Goal: Obtain resource: Download file/media

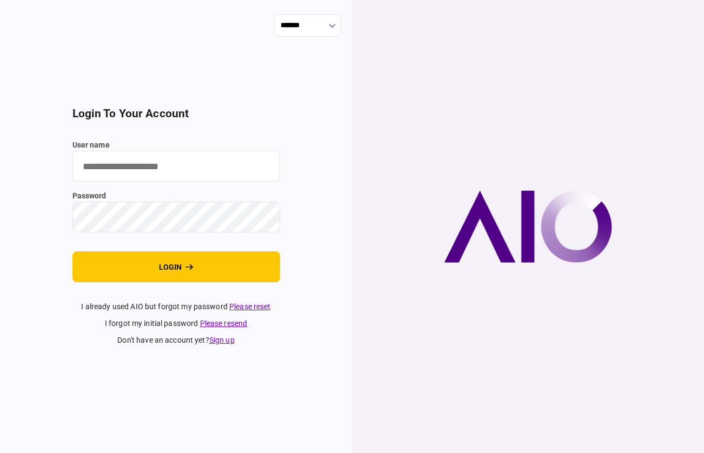
click at [272, 148] on label "user name" at bounding box center [176, 144] width 208 height 11
click at [272, 151] on input "user name" at bounding box center [176, 166] width 208 height 31
click at [207, 172] on input "user name" at bounding box center [176, 166] width 208 height 31
type input "**********"
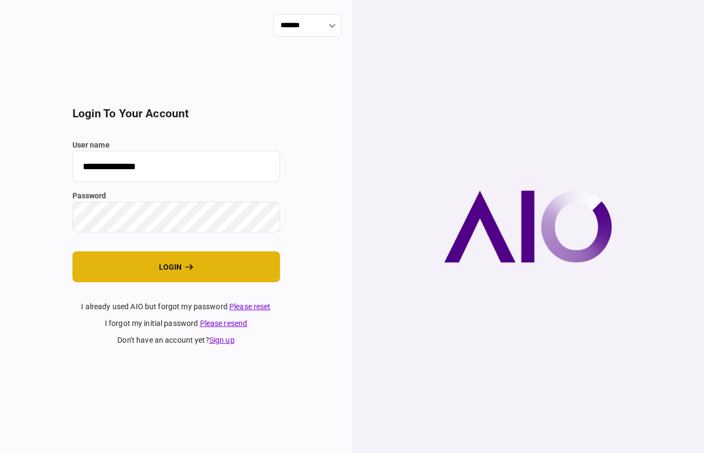
click at [199, 277] on button "login" at bounding box center [176, 266] width 208 height 31
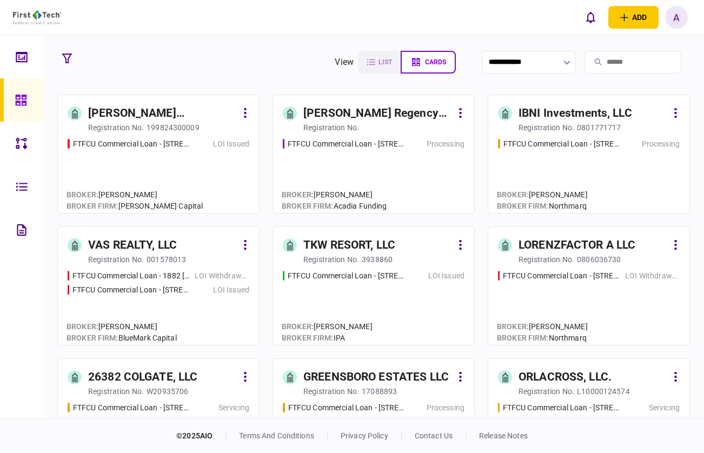
click at [178, 121] on div "DIERKE'S ENTERPRISES, A CALIFORNIA LIMITED PARTNERSHIP" at bounding box center [162, 113] width 149 height 17
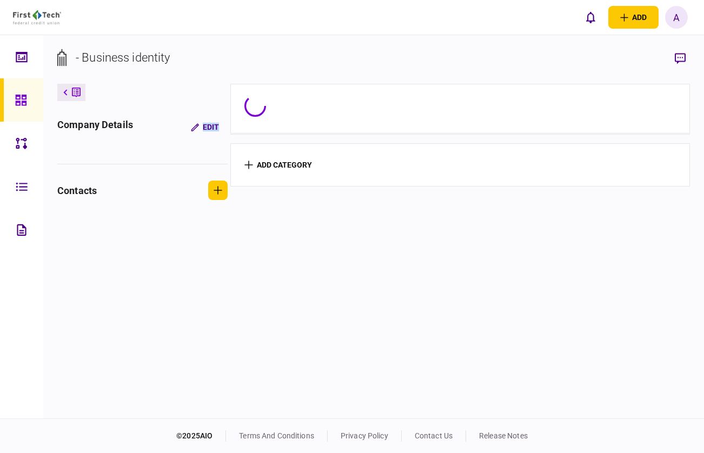
click at [178, 121] on div "company details Edit" at bounding box center [142, 126] width 170 height 19
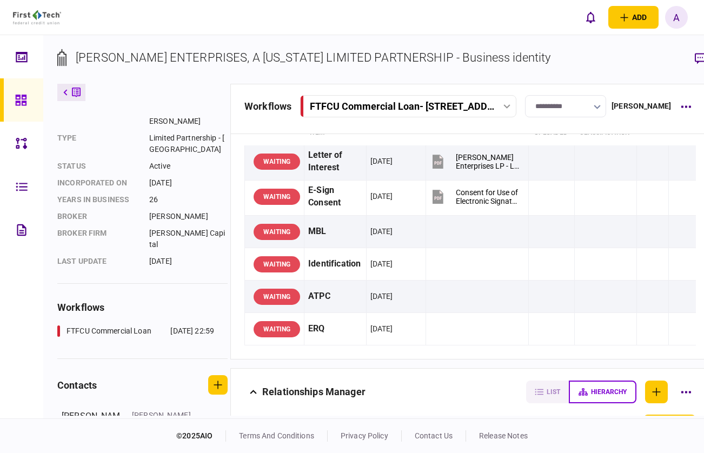
scroll to position [114, 0]
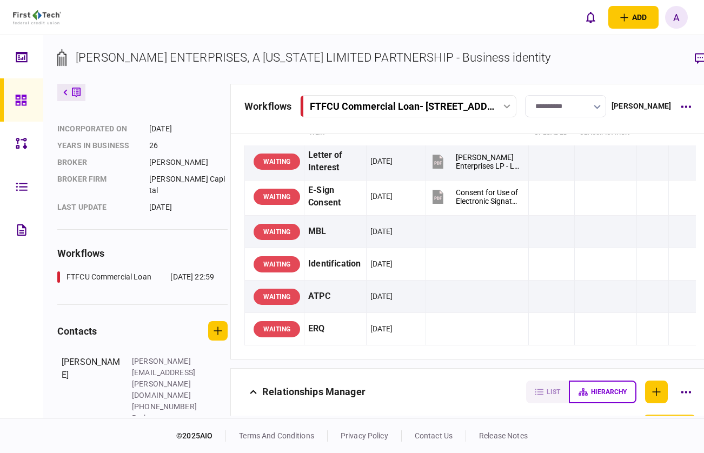
click at [77, 97] on icon at bounding box center [76, 92] width 9 height 11
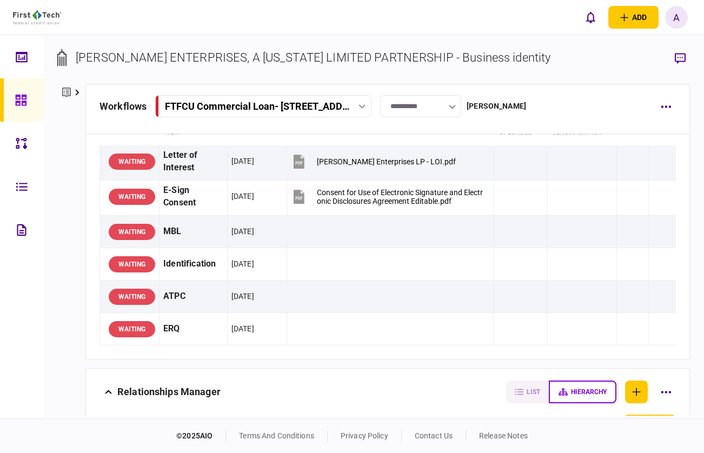
click at [30, 109] on div at bounding box center [23, 99] width 17 height 43
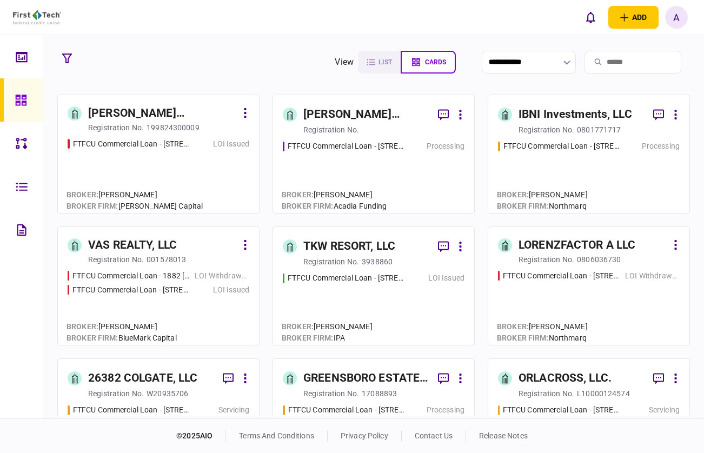
click at [359, 245] on div "TKW RESORT, LLC" at bounding box center [349, 246] width 92 height 17
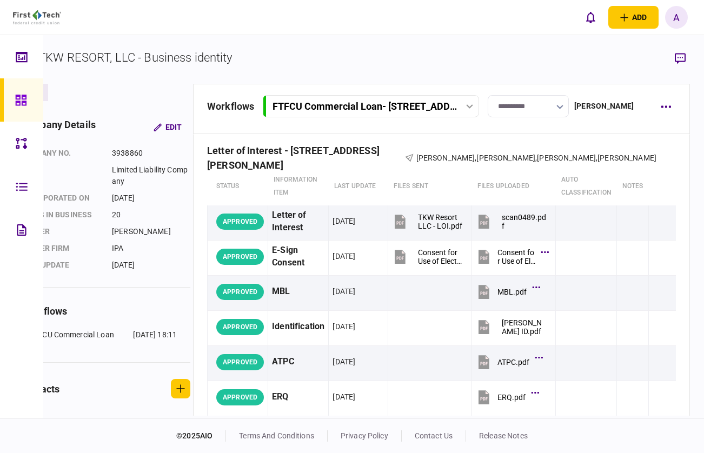
click at [343, 110] on div "FTFCU Commercial Loan - 1402 Boone Street" at bounding box center [364, 106] width 184 height 11
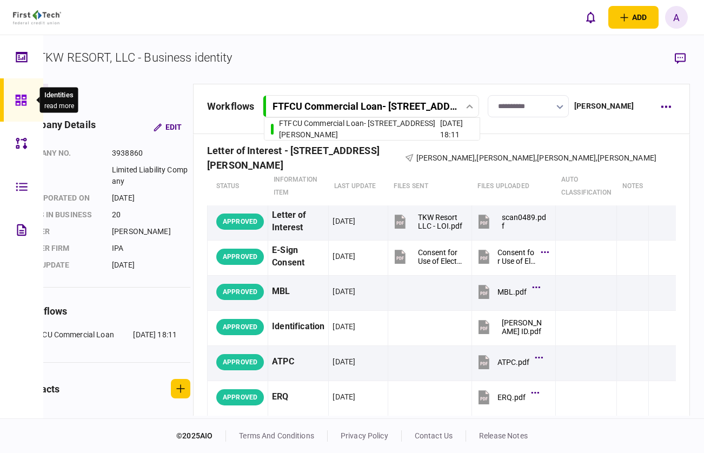
click at [19, 93] on div at bounding box center [23, 99] width 17 height 43
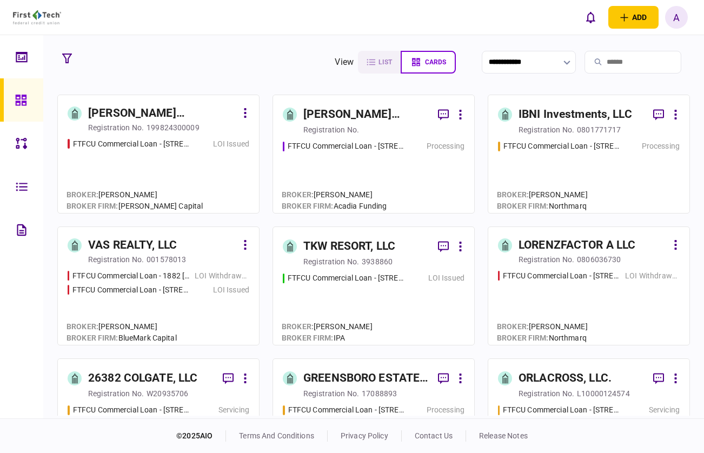
click at [337, 249] on div "TKW RESORT, LLC" at bounding box center [349, 246] width 92 height 17
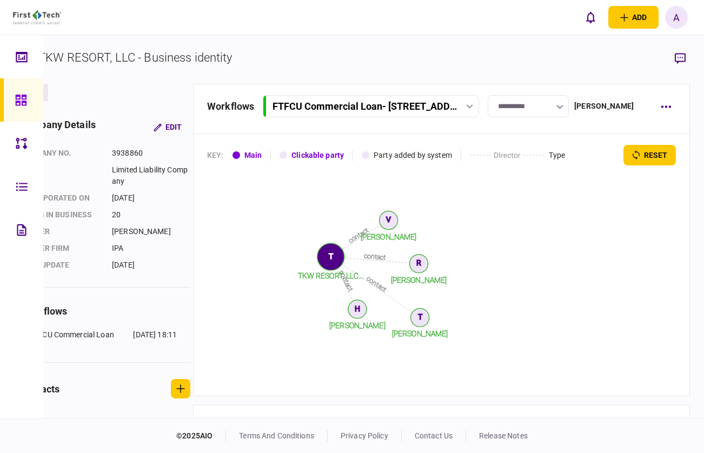
scroll to position [376, 0]
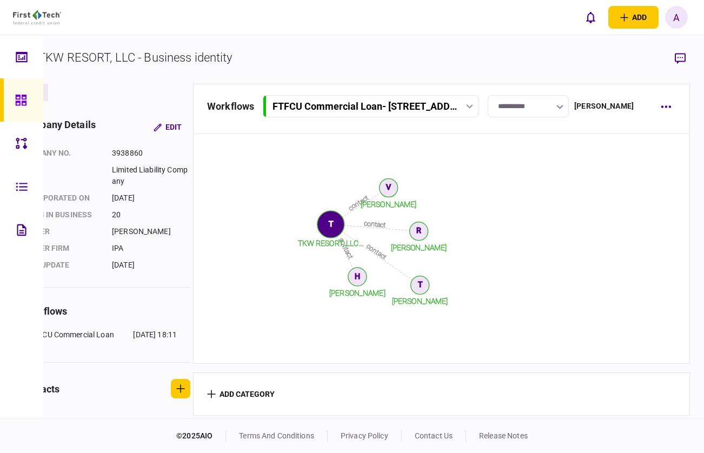
click at [288, 94] on div "**********" at bounding box center [441, 109] width 497 height 50
click at [286, 101] on div "FTFCU Commercial Loan - 1402 Boone Street" at bounding box center [364, 106] width 184 height 11
click at [41, 59] on link at bounding box center [21, 56] width 43 height 43
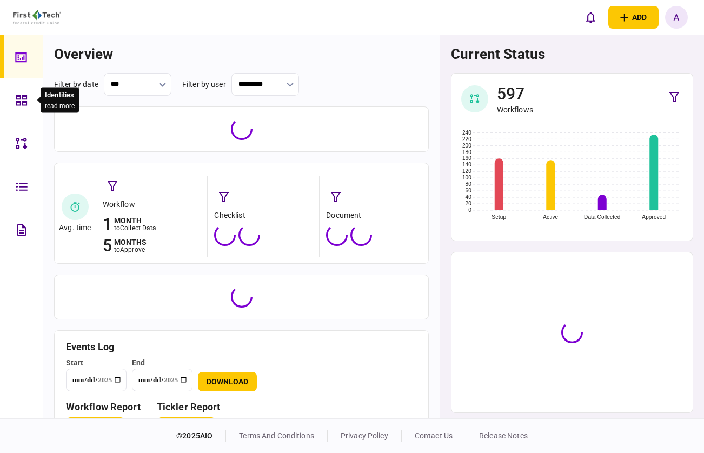
click at [23, 95] on icon at bounding box center [21, 100] width 11 height 11
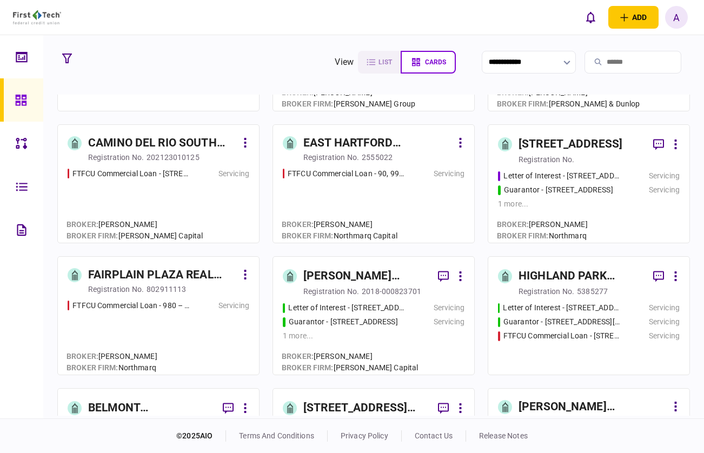
scroll to position [389, 0]
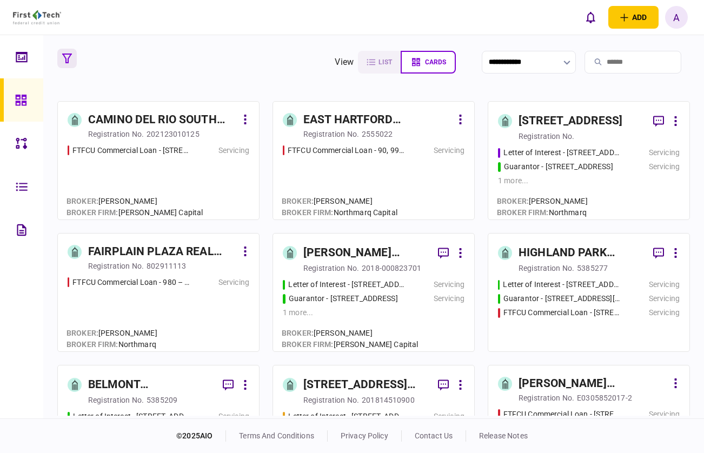
click at [61, 53] on button "button" at bounding box center [66, 58] width 19 height 19
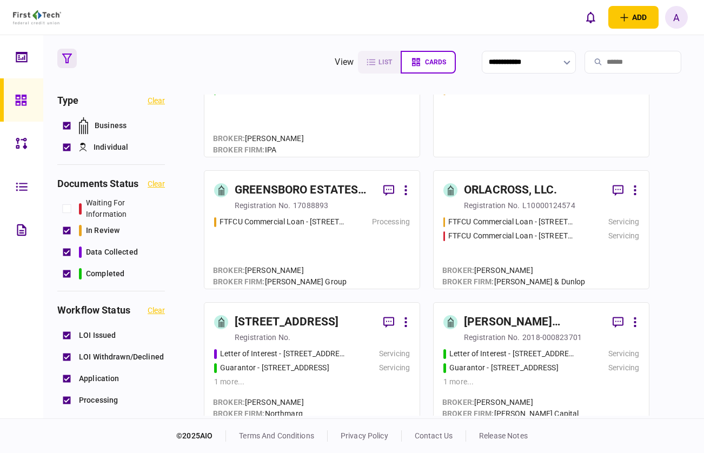
scroll to position [314, 0]
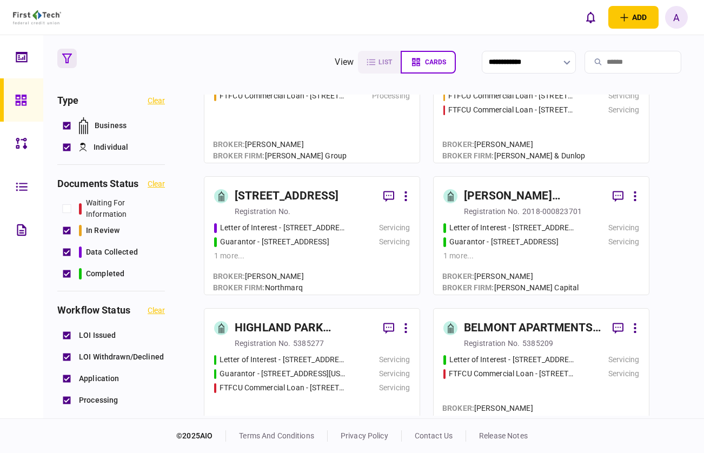
click at [334, 200] on div "[STREET_ADDRESS]" at bounding box center [287, 196] width 104 height 17
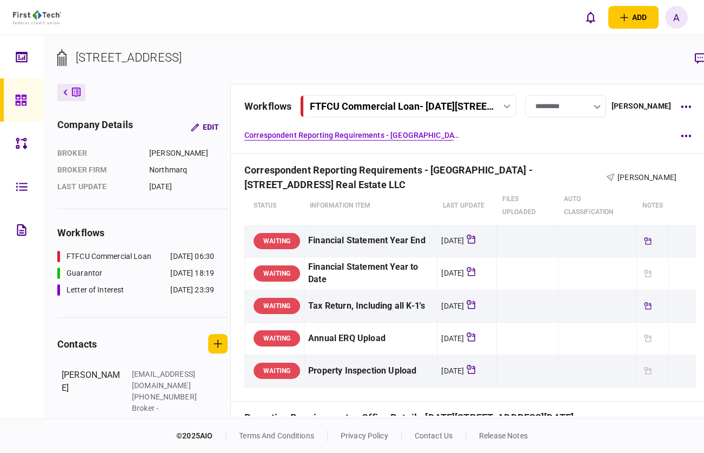
click at [388, 94] on div "workflows FTFCU Commercial Loan - 1400-1600 Eastchase Parkway Fort Wor FTFCU Co…" at bounding box center [469, 119] width 479 height 70
click at [383, 117] on button "FTFCU Commercial Loan - [DATE][STREET_ADDRESS][DATE]" at bounding box center [408, 106] width 216 height 22
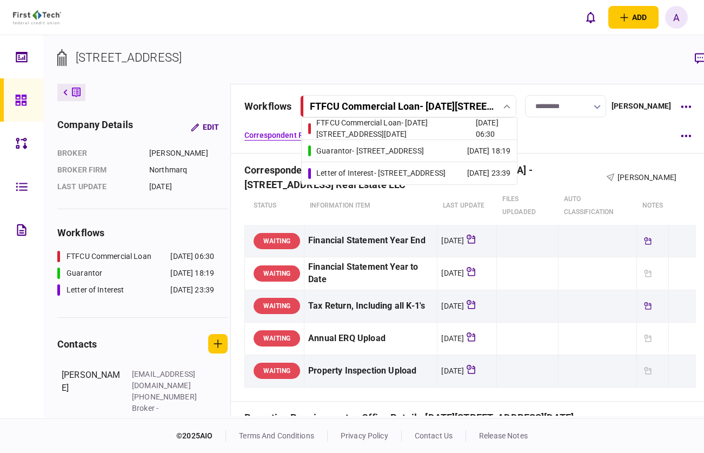
click at [365, 179] on div "Letter of Interest - 1400 Eastchase Parkway Fort Worth TX" at bounding box center [380, 173] width 129 height 11
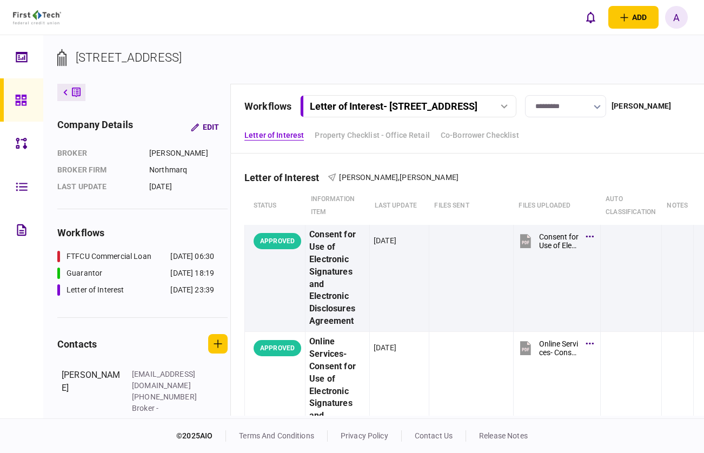
click at [71, 95] on button at bounding box center [71, 92] width 28 height 17
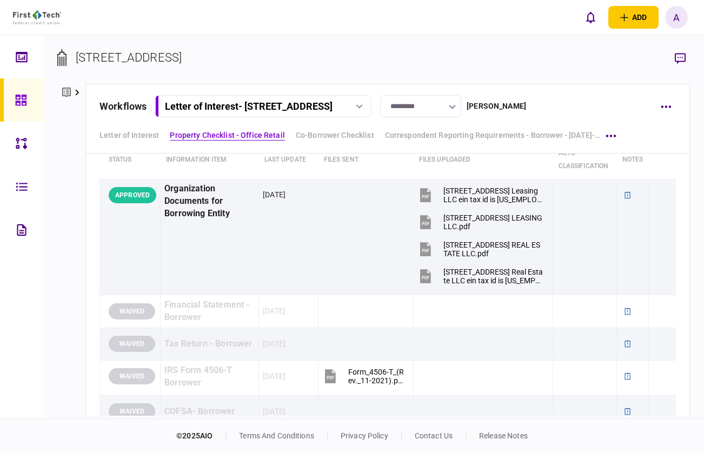
scroll to position [628, 0]
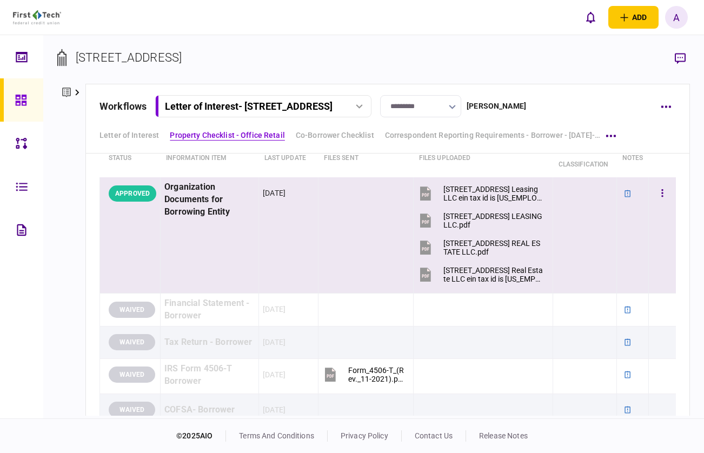
click at [202, 215] on div "Organization Documents for Borrowing Entity" at bounding box center [209, 199] width 90 height 37
copy div "Organization Documents for Borrowing Entity"
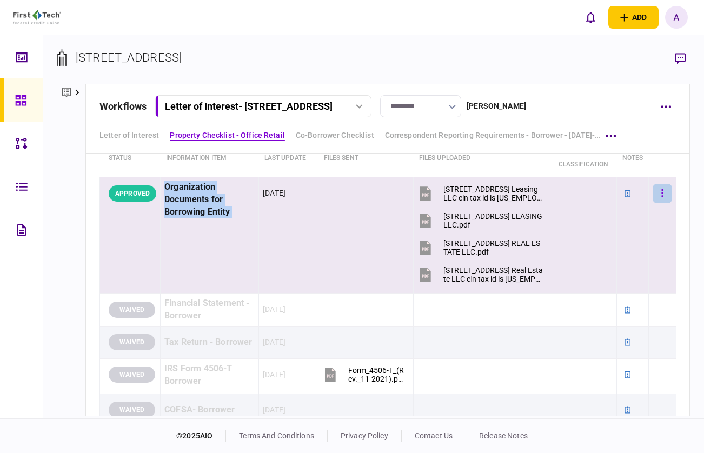
click at [665, 191] on button "button" at bounding box center [661, 193] width 19 height 19
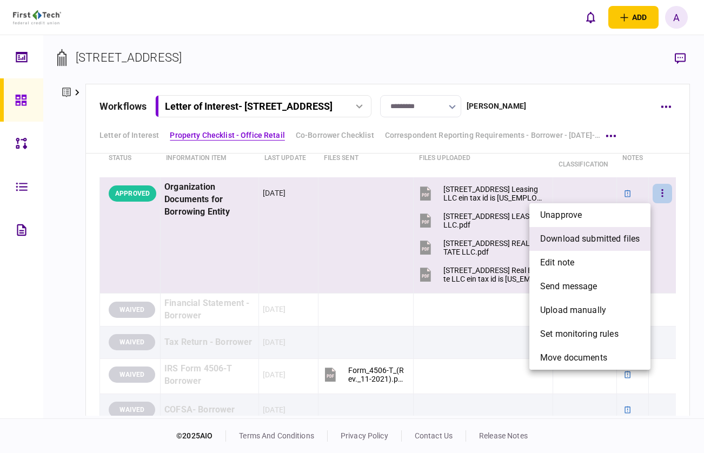
click at [638, 233] on span "download submitted files" at bounding box center [589, 238] width 99 height 13
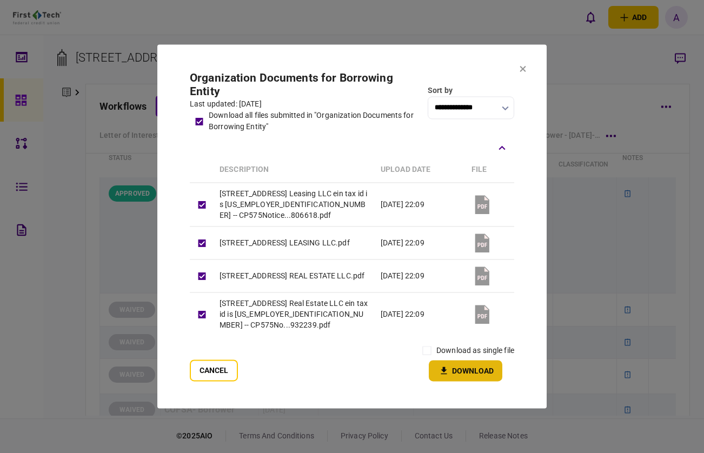
click at [481, 367] on button "Download" at bounding box center [465, 370] width 73 height 21
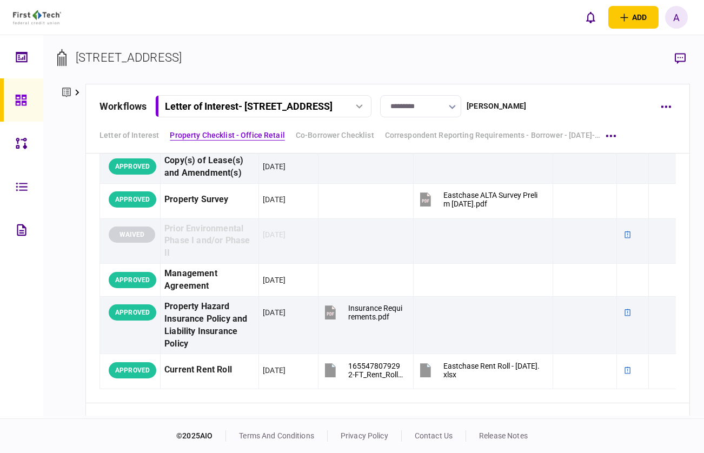
scroll to position [1022, 0]
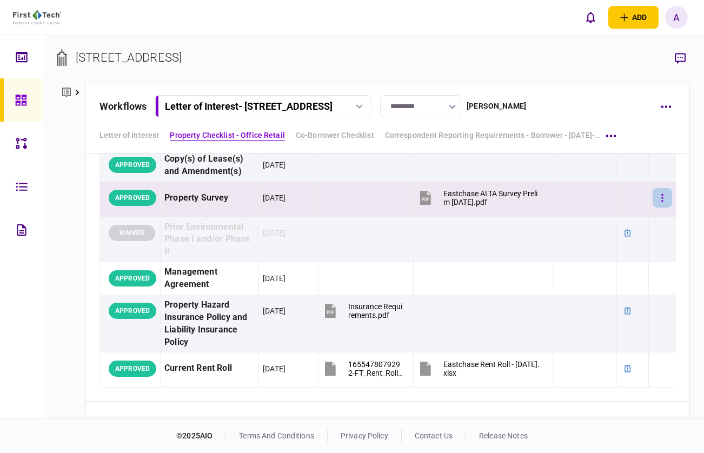
click at [657, 198] on button "button" at bounding box center [661, 197] width 19 height 19
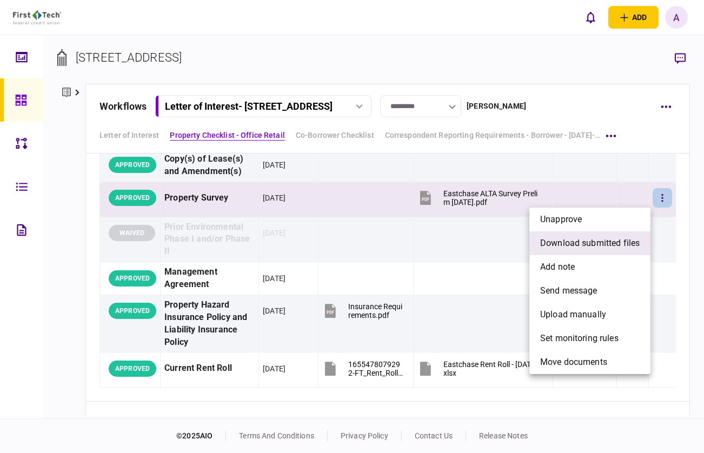
click at [592, 247] on span "download submitted files" at bounding box center [589, 243] width 99 height 13
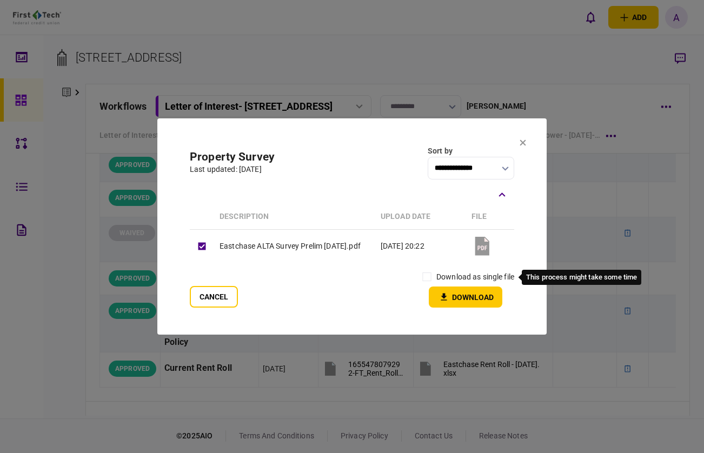
click at [469, 280] on label "download as single file" at bounding box center [475, 276] width 78 height 11
click at [439, 280] on label "download as single file" at bounding box center [475, 276] width 78 height 11
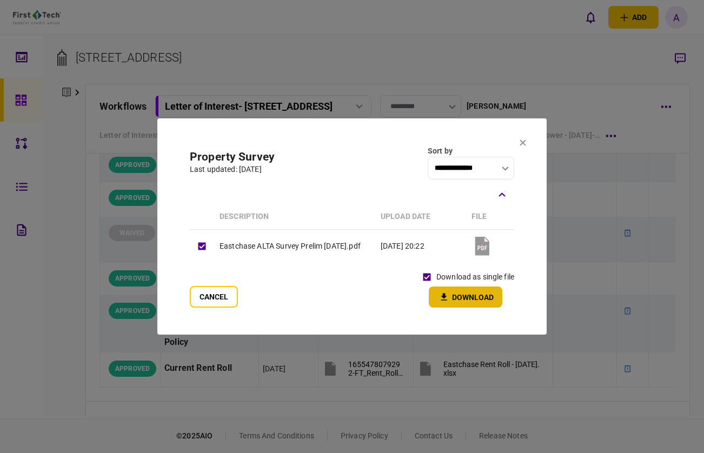
click at [445, 292] on icon "button" at bounding box center [443, 297] width 13 height 10
click at [521, 140] on icon at bounding box center [522, 142] width 6 height 6
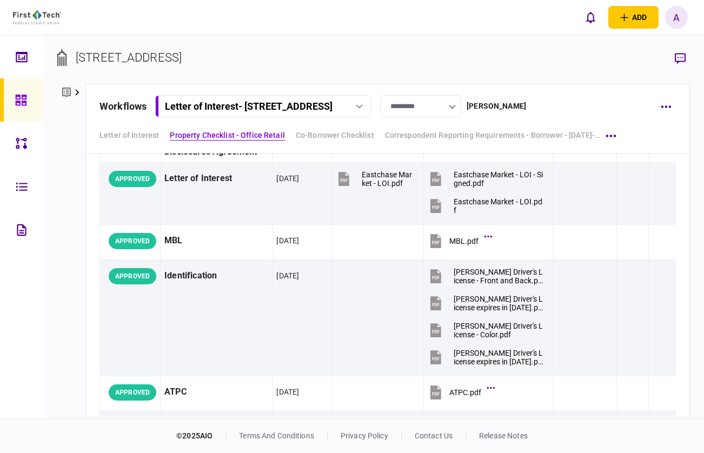
scroll to position [0, 0]
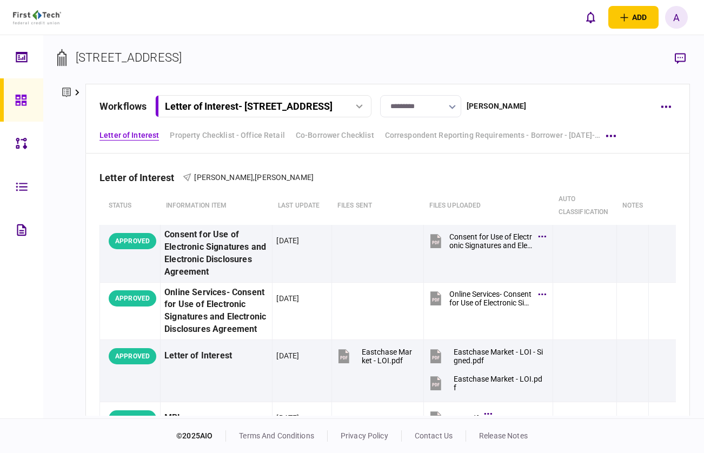
click at [17, 102] on icon at bounding box center [20, 100] width 11 height 11
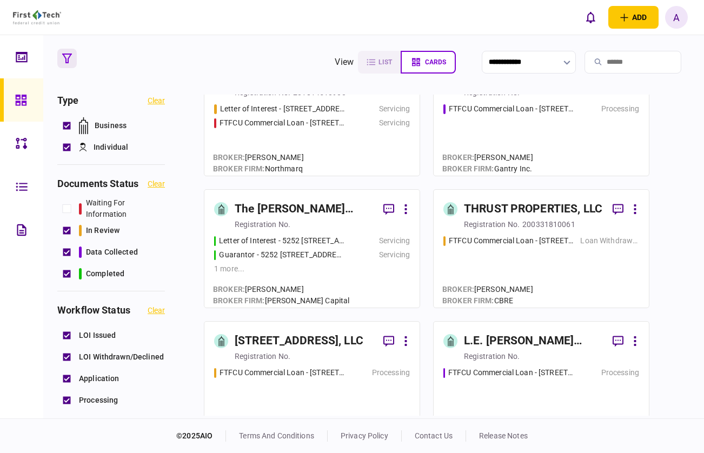
scroll to position [972, 0]
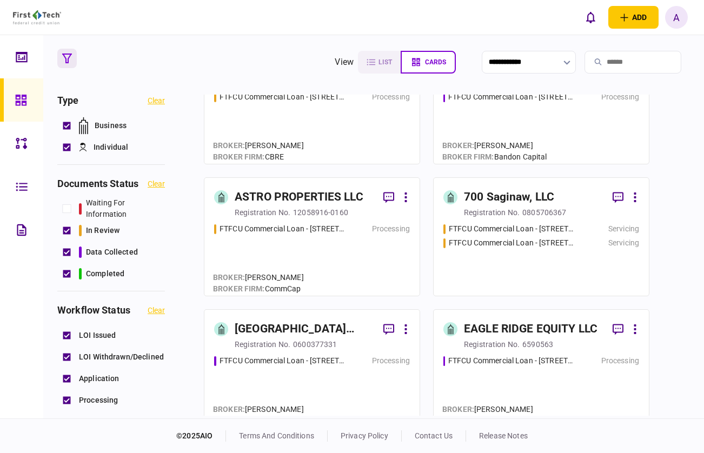
click at [497, 332] on div "EAGLE RIDGE EQUITY LLC" at bounding box center [530, 328] width 133 height 17
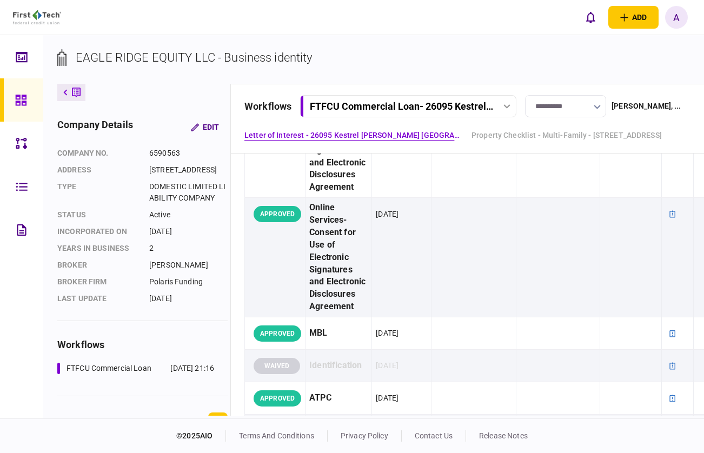
click at [71, 98] on button at bounding box center [71, 92] width 28 height 17
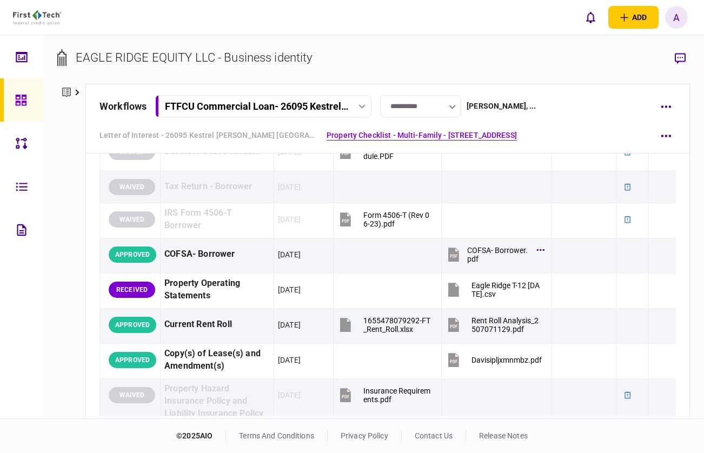
scroll to position [598, 0]
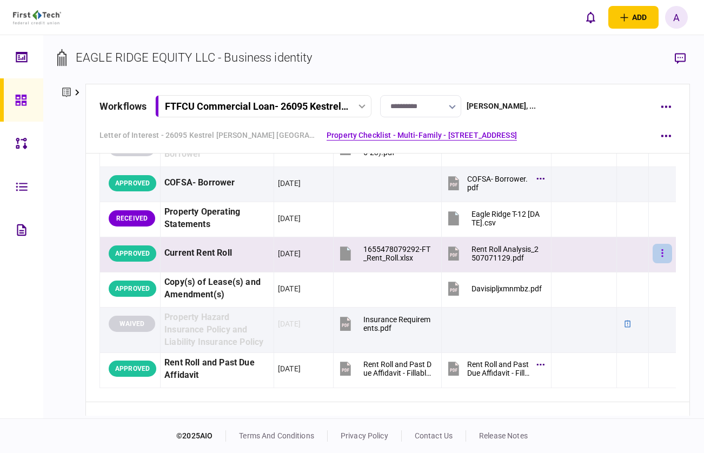
click at [665, 261] on button "button" at bounding box center [661, 253] width 19 height 19
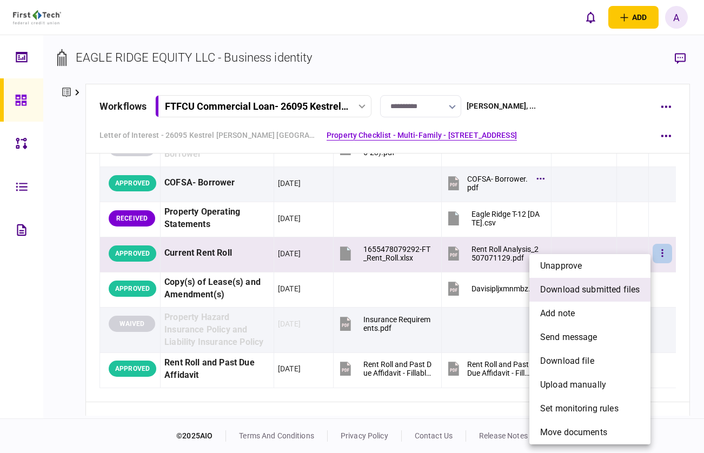
click at [605, 289] on span "download submitted files" at bounding box center [589, 289] width 99 height 13
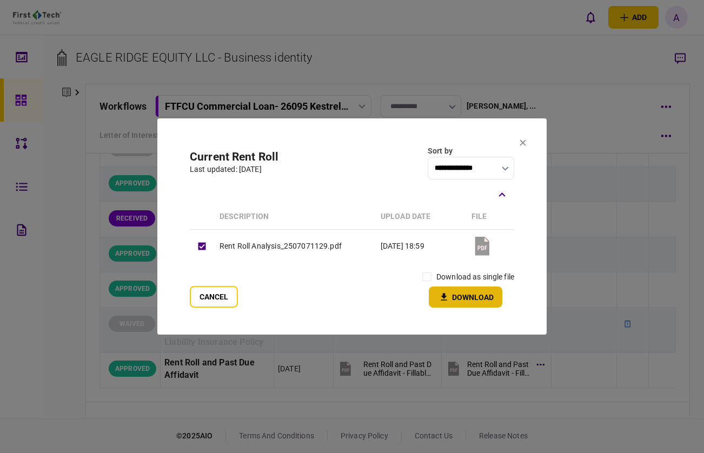
click at [460, 302] on button "Download" at bounding box center [465, 296] width 73 height 21
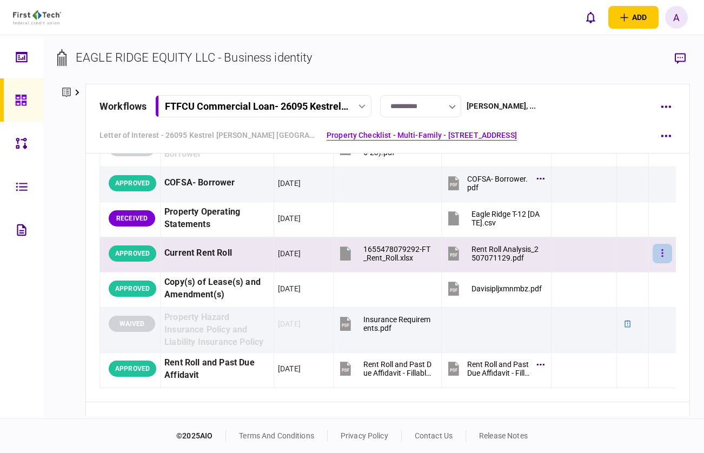
click at [666, 263] on button "button" at bounding box center [661, 253] width 19 height 19
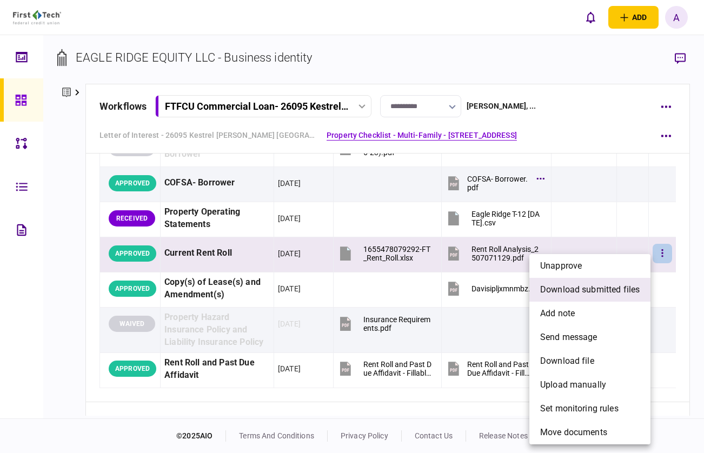
click at [636, 292] on span "download submitted files" at bounding box center [589, 289] width 99 height 13
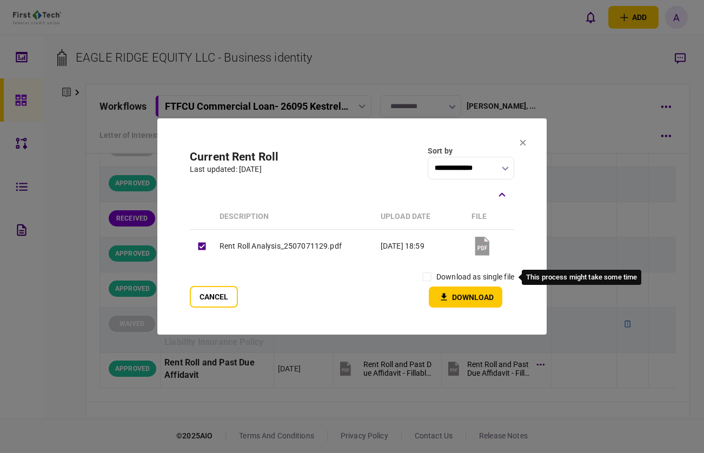
click at [469, 279] on label "download as single file" at bounding box center [475, 276] width 78 height 11
click at [445, 296] on icon "button" at bounding box center [444, 296] width 6 height 7
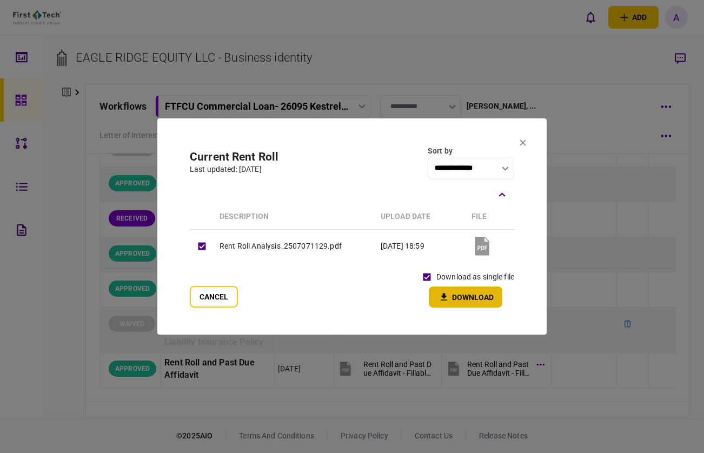
click at [521, 140] on icon at bounding box center [522, 142] width 6 height 6
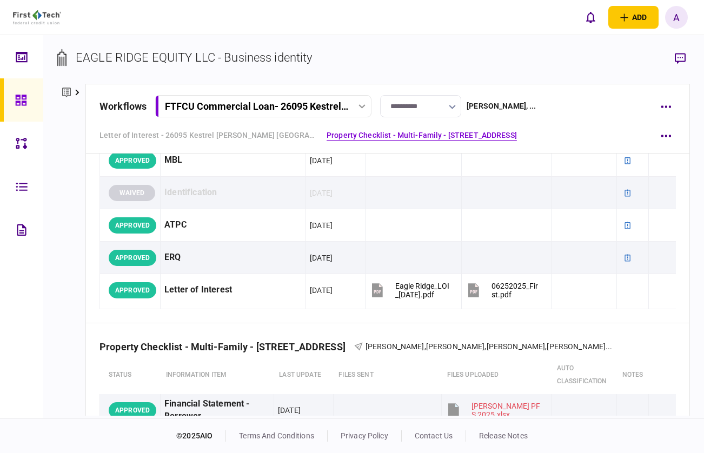
scroll to position [0, 0]
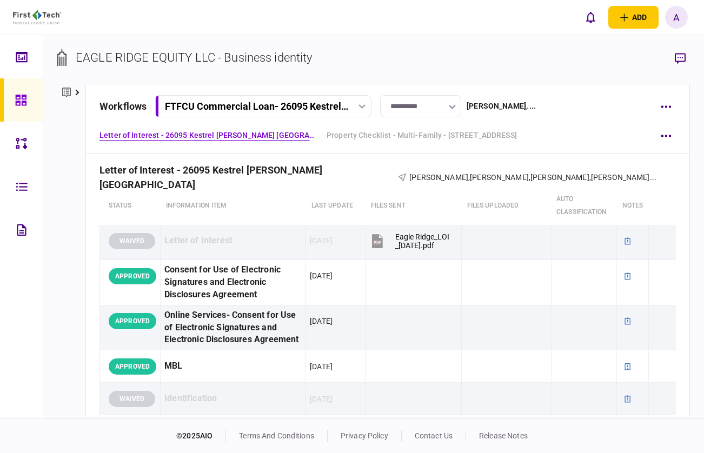
click at [239, 103] on div "FTFCU Commercial Loan - 26095 Kestrel Dr Evan Mills NY" at bounding box center [257, 106] width 184 height 11
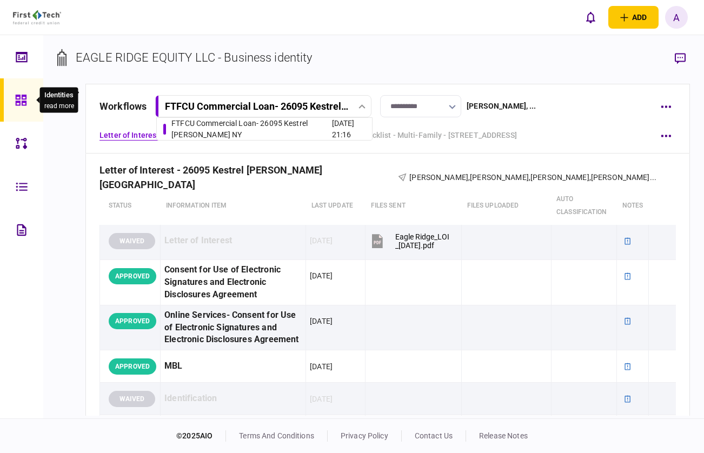
click at [24, 92] on div at bounding box center [23, 99] width 17 height 43
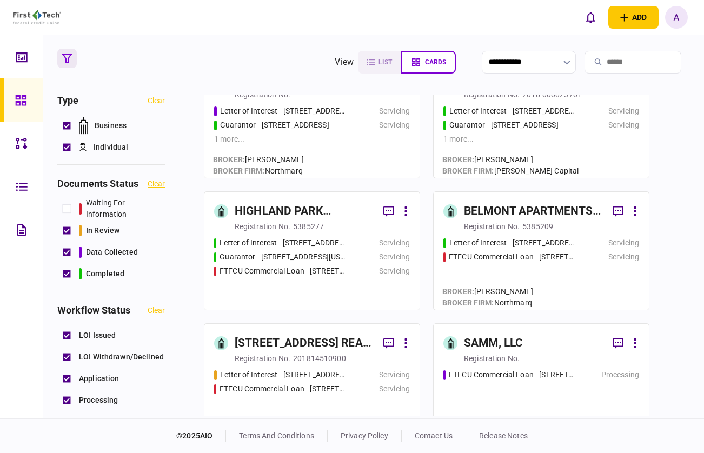
scroll to position [444, 0]
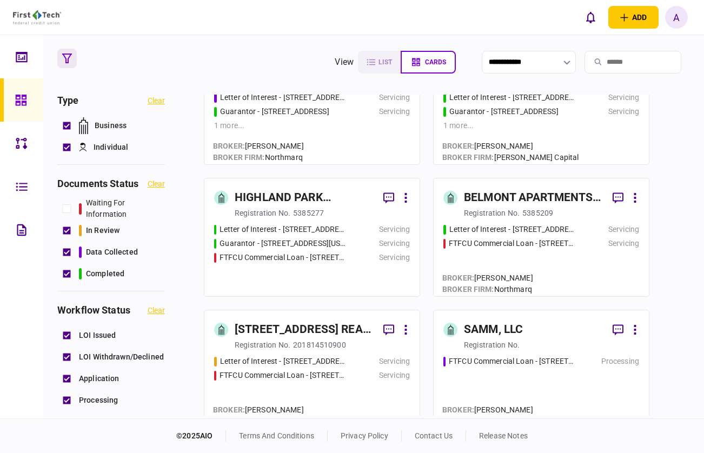
click at [302, 198] on div "HIGHLAND PARK PARTNERS LLC" at bounding box center [305, 197] width 140 height 17
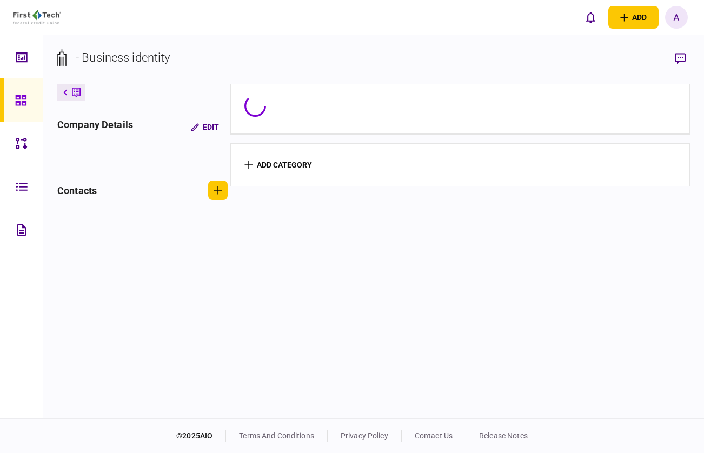
click at [302, 198] on section "add category" at bounding box center [459, 250] width 459 height 332
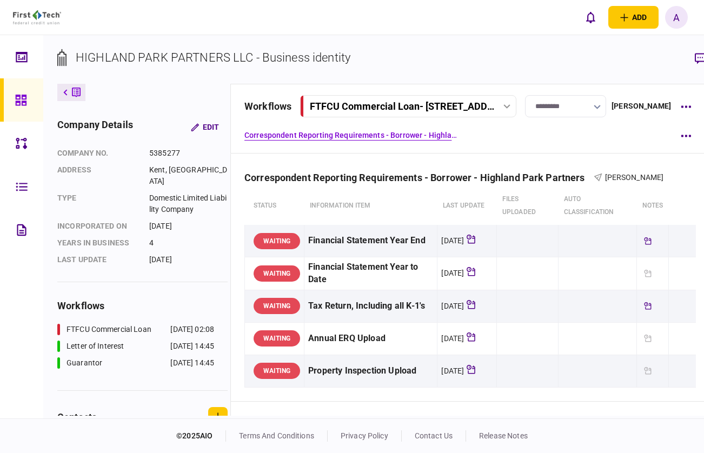
click at [403, 93] on div "workflows FTFCU Commercial Loan - 4215 SE 53rd St FTFCU Commercial Loan - 4215 …" at bounding box center [469, 119] width 479 height 70
click at [401, 105] on div "FTFCU Commercial Loan - 4215 SE 53rd St" at bounding box center [402, 106] width 184 height 11
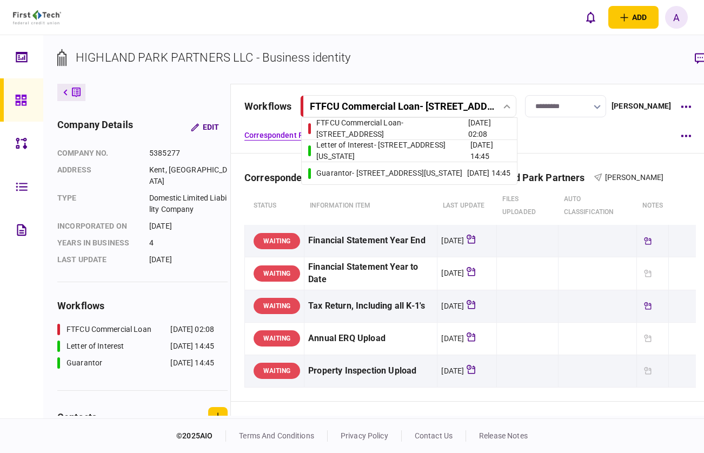
click at [385, 155] on div "Letter of Interest - 4215 SE 53rd Street Oklahoma City OK" at bounding box center [393, 150] width 154 height 23
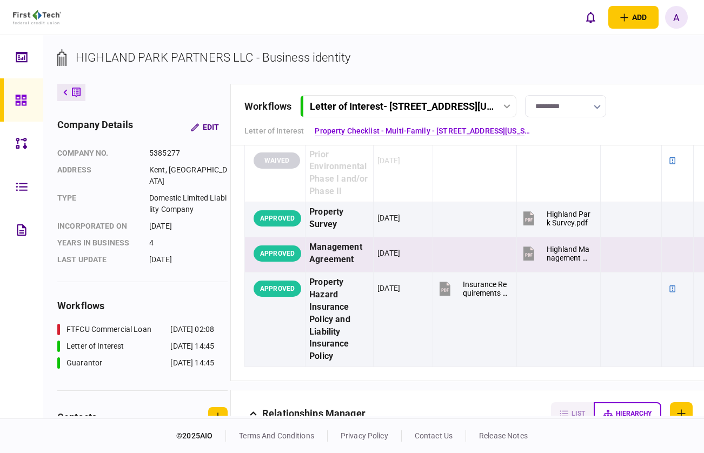
scroll to position [0, 48]
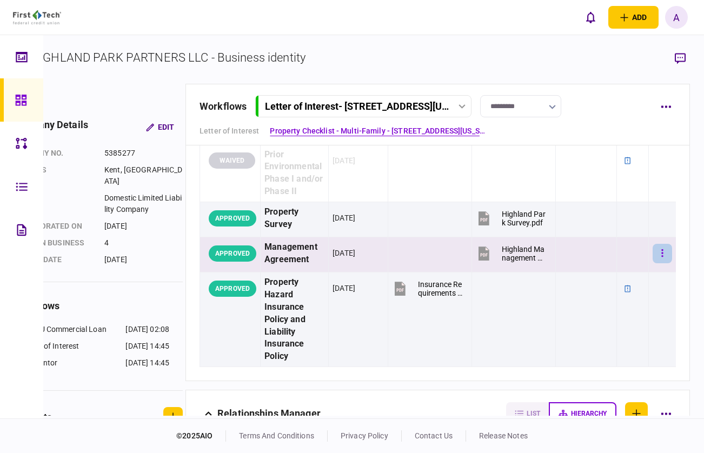
click at [664, 252] on button "button" at bounding box center [661, 253] width 19 height 19
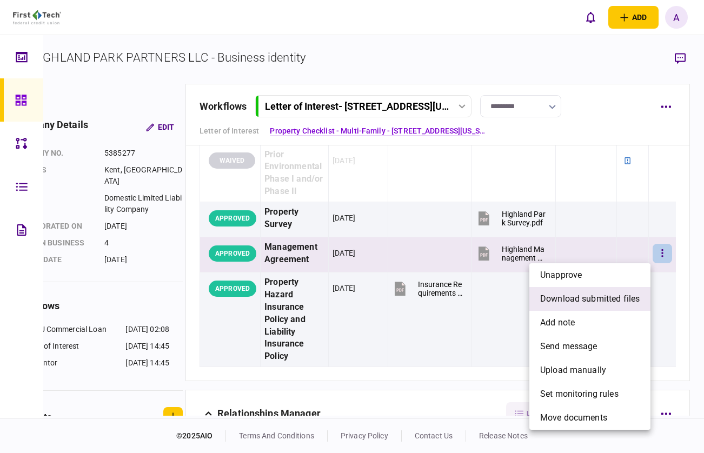
click at [611, 304] on span "download submitted files" at bounding box center [589, 298] width 99 height 13
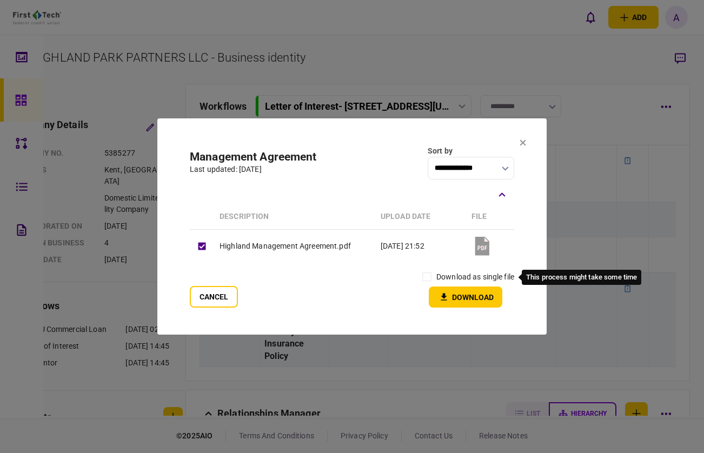
click at [450, 279] on label "download as single file" at bounding box center [475, 276] width 78 height 11
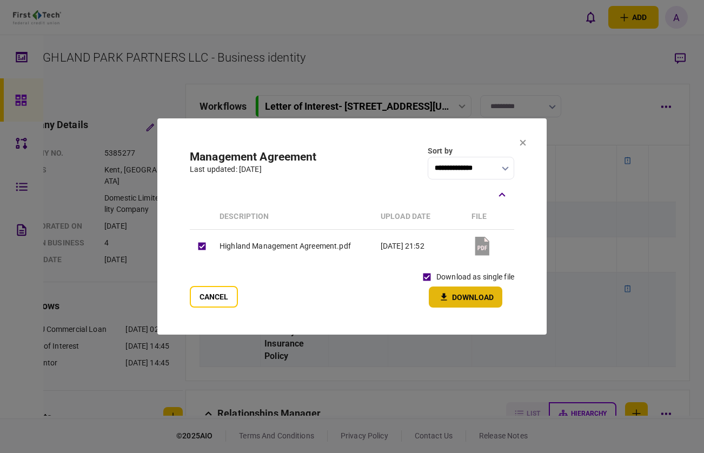
click at [446, 297] on icon "button" at bounding box center [443, 297] width 13 height 10
click at [521, 144] on icon at bounding box center [522, 142] width 6 height 6
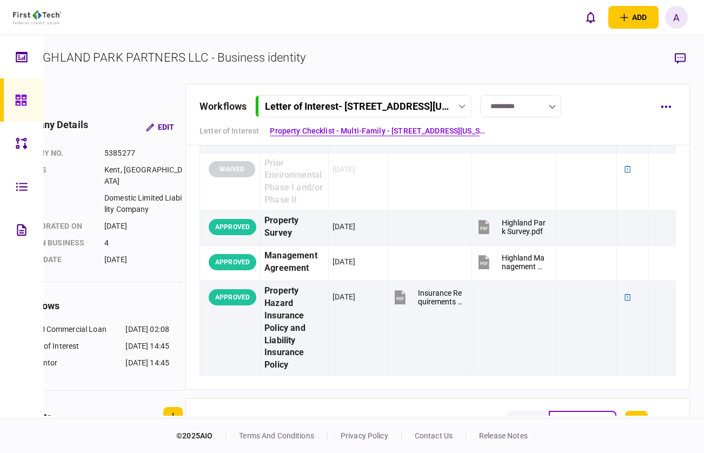
scroll to position [0, 0]
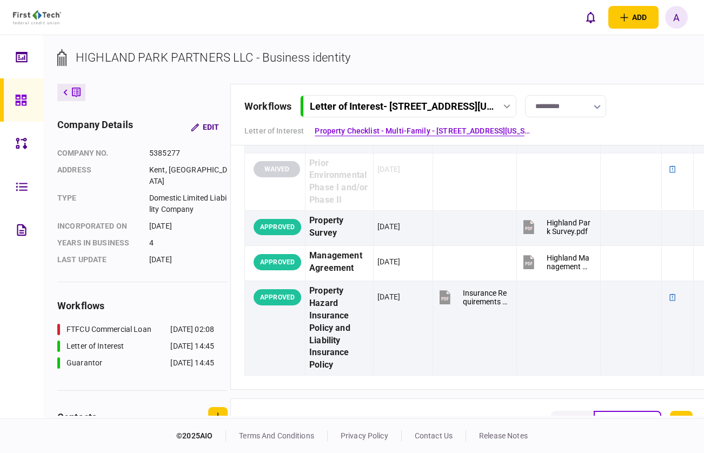
click at [64, 89] on icon at bounding box center [65, 92] width 4 height 6
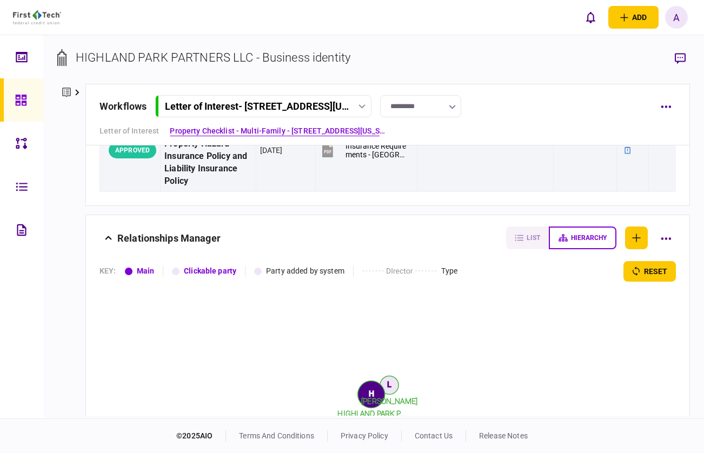
scroll to position [984, 0]
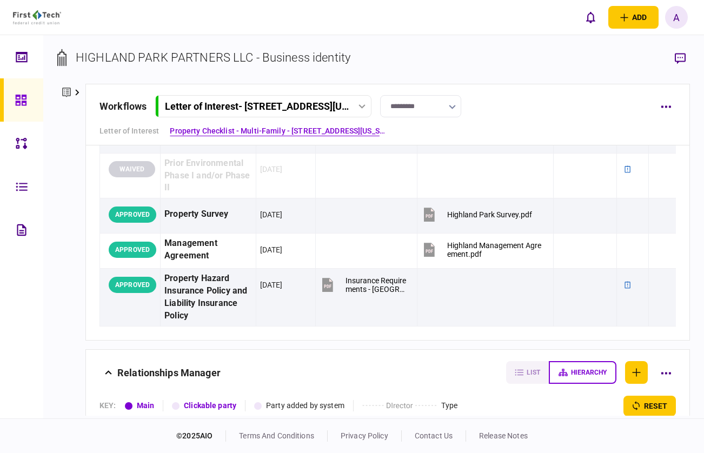
click at [12, 102] on link at bounding box center [21, 99] width 43 height 43
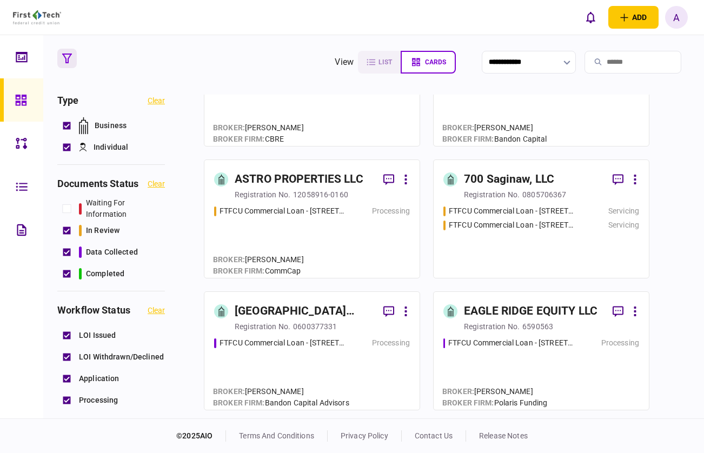
scroll to position [1115, 0]
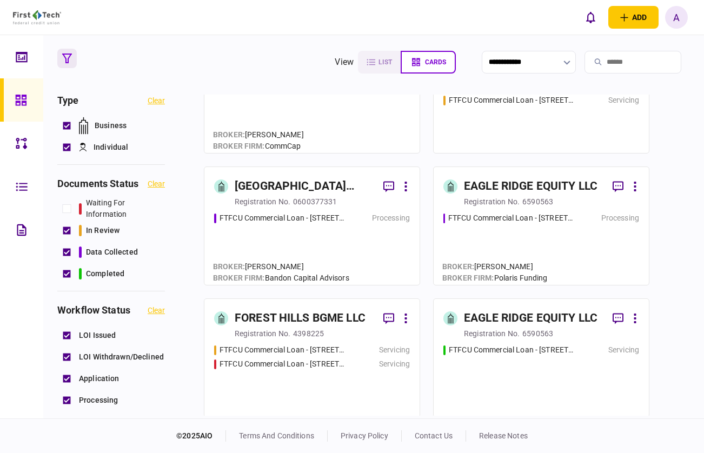
click at [536, 211] on link "EAGLE RIDGE EQUITY LLC registration no. 6590563 FTFCU Commercial Loan - 26095 K…" at bounding box center [541, 225] width 216 height 119
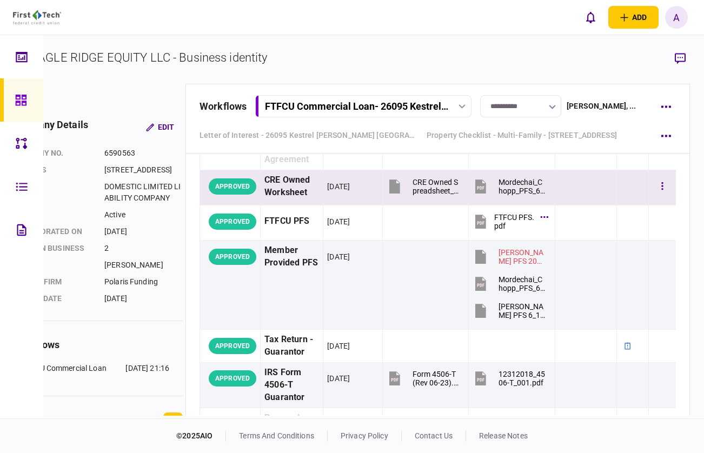
scroll to position [0, 48]
click at [654, 185] on button "button" at bounding box center [661, 186] width 19 height 19
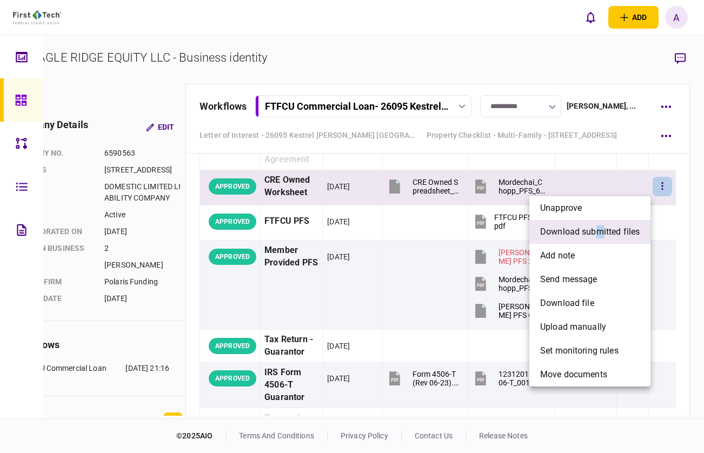
click at [599, 236] on span "download submitted files" at bounding box center [589, 231] width 99 height 13
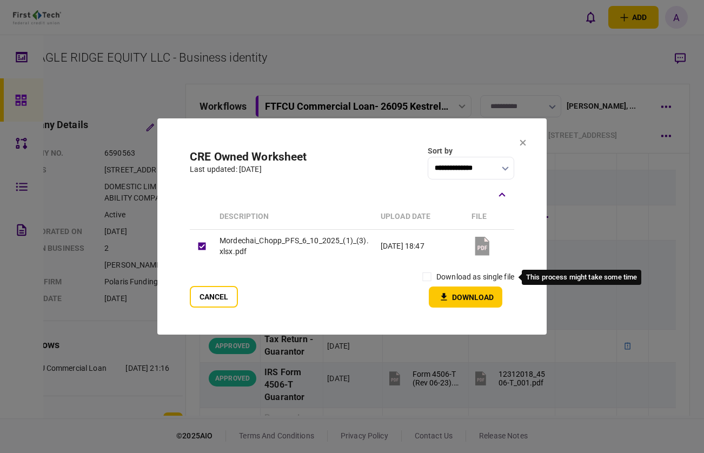
click at [460, 274] on label "download as single file" at bounding box center [475, 276] width 78 height 11
click at [456, 278] on label "download as single file" at bounding box center [475, 276] width 78 height 11
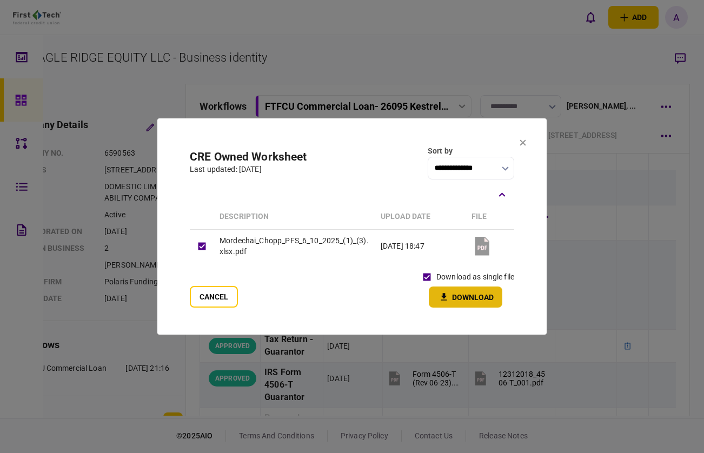
click at [455, 294] on button "Download" at bounding box center [465, 296] width 73 height 21
click at [516, 141] on section "**********" at bounding box center [351, 226] width 389 height 216
click at [517, 141] on section "**********" at bounding box center [351, 226] width 389 height 216
click at [521, 142] on icon at bounding box center [523, 143] width 6 height 6
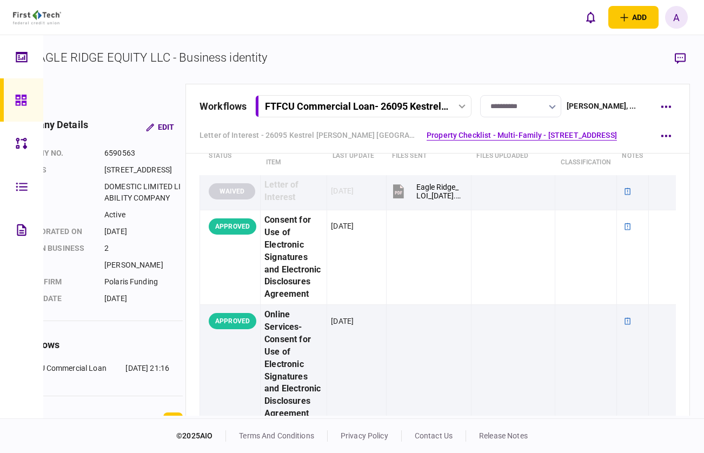
scroll to position [0, 0]
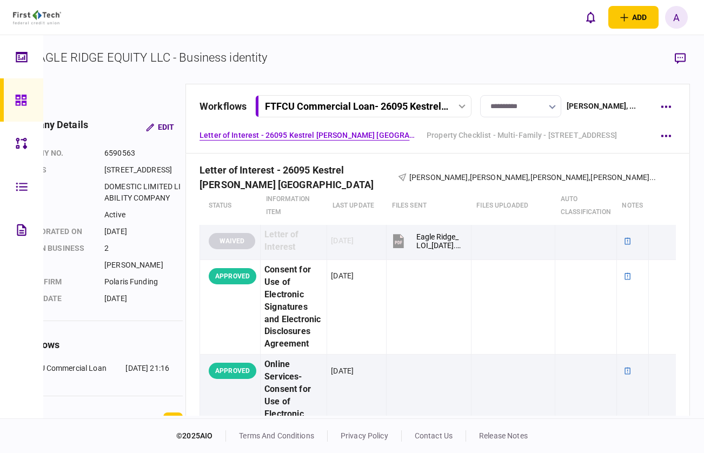
click at [31, 102] on div at bounding box center [23, 99] width 17 height 43
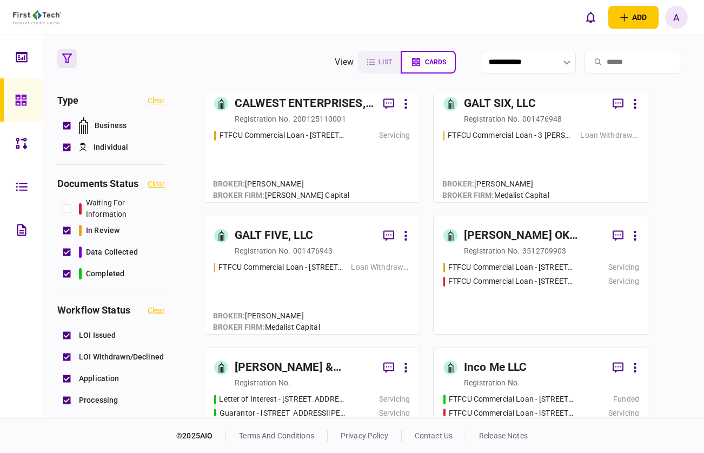
scroll to position [1874, 0]
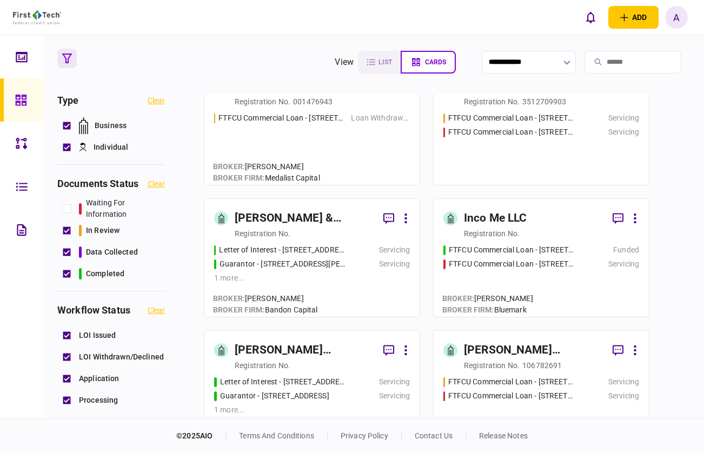
click at [290, 221] on div "[PERSON_NAME] & [PERSON_NAME] Investment Co" at bounding box center [305, 218] width 140 height 17
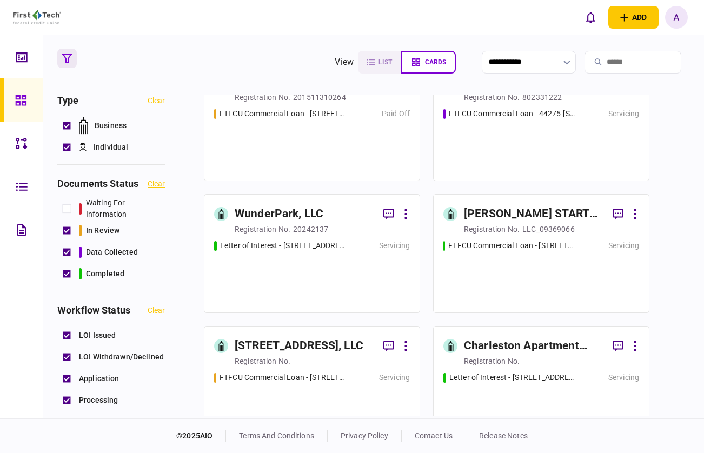
scroll to position [6710, 0]
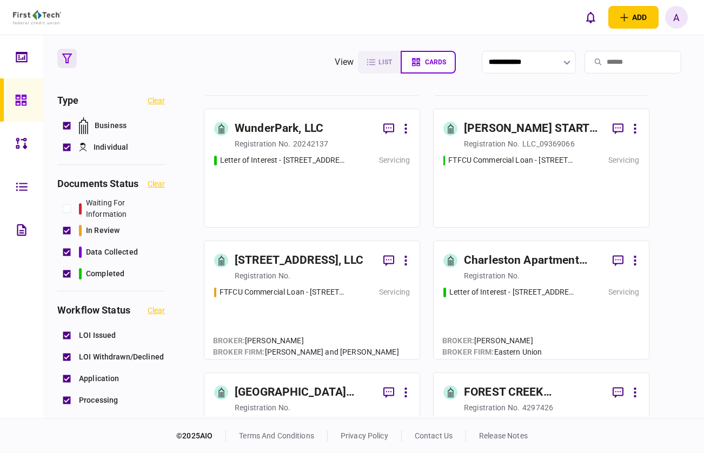
click at [297, 147] on div "20242137" at bounding box center [310, 143] width 35 height 11
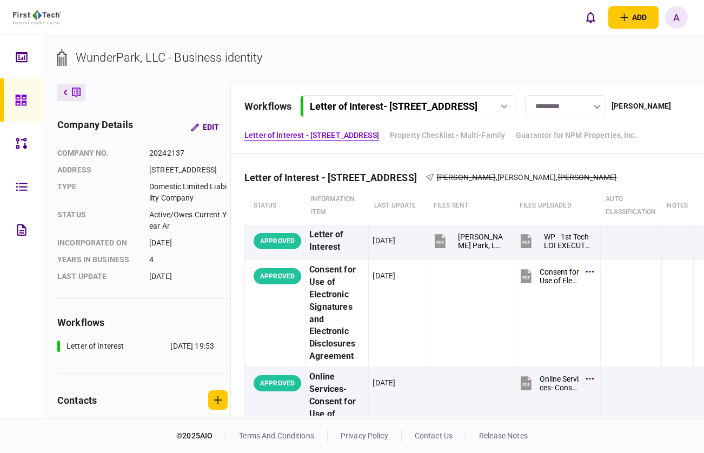
click at [63, 94] on icon at bounding box center [65, 92] width 4 height 6
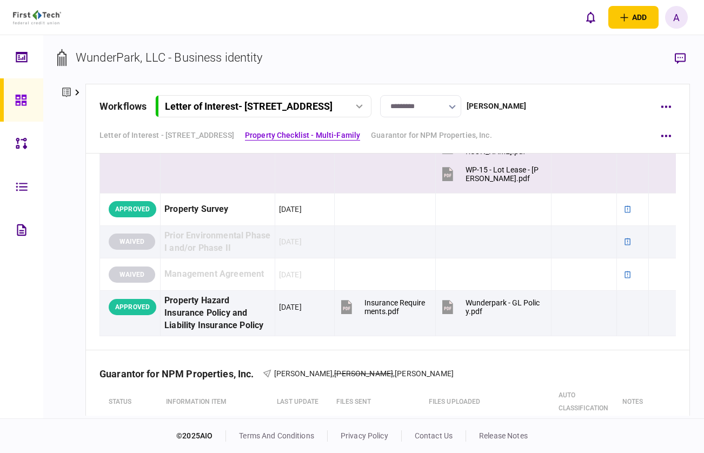
scroll to position [1041, 0]
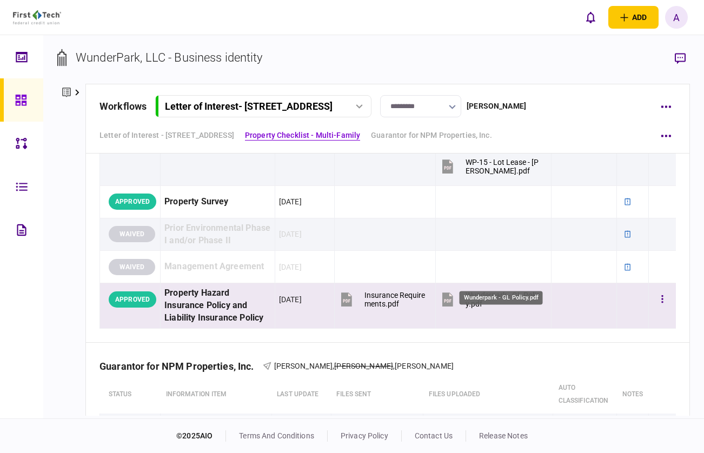
click at [491, 291] on div "Wunderpark - GL Policy.pdf" at bounding box center [503, 299] width 76 height 17
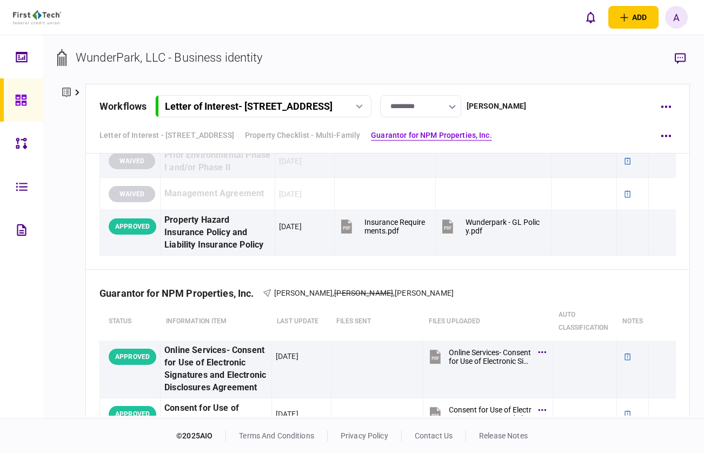
scroll to position [1059, 0]
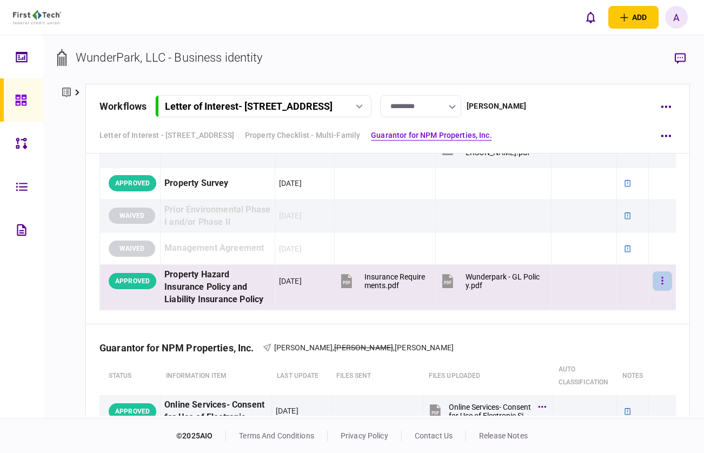
click at [658, 271] on button "button" at bounding box center [661, 280] width 19 height 19
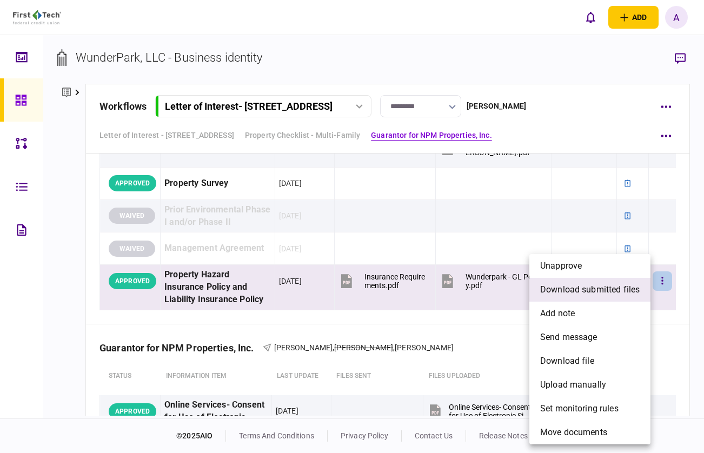
click at [600, 295] on span "download submitted files" at bounding box center [589, 289] width 99 height 13
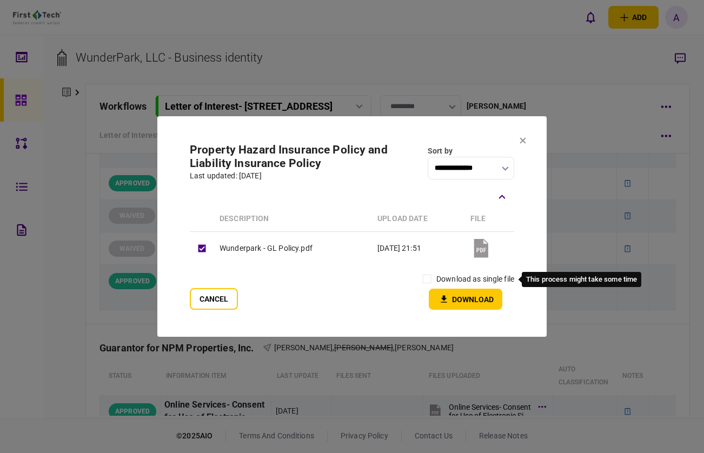
click at [465, 278] on label "download as single file" at bounding box center [475, 278] width 78 height 11
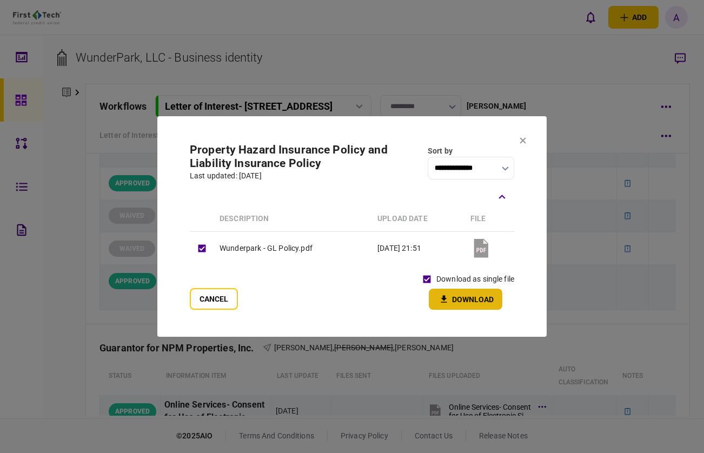
click at [449, 302] on icon "button" at bounding box center [443, 299] width 13 height 10
click at [416, 185] on div "**********" at bounding box center [352, 203] width 324 height 121
click at [525, 141] on icon at bounding box center [522, 140] width 6 height 6
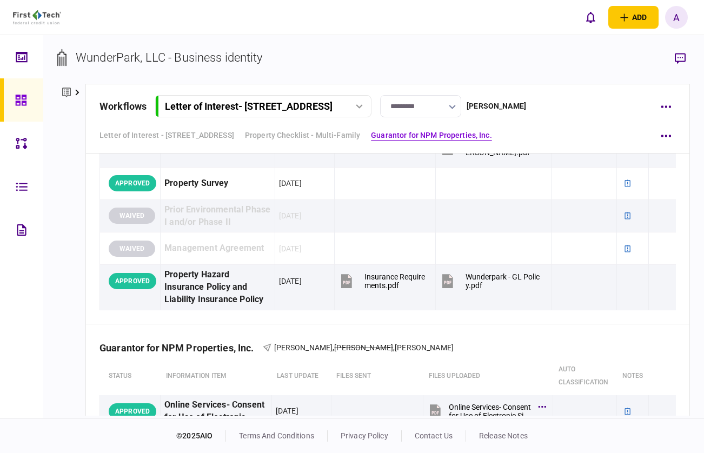
click at [29, 190] on div at bounding box center [24, 186] width 17 height 43
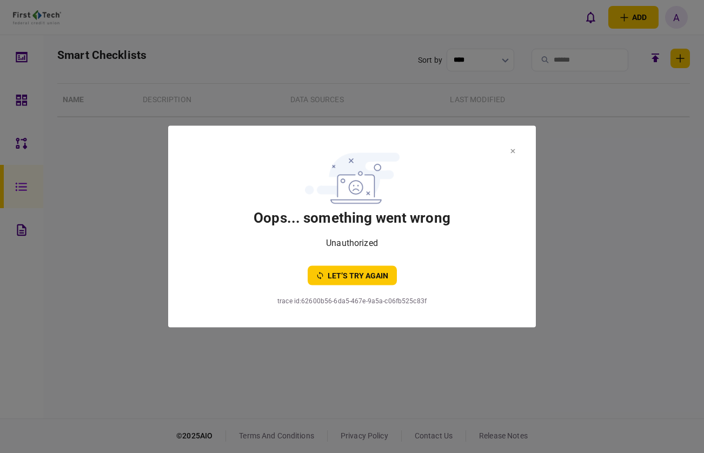
click at [512, 149] on icon at bounding box center [512, 151] width 5 height 4
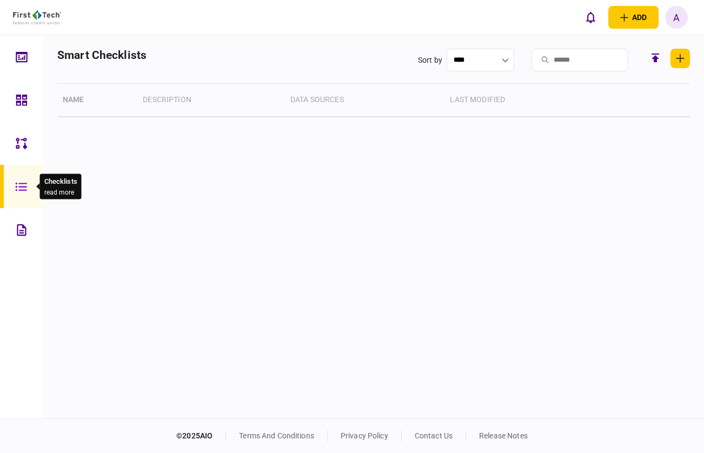
click at [23, 186] on icon at bounding box center [20, 186] width 11 height 9
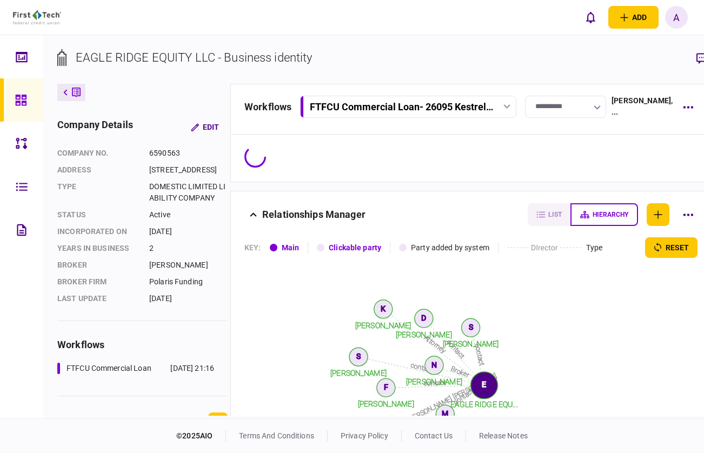
click at [14, 227] on link at bounding box center [21, 229] width 43 height 43
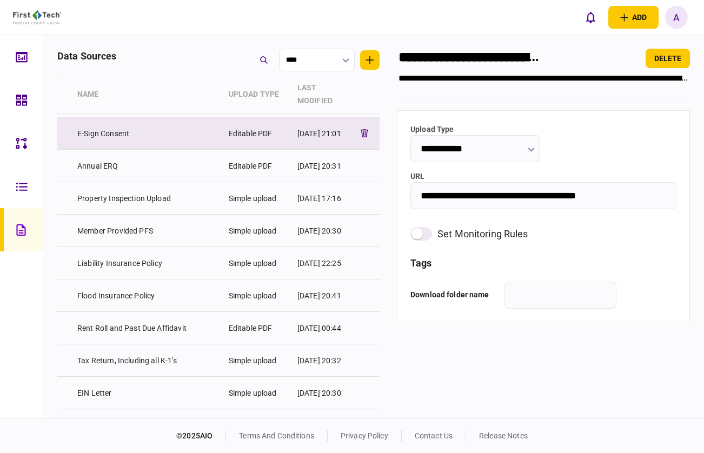
scroll to position [75, 0]
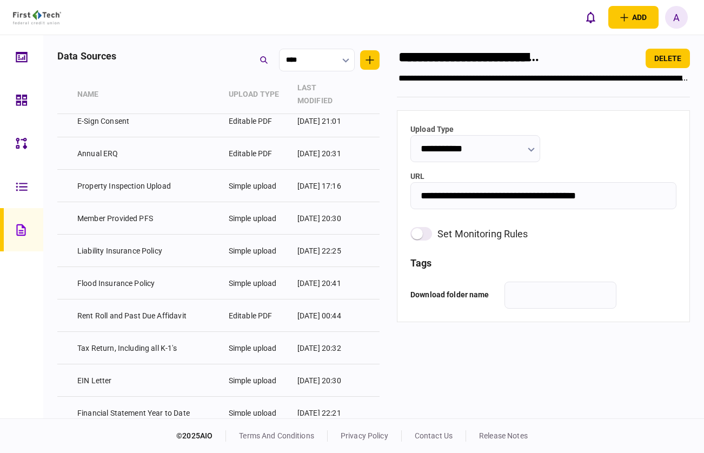
click at [304, 70] on input "****" at bounding box center [317, 60] width 76 height 23
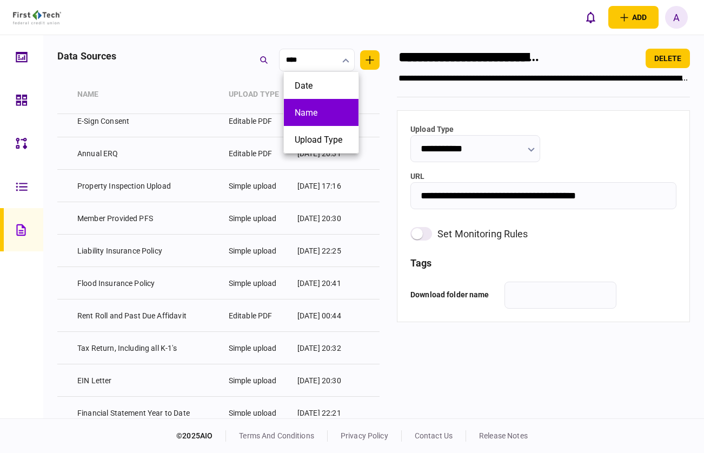
click at [307, 104] on li "Name" at bounding box center [321, 112] width 75 height 27
type input "****"
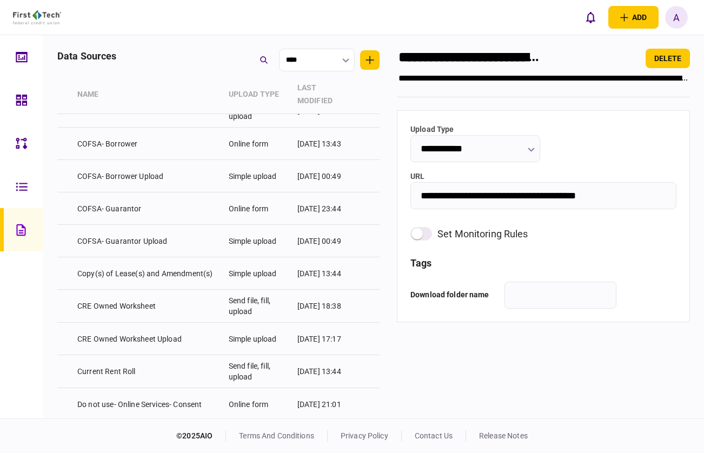
scroll to position [263, 0]
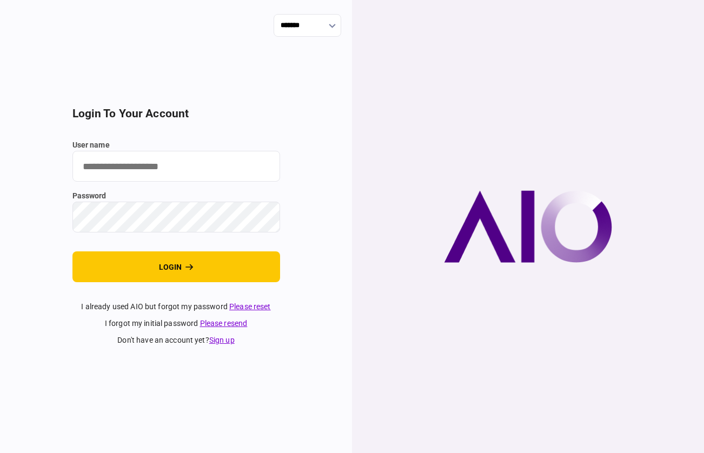
click at [203, 173] on input "user name" at bounding box center [176, 166] width 208 height 31
type input "**********"
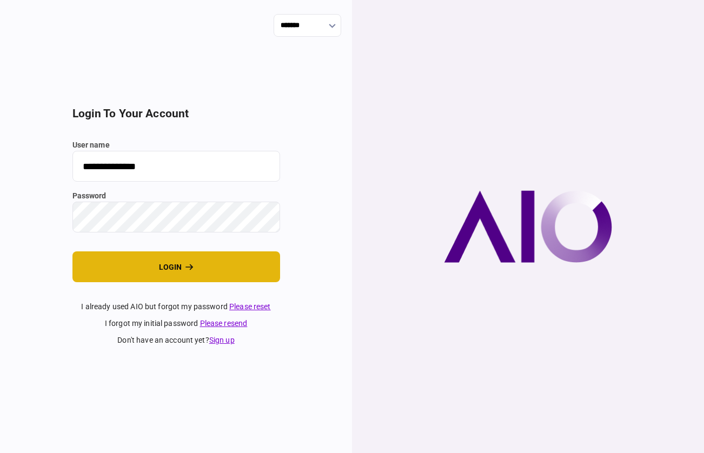
click at [186, 265] on icon "login" at bounding box center [189, 267] width 8 height 8
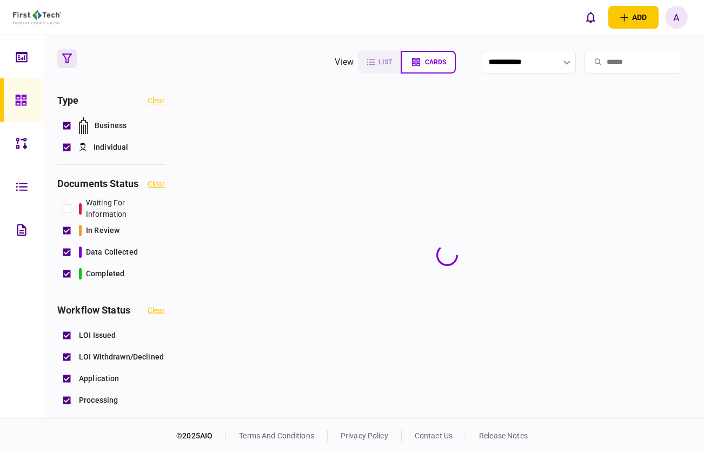
click at [27, 194] on div at bounding box center [24, 186] width 17 height 43
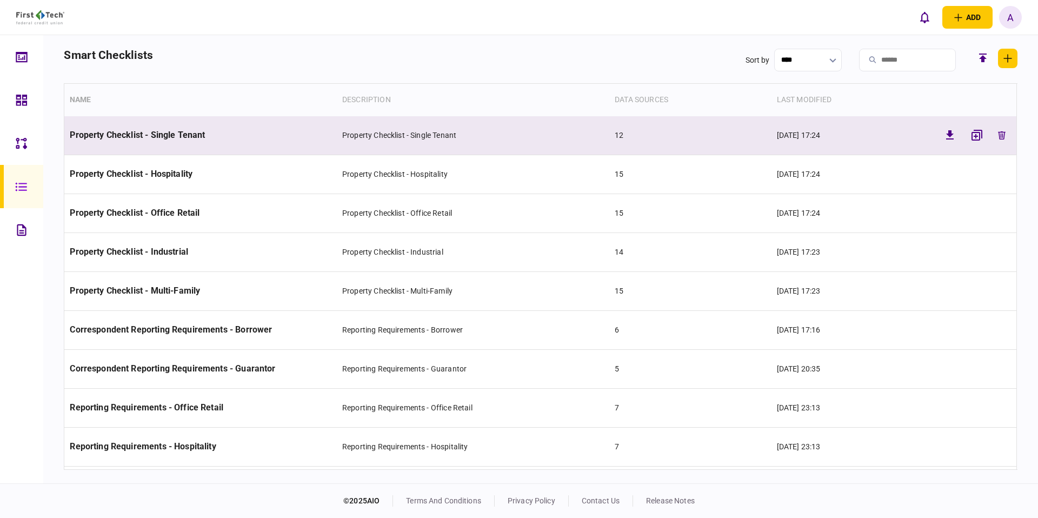
scroll to position [351, 0]
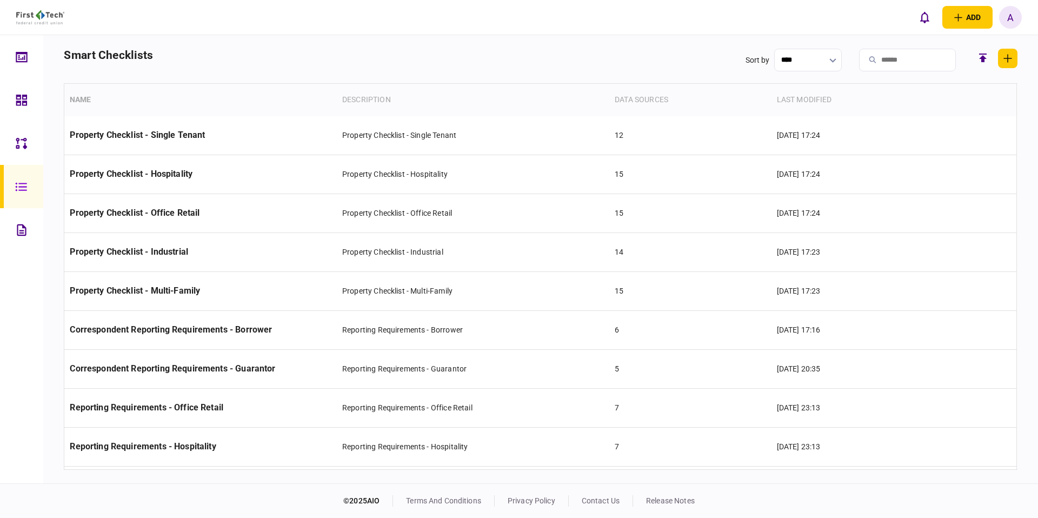
click at [33, 96] on link at bounding box center [21, 99] width 43 height 43
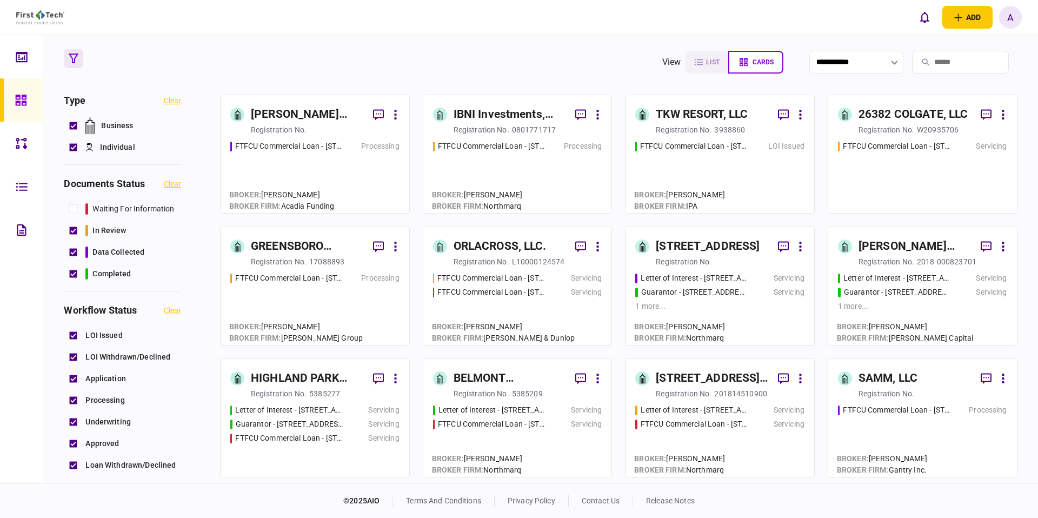
click at [666, 235] on link "[STREET_ADDRESS] Letter of Interest - [STREET_ADDRESS] Servicing [GEOGRAPHIC_DA…" at bounding box center [720, 285] width 190 height 119
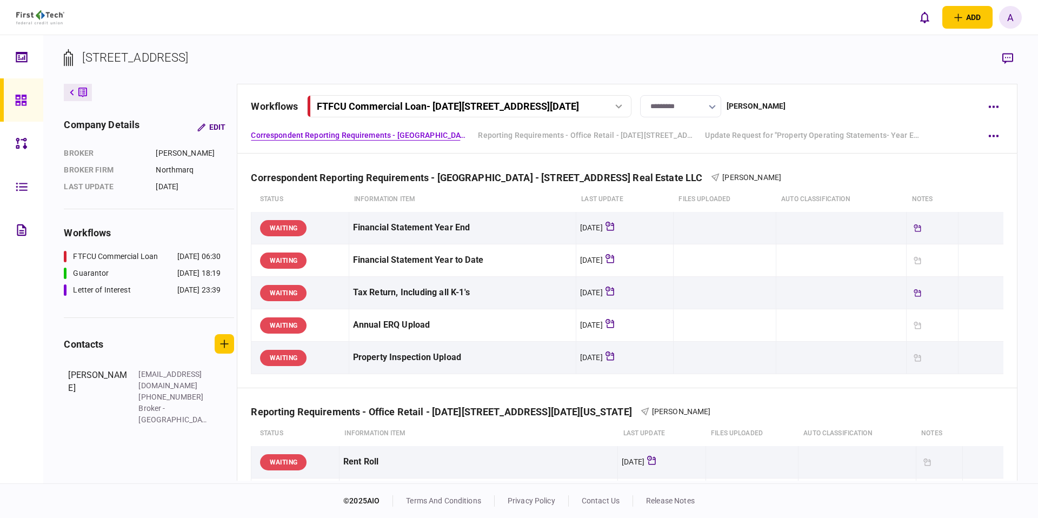
click at [600, 113] on button "FTFCU Commercial Loan - [DATE][STREET_ADDRESS][DATE]" at bounding box center [469, 106] width 324 height 22
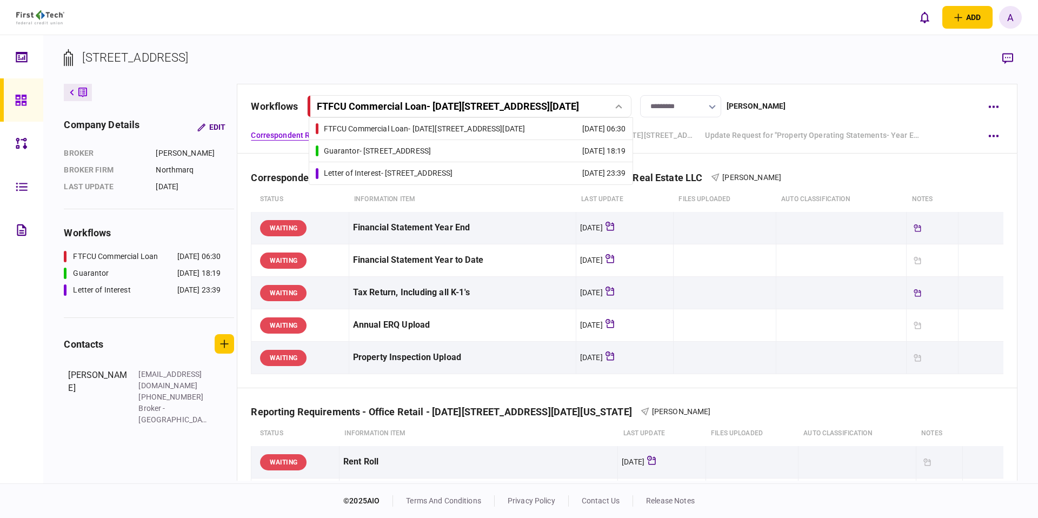
click at [540, 155] on link "Guarantor - [STREET_ADDRESS] [DATE] 18:19" at bounding box center [471, 151] width 310 height 22
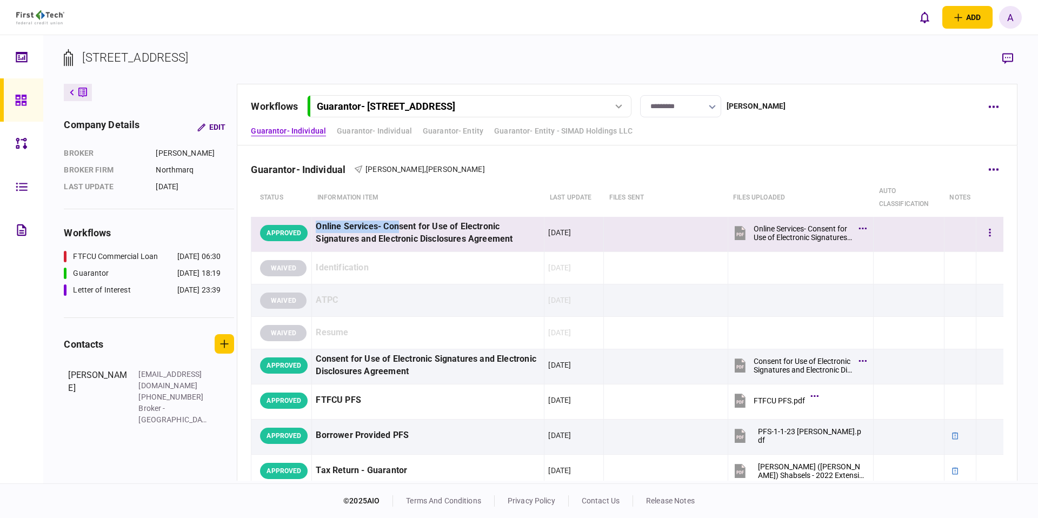
drag, startPoint x: 318, startPoint y: 226, endPoint x: 399, endPoint y: 227, distance: 81.1
click at [399, 227] on div "Online Services- Consent for Use of Electronic Signatures and Electronic Disclo…" at bounding box center [428, 232] width 224 height 25
click at [425, 224] on div "Online Services- Consent for Use of Electronic Signatures and Electronic Disclo…" at bounding box center [428, 232] width 224 height 25
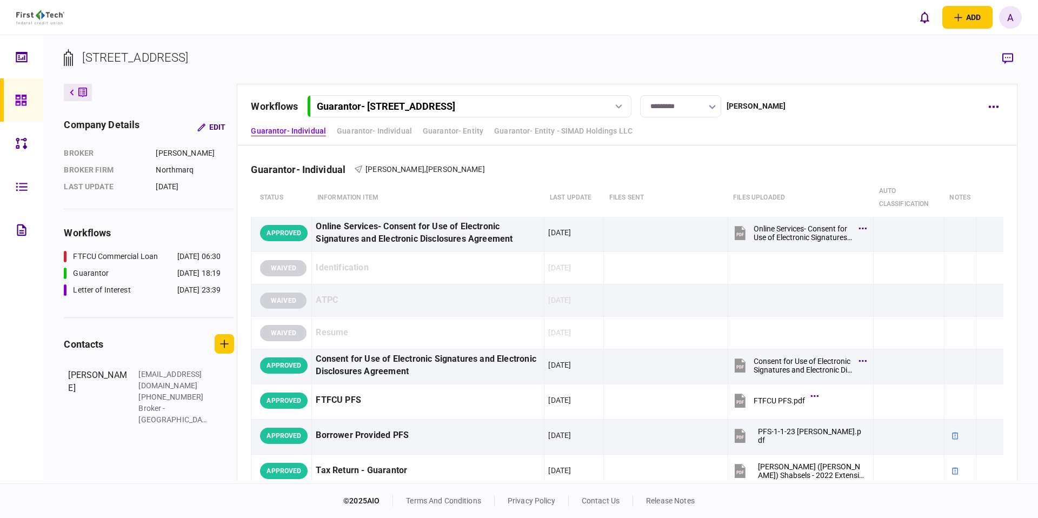
click at [391, 81] on section "[STREET_ADDRESS]" at bounding box center [540, 66] width 953 height 35
click at [375, 51] on section "[STREET_ADDRESS]" at bounding box center [540, 66] width 953 height 35
click at [29, 102] on div at bounding box center [23, 99] width 17 height 43
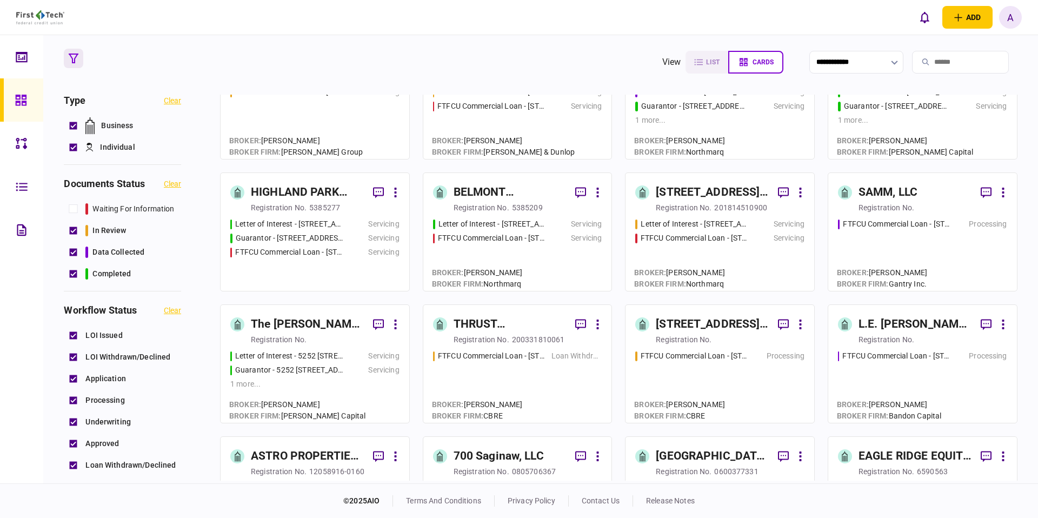
scroll to position [193, 0]
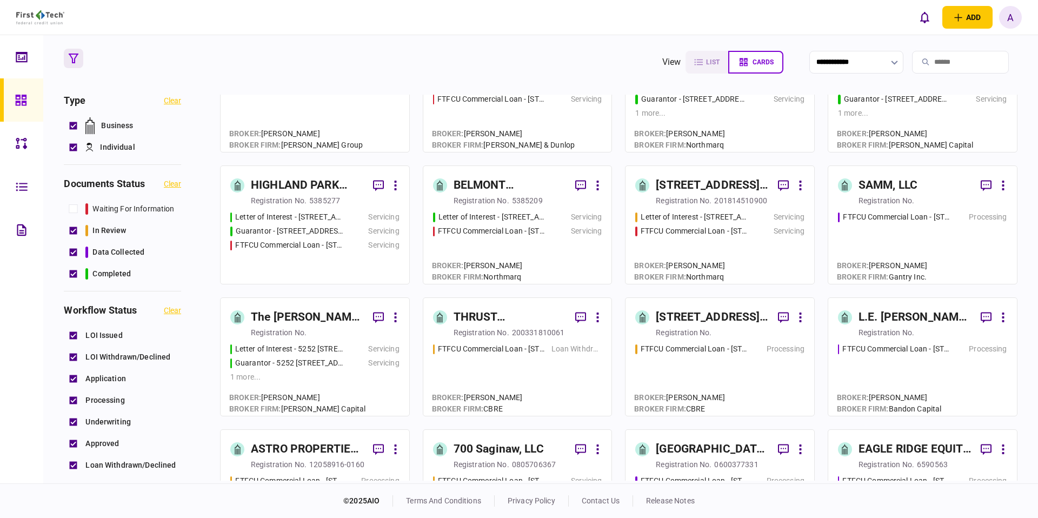
click at [699, 179] on div "[STREET_ADDRESS] REAL ESTATE LLC" at bounding box center [711, 185] width 113 height 17
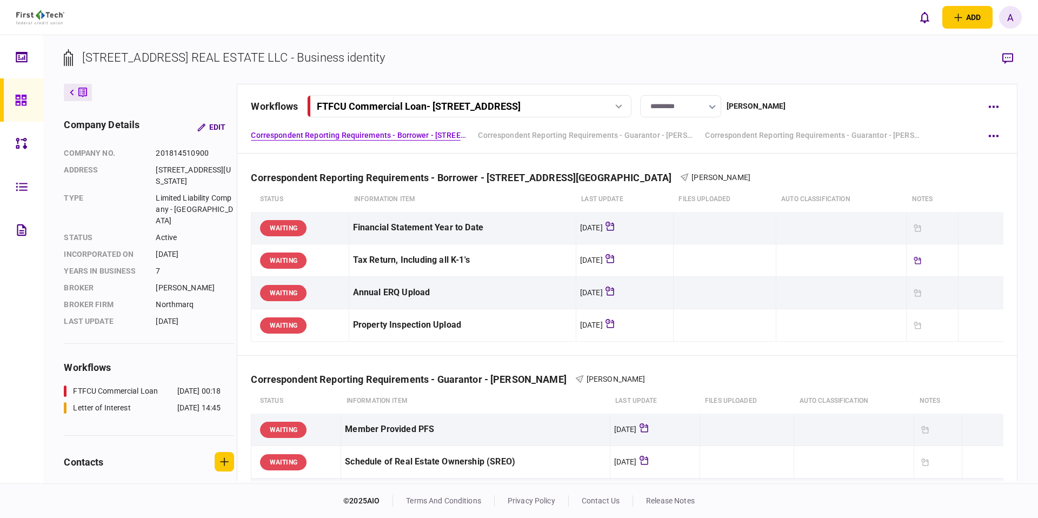
click at [520, 107] on div "FTFCU Commercial Loan - [STREET_ADDRESS]" at bounding box center [419, 106] width 204 height 11
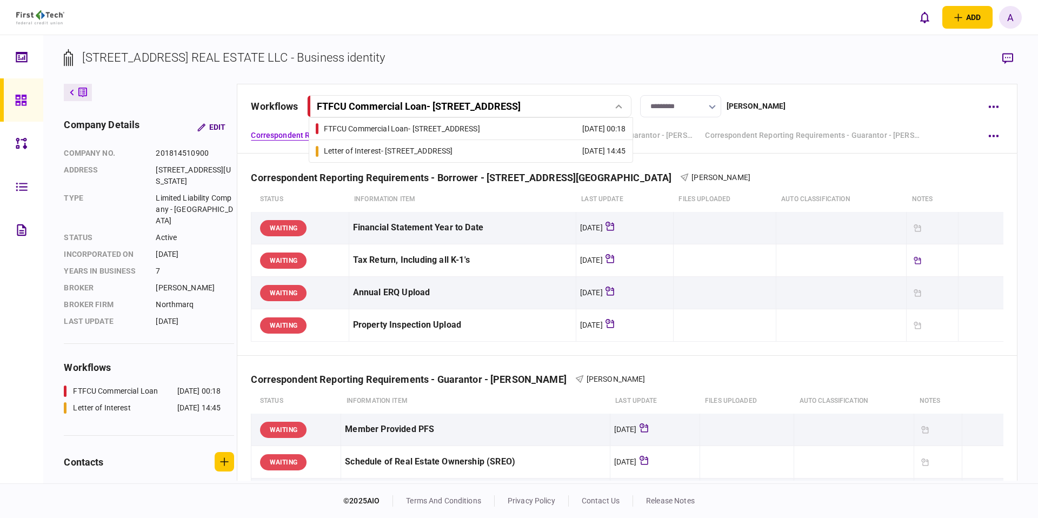
click at [480, 131] on div "FTFCU Commercial Loan - [STREET_ADDRESS]" at bounding box center [402, 128] width 156 height 11
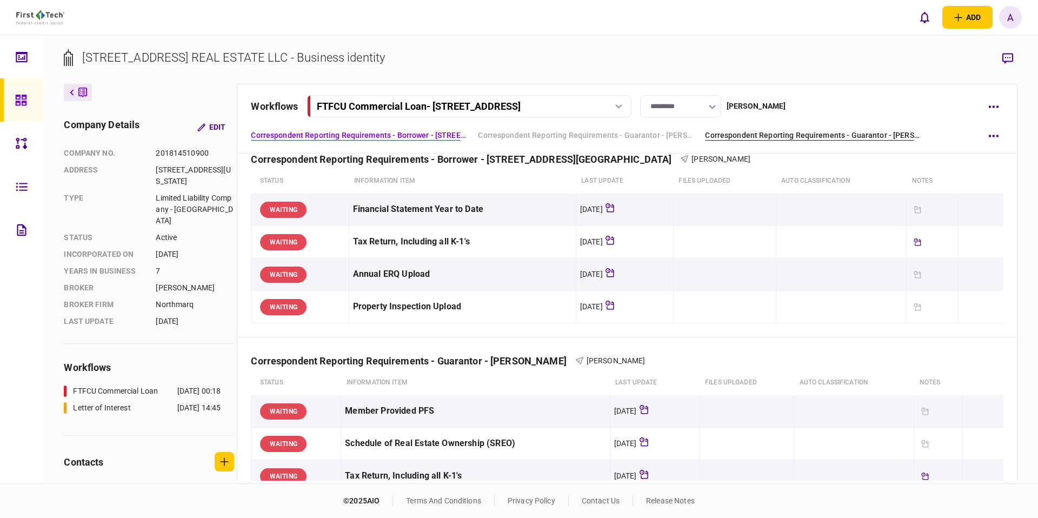
click at [703, 135] on link "Correspondent Reporting Requirements - Guarantor - [PERSON_NAME]" at bounding box center [813, 135] width 216 height 11
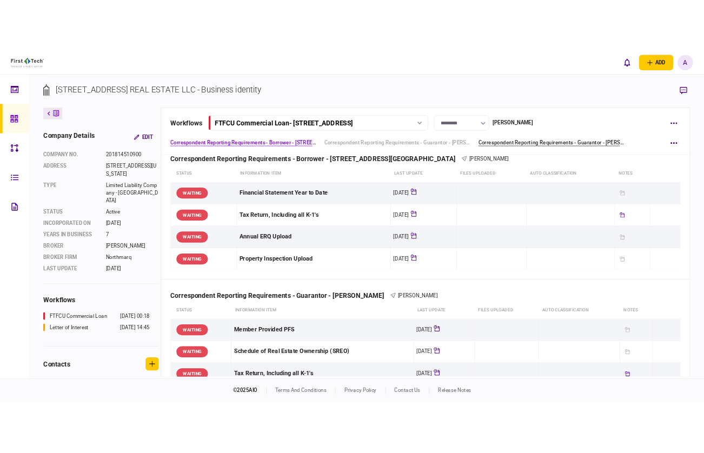
scroll to position [371, 0]
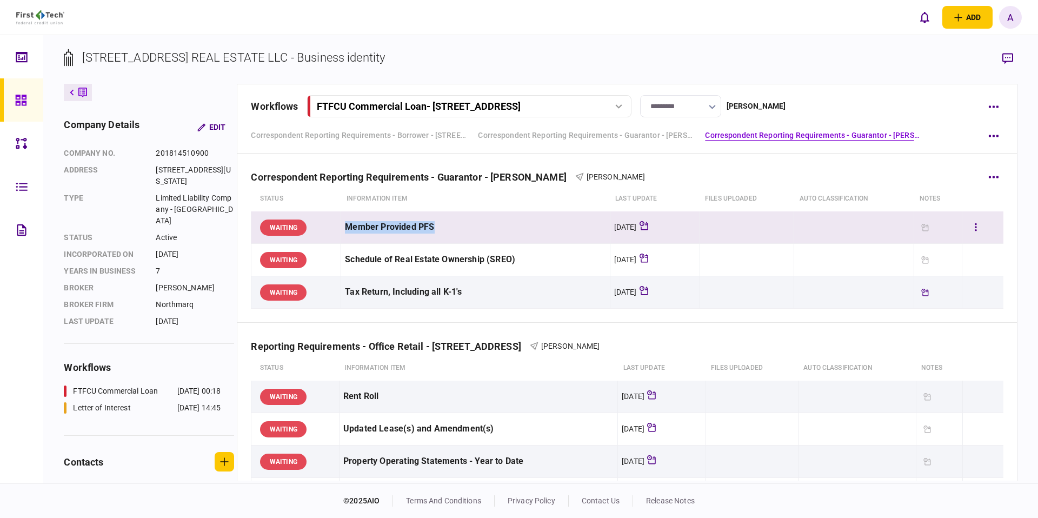
drag, startPoint x: 328, startPoint y: 229, endPoint x: 459, endPoint y: 228, distance: 130.8
click at [459, 228] on tr "WAITING Member Provided PFS [DATE]" at bounding box center [627, 227] width 752 height 32
click at [459, 228] on div "Member Provided PFS" at bounding box center [475, 227] width 260 height 24
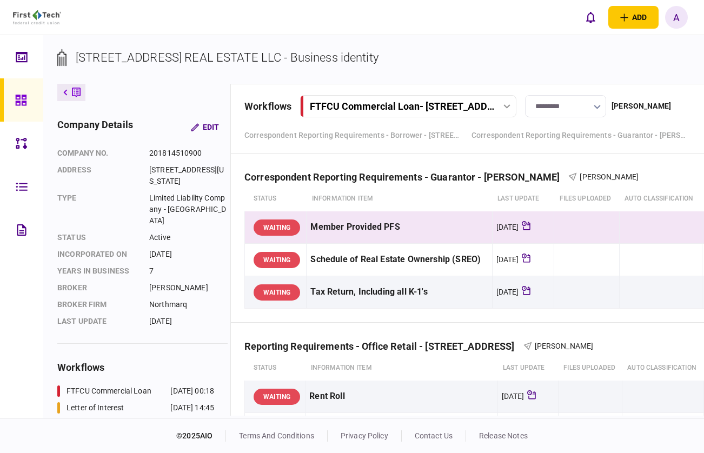
click at [72, 94] on icon at bounding box center [76, 93] width 9 height 10
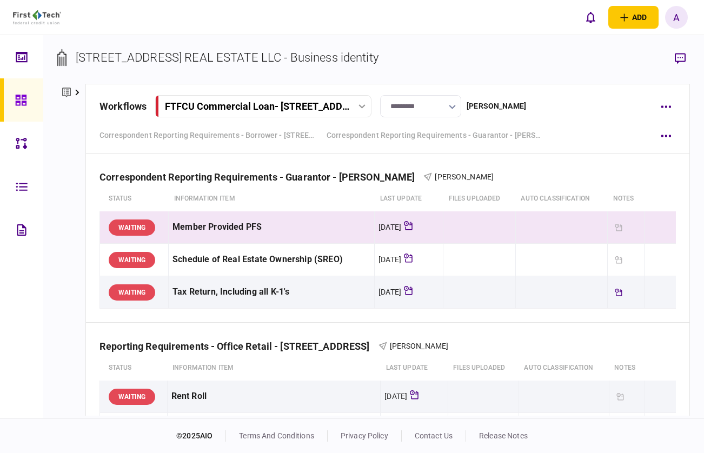
click at [24, 88] on div at bounding box center [23, 99] width 17 height 43
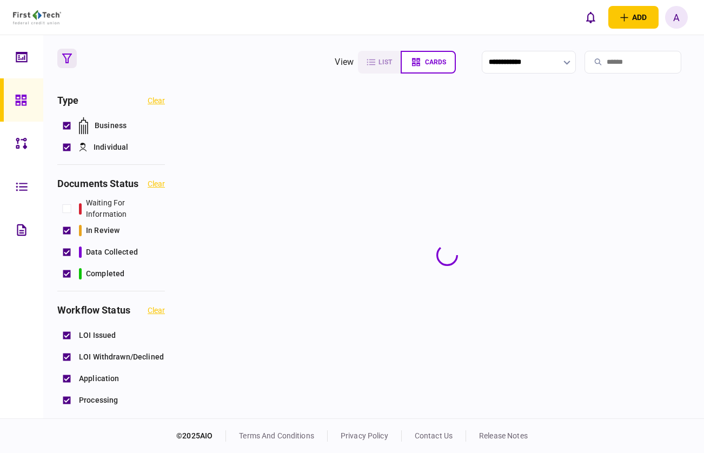
click at [628, 59] on input "search" at bounding box center [632, 62] width 97 height 23
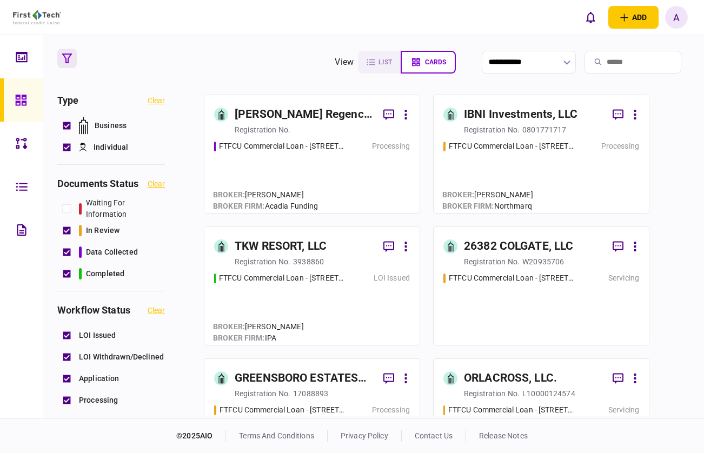
paste input "**********"
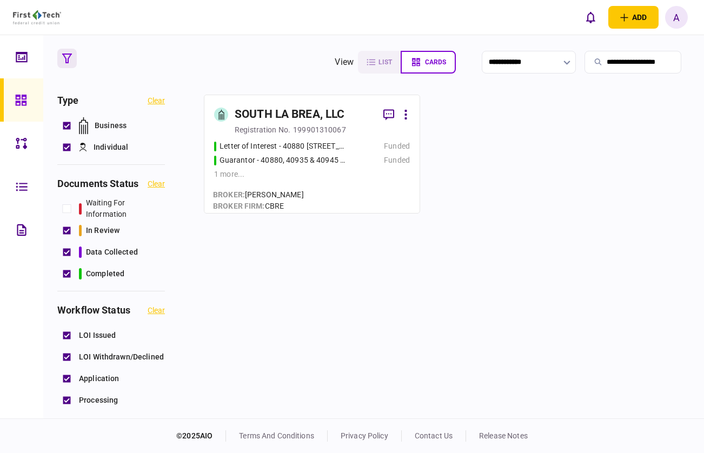
scroll to position [0, 6]
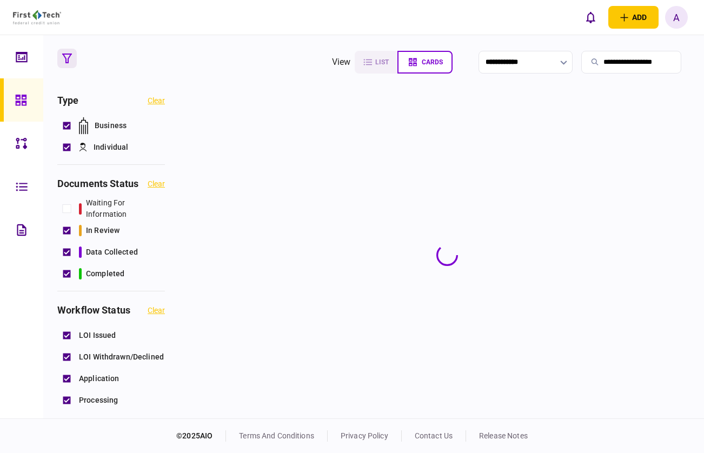
type input "**********"
click at [325, 123] on section at bounding box center [447, 255] width 486 height 321
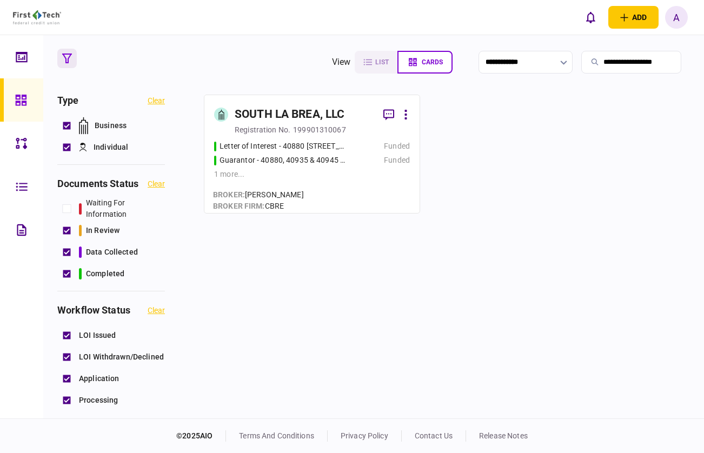
click at [325, 123] on div "SOUTH LA BREA, LLC" at bounding box center [290, 114] width 110 height 17
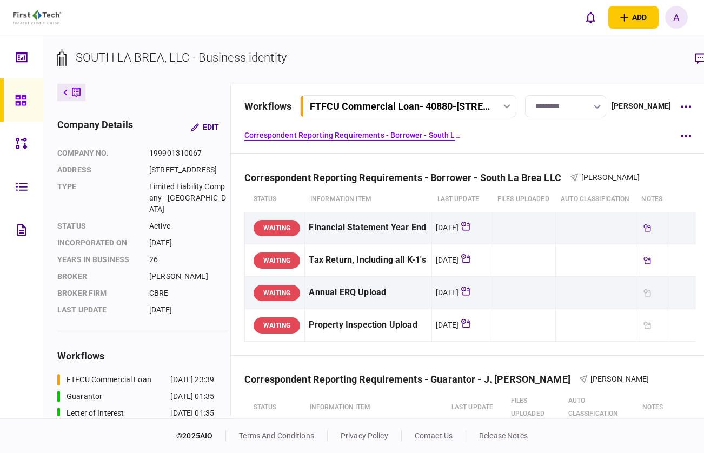
click at [380, 111] on button "FTFCU Commercial Loan - 40880-[STREET_ADDRESS]" at bounding box center [408, 106] width 216 height 22
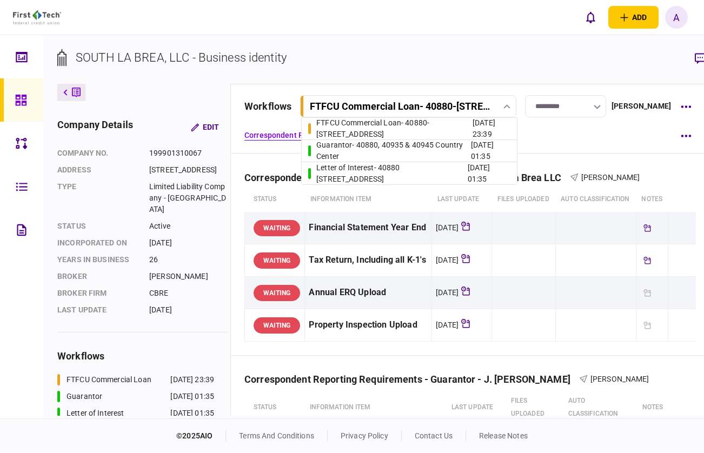
click at [378, 130] on div "FTFCU Commercial Loan - 40880-[STREET_ADDRESS]" at bounding box center [394, 128] width 156 height 23
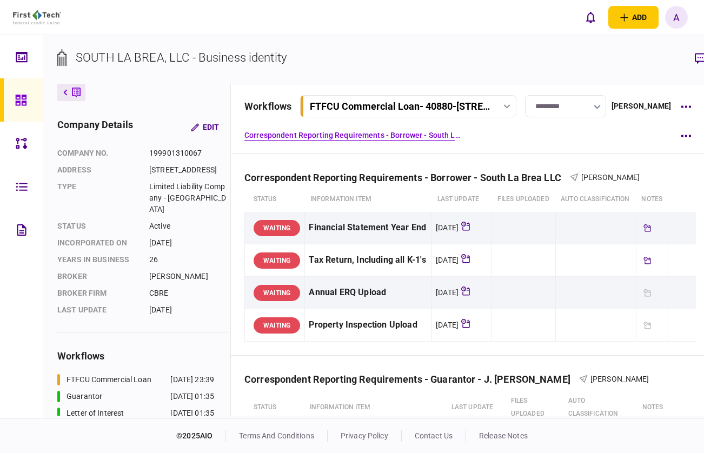
click at [64, 88] on button at bounding box center [71, 92] width 28 height 17
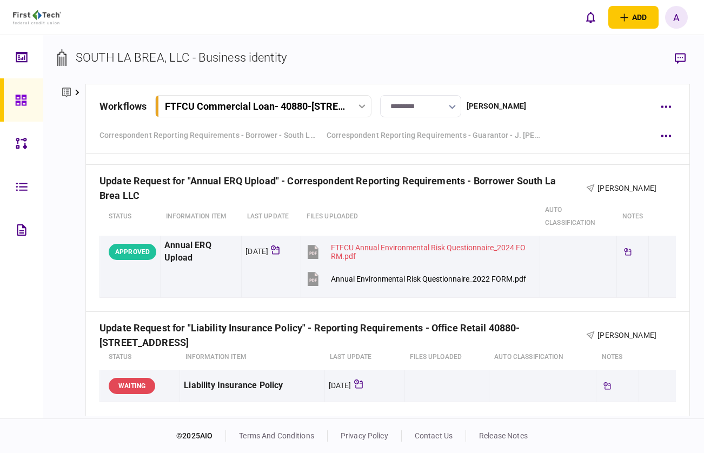
scroll to position [1527, 0]
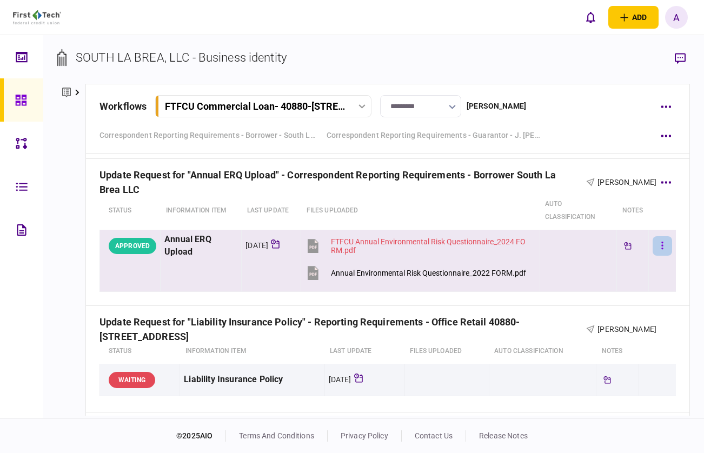
click at [665, 239] on button "button" at bounding box center [661, 245] width 19 height 19
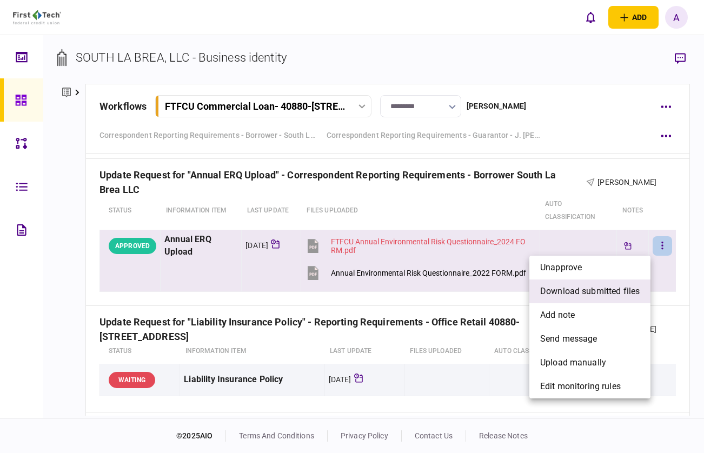
click at [610, 297] on span "download submitted files" at bounding box center [589, 291] width 99 height 13
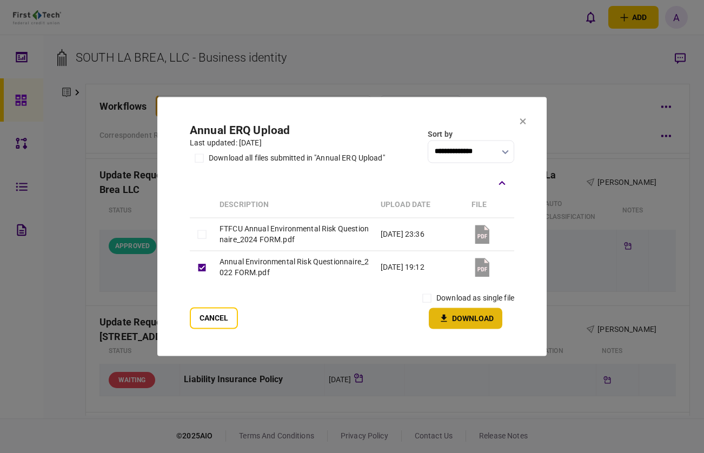
click at [481, 317] on button "Download" at bounding box center [465, 318] width 73 height 21
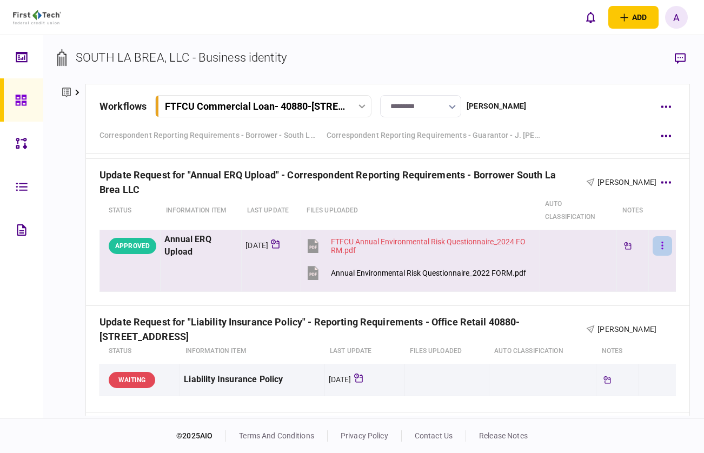
click at [661, 244] on icon "button" at bounding box center [662, 245] width 2 height 10
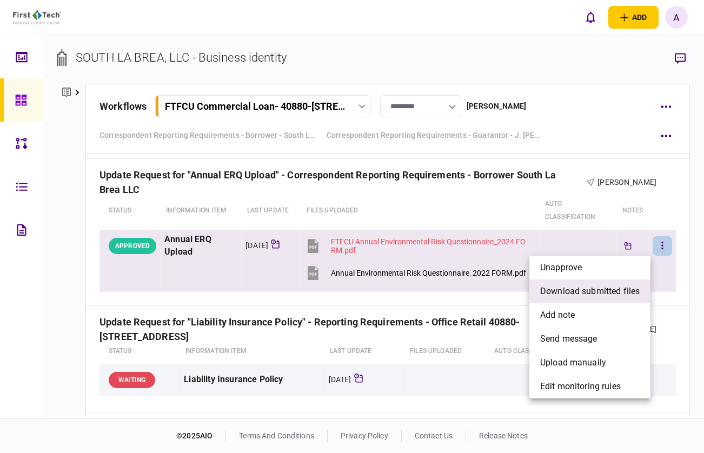
click at [594, 297] on span "download submitted files" at bounding box center [589, 291] width 99 height 13
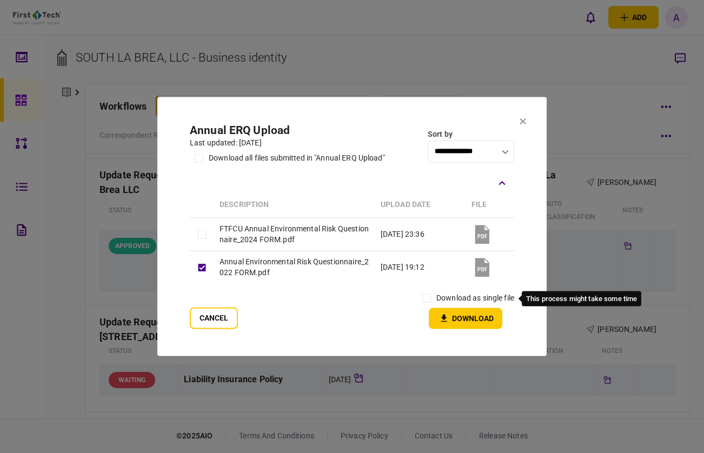
click at [440, 300] on label "download as single file" at bounding box center [475, 298] width 78 height 11
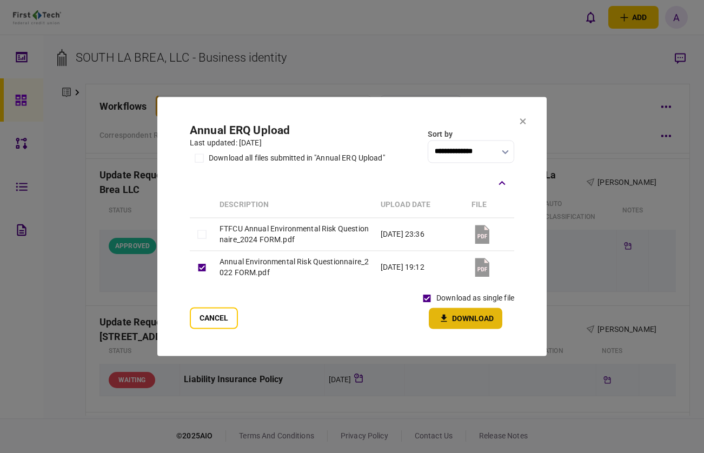
click at [442, 315] on icon "button" at bounding box center [443, 318] width 13 height 10
click at [524, 120] on icon at bounding box center [523, 121] width 6 height 6
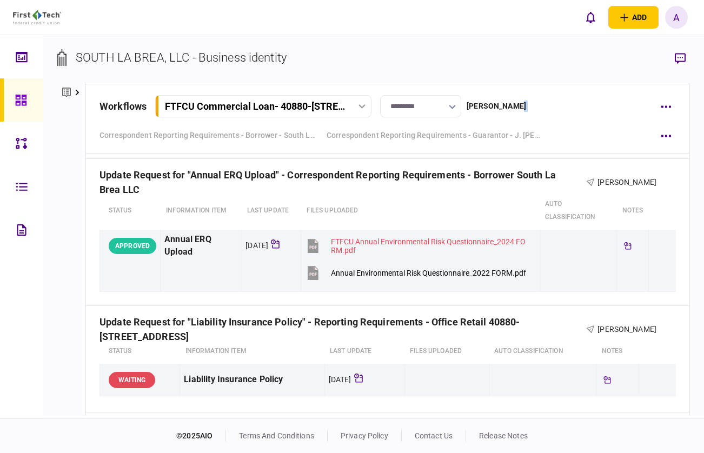
click at [524, 120] on div "workflows FTFCU Commercial Loan - 40880-[GEOGRAPHIC_DATA] DR FTFCU Commercial L…" at bounding box center [387, 119] width 604 height 70
click at [31, 96] on div at bounding box center [23, 99] width 17 height 43
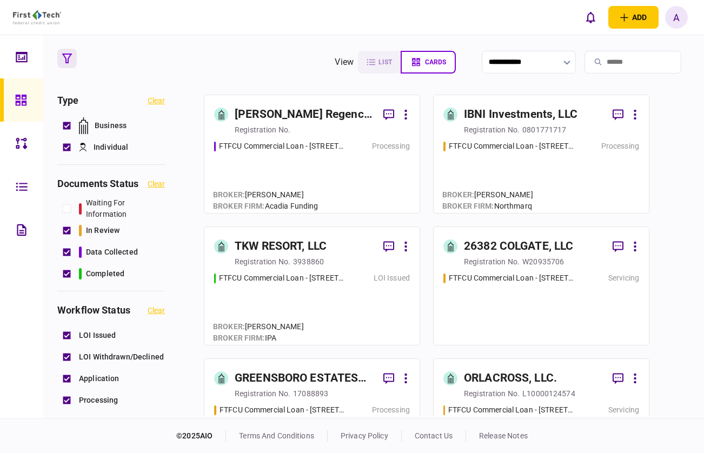
click at [621, 64] on input "search" at bounding box center [632, 62] width 97 height 23
paste input "**********"
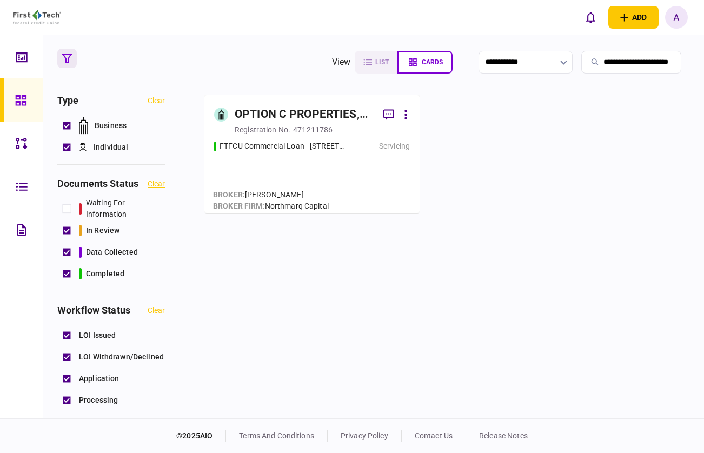
type input "**********"
click at [314, 106] on div "OPTION C PROPERTIES, LLC" at bounding box center [305, 114] width 140 height 17
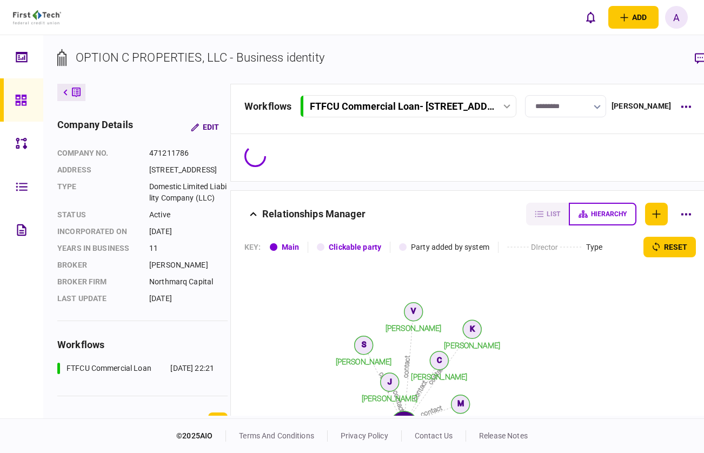
click at [351, 115] on button "FTFCU Commercial Loan - [STREET_ADDRESS]" at bounding box center [408, 106] width 216 height 22
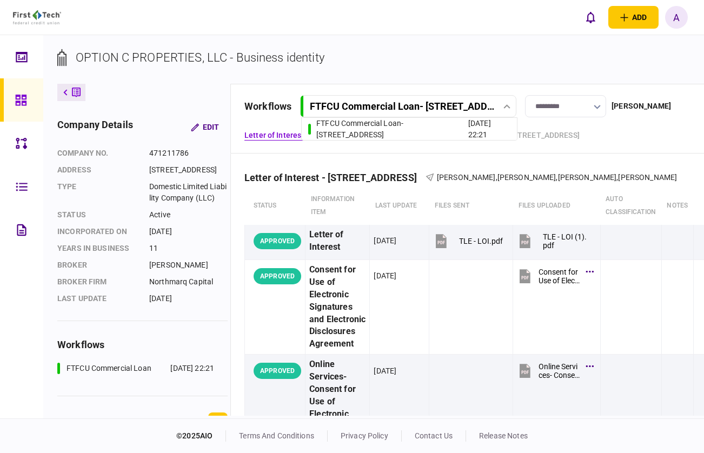
click at [518, 154] on div "Letter of Interest - [STREET_ADDRESS] [PERSON_NAME] , [PERSON_NAME] , [PERSON_N…" at bounding box center [482, 170] width 476 height 33
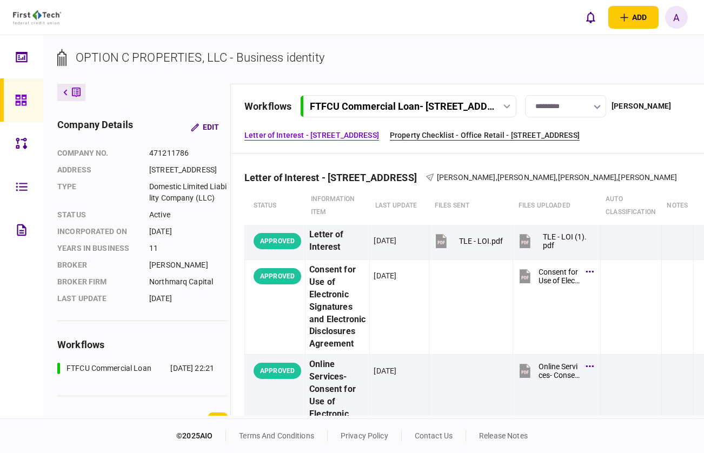
click at [457, 139] on link "Property Checklist - Office Retail - [STREET_ADDRESS]" at bounding box center [485, 135] width 190 height 11
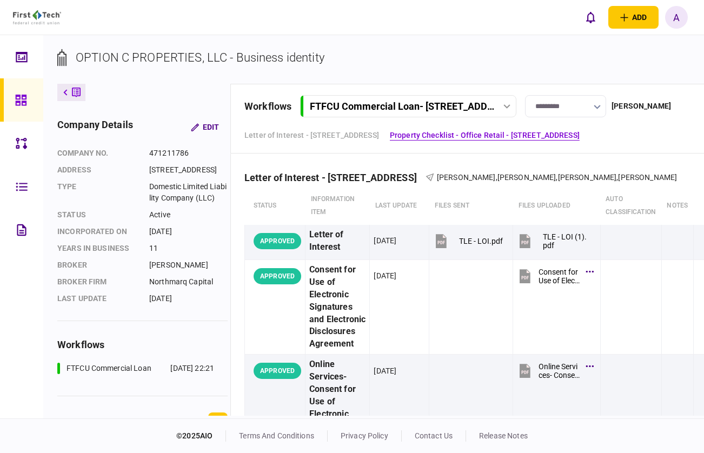
scroll to position [0, 34]
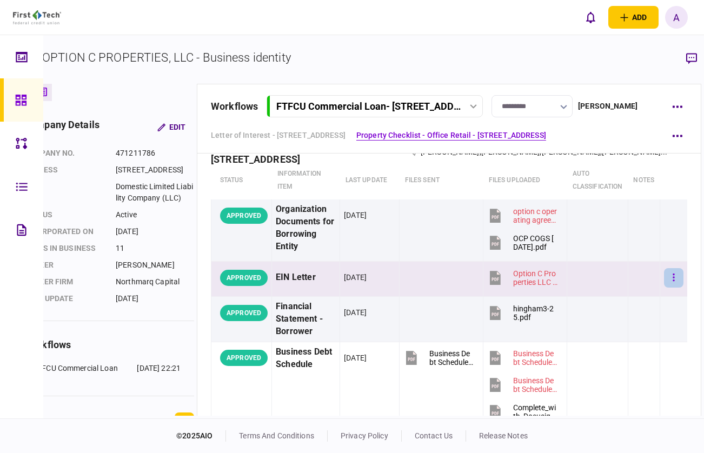
click at [674, 283] on icon "button" at bounding box center [673, 277] width 2 height 10
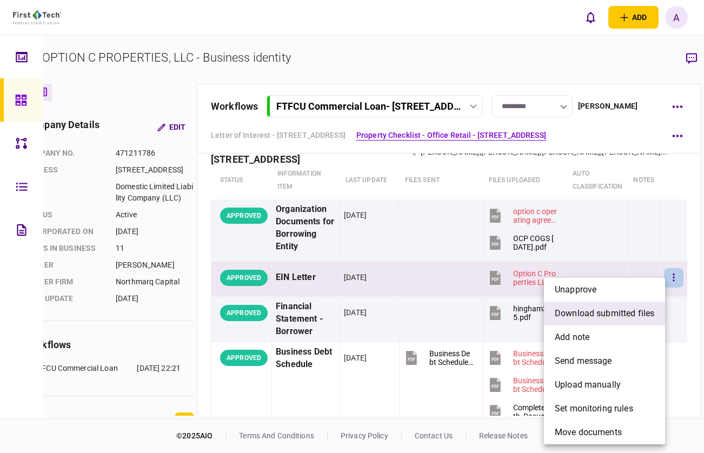
click at [633, 316] on span "download submitted files" at bounding box center [603, 313] width 99 height 13
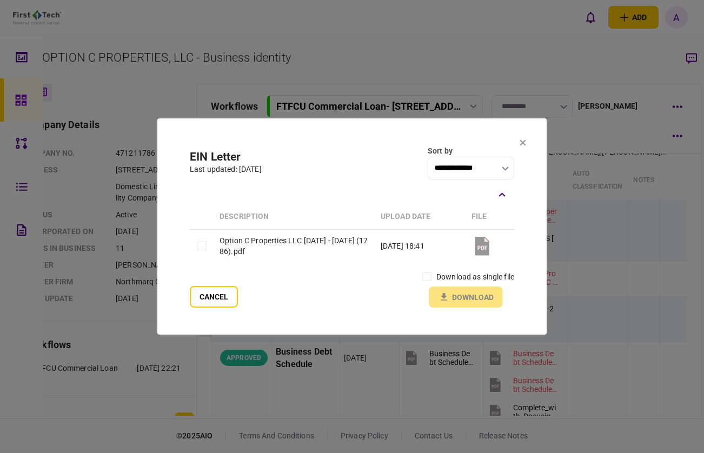
click at [483, 278] on label "download as single file" at bounding box center [475, 276] width 78 height 11
click at [455, 297] on button "Download" at bounding box center [465, 296] width 73 height 21
click at [523, 143] on icon at bounding box center [523, 143] width 6 height 6
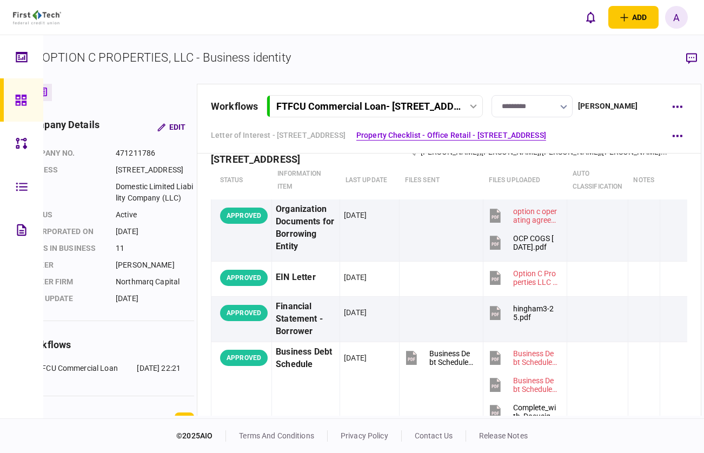
click at [511, 58] on section "OPTION C PROPERTIES, LLC - Business identity" at bounding box center [362, 66] width 677 height 35
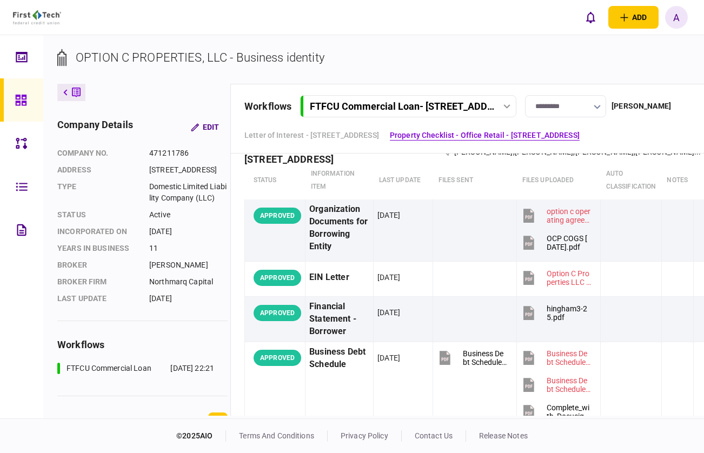
click at [62, 93] on button at bounding box center [71, 92] width 28 height 17
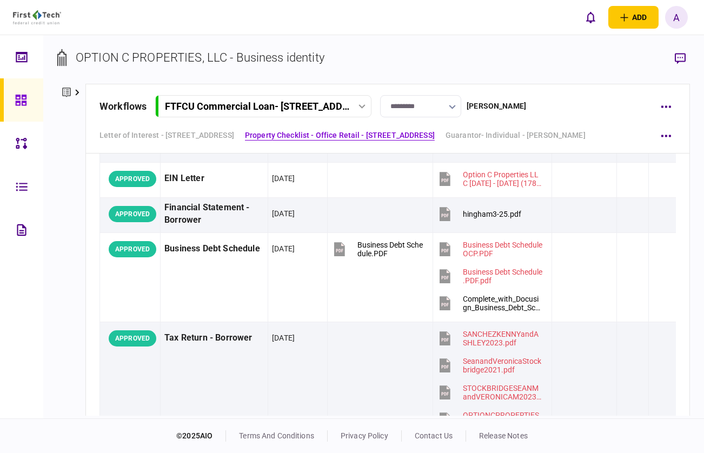
scroll to position [511, 0]
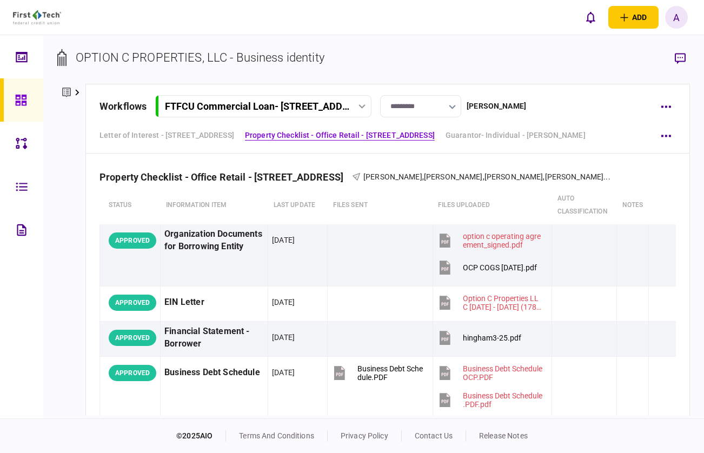
click at [2, 79] on link at bounding box center [21, 99] width 43 height 43
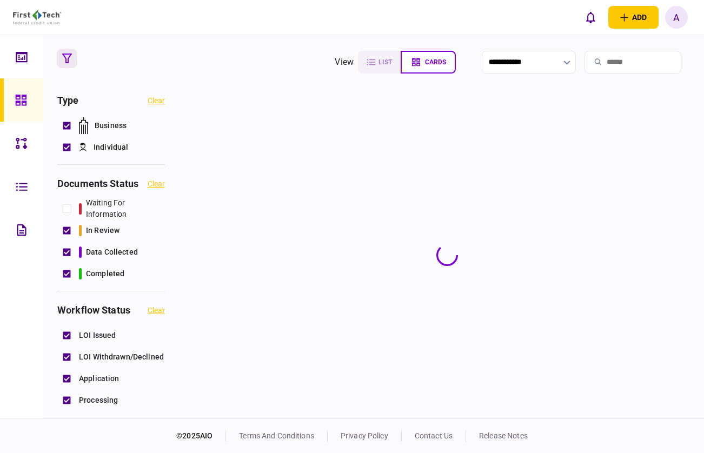
click at [620, 63] on input "search" at bounding box center [632, 62] width 97 height 23
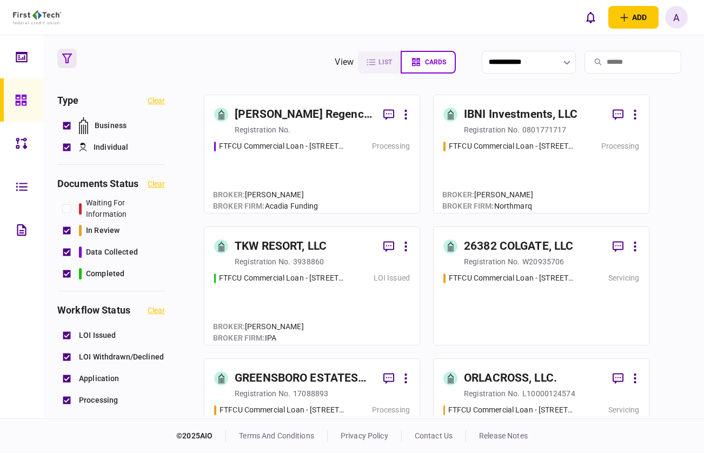
paste input "**********"
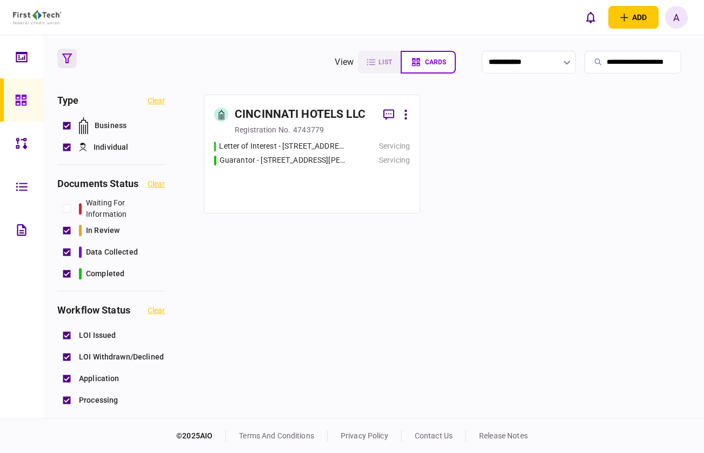
scroll to position [0, 18]
type input "**********"
click at [285, 118] on div "CINCINNATI HOTELS LLC" at bounding box center [300, 114] width 131 height 17
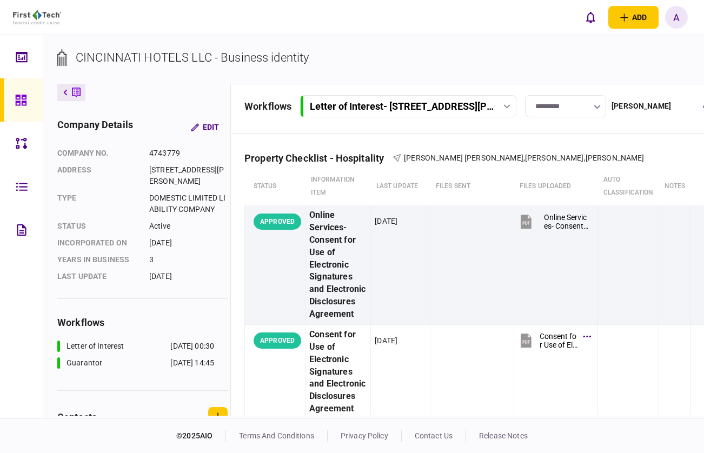
click at [435, 114] on button "Letter of Interest - [STREET_ADDRESS][PERSON_NAME]" at bounding box center [408, 106] width 216 height 22
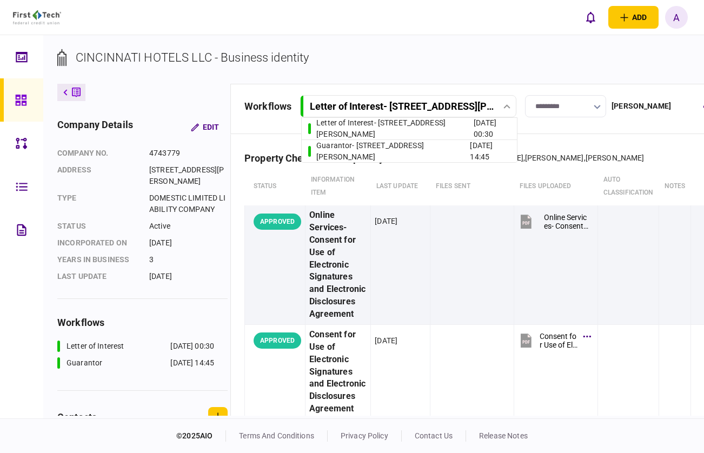
click at [571, 128] on div "workflows Letter of Interest - [STREET_ADDRESS][PERSON_NAME] Letter of Interest…" at bounding box center [480, 109] width 501 height 50
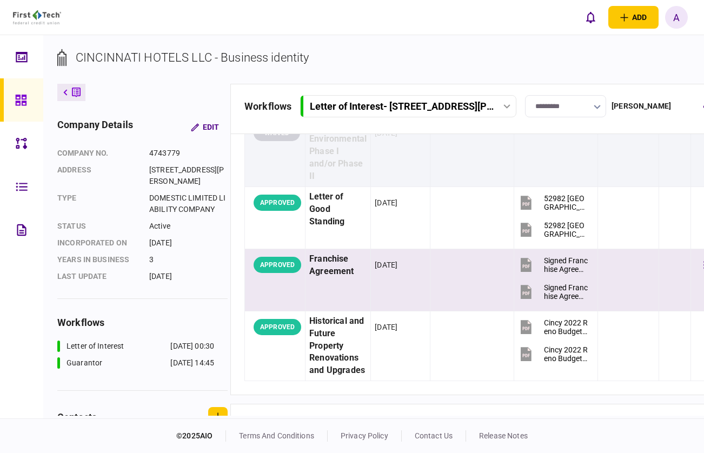
scroll to position [0, 46]
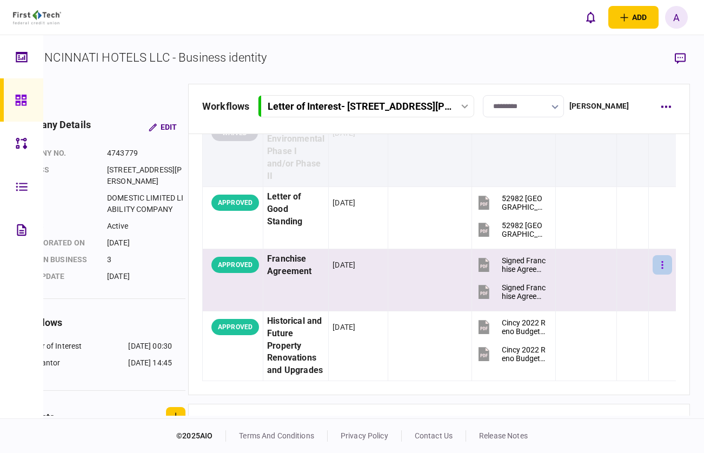
click at [664, 269] on button "button" at bounding box center [661, 264] width 19 height 19
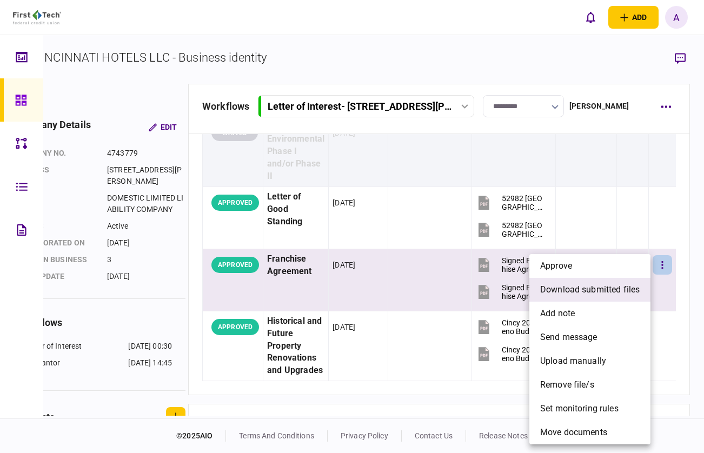
click at [613, 297] on li "download submitted files" at bounding box center [589, 290] width 121 height 24
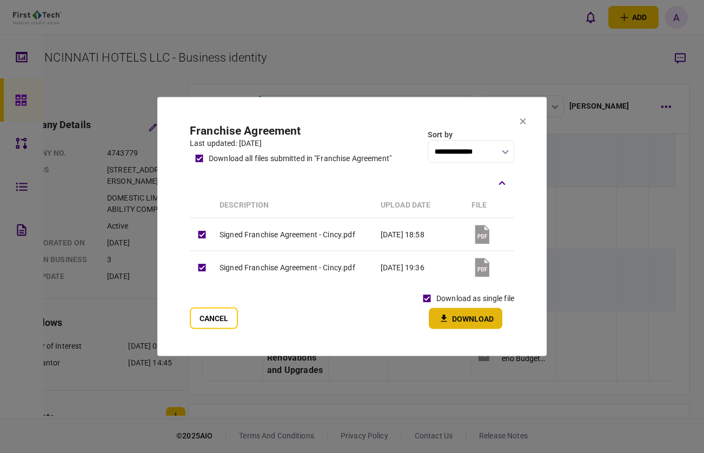
click at [458, 318] on button "Download" at bounding box center [465, 318] width 73 height 21
click at [529, 125] on section "**********" at bounding box center [351, 226] width 389 height 259
click at [521, 118] on icon at bounding box center [522, 121] width 6 height 6
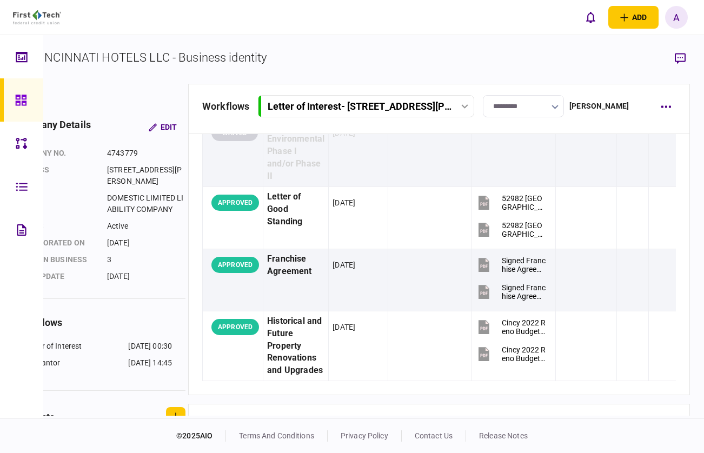
click at [511, 71] on section "CINCINNATI HOTELS LLC - Business identity" at bounding box center [352, 66] width 674 height 35
click at [23, 95] on icon at bounding box center [21, 100] width 12 height 12
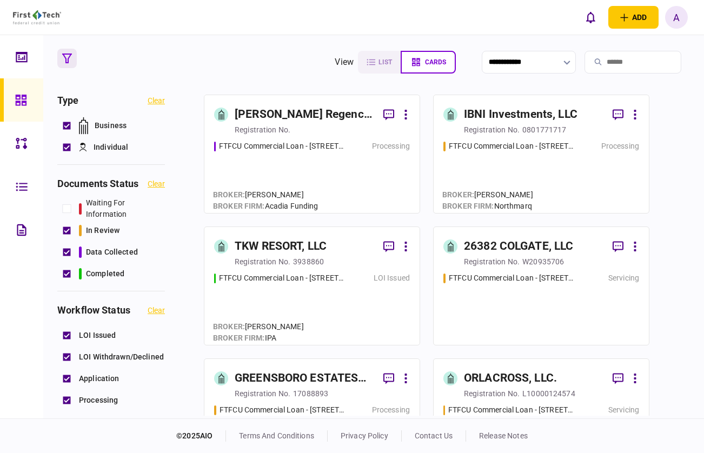
click at [622, 57] on input "search" at bounding box center [632, 62] width 97 height 23
paste input "**********"
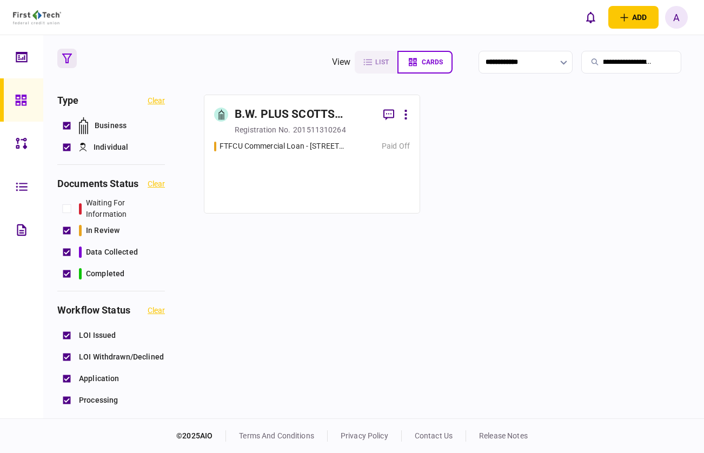
type input "**********"
click at [290, 106] on div "B.W. PLUS SCOTTS VALLEY INN LLC" at bounding box center [305, 114] width 140 height 17
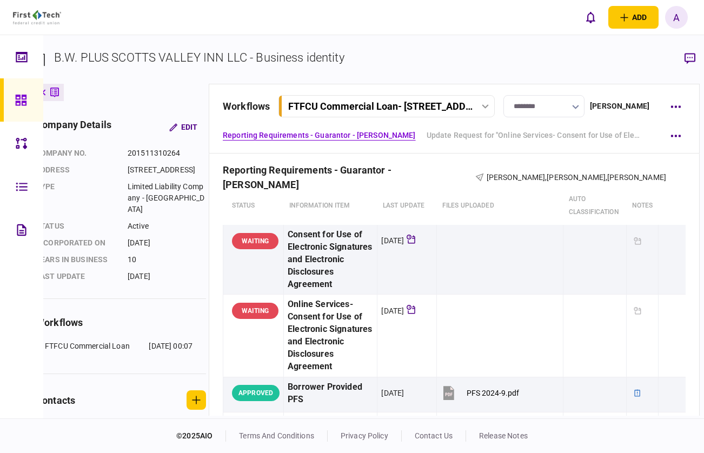
scroll to position [0, 36]
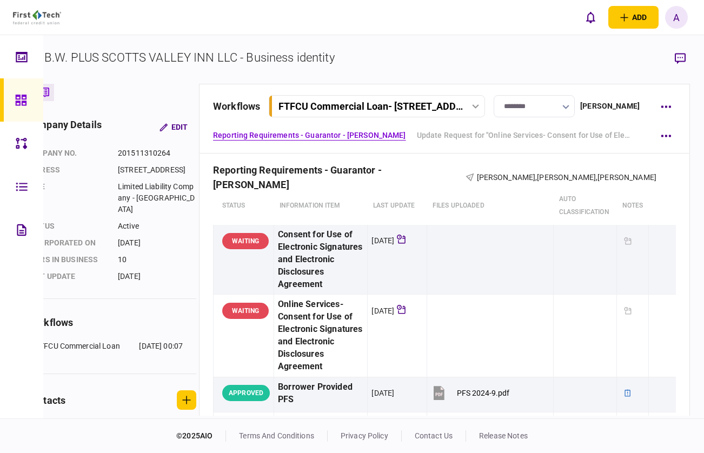
click at [484, 142] on div "Reporting Requirements - Guarantor - [PERSON_NAME] Update Request for "Online S…" at bounding box center [444, 134] width 463 height 19
click at [483, 139] on link "Update Request for "Online Services- Consent for Use of Electronic Signatures a…" at bounding box center [525, 135] width 216 height 11
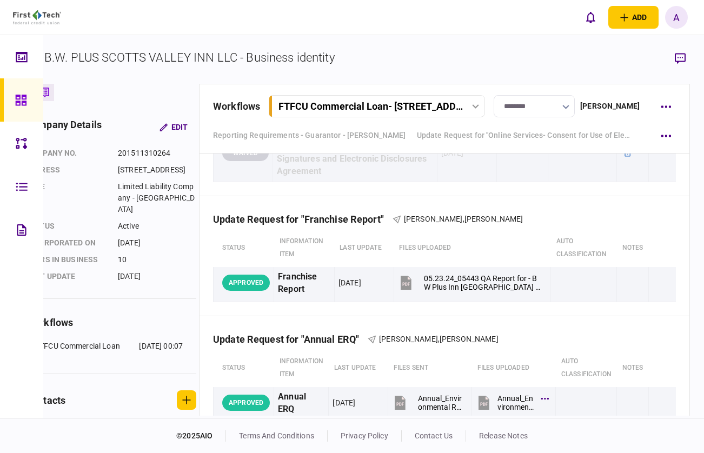
scroll to position [1320, 0]
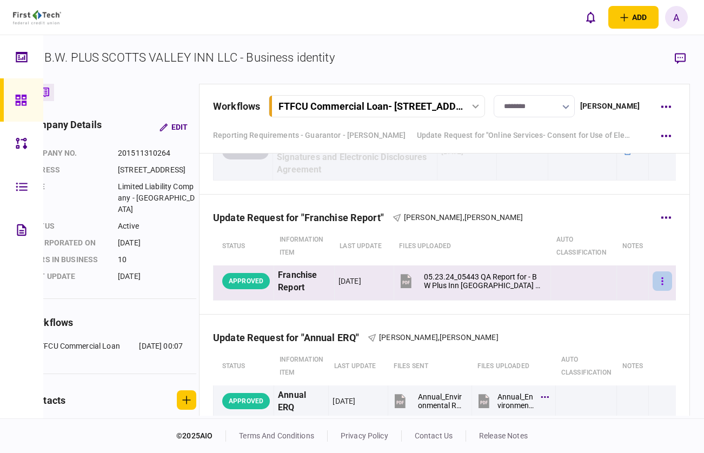
click at [655, 280] on button "button" at bounding box center [661, 280] width 19 height 19
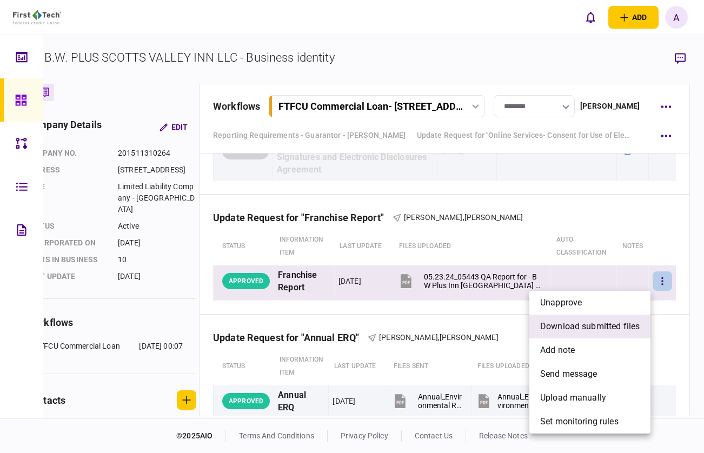
click at [621, 333] on li "download submitted files" at bounding box center [589, 326] width 121 height 24
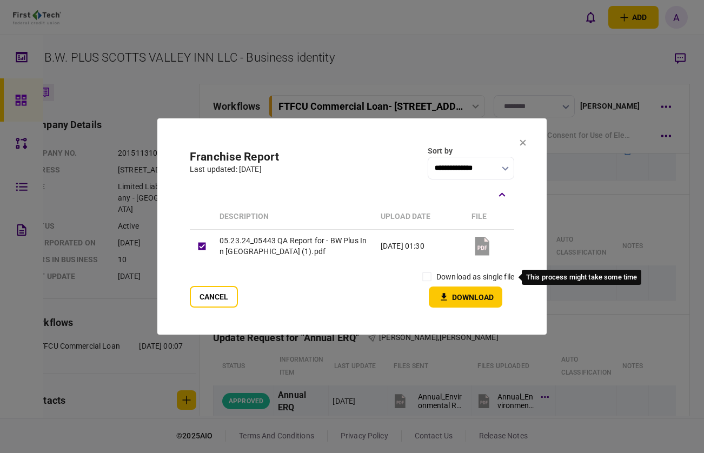
click at [456, 280] on label "download as single file" at bounding box center [475, 276] width 78 height 11
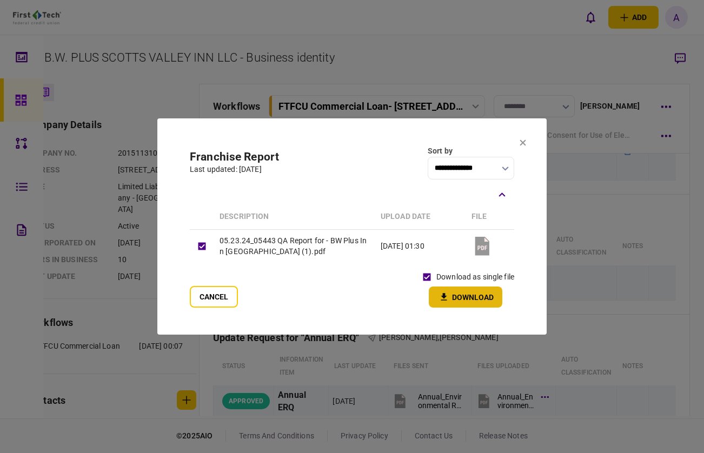
click at [452, 299] on button "Download" at bounding box center [465, 296] width 73 height 21
click at [525, 146] on button at bounding box center [522, 143] width 6 height 9
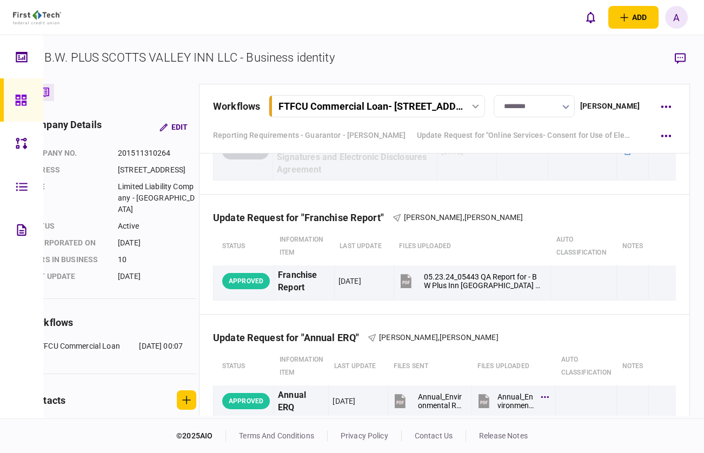
click at [516, 53] on section "B.W. PLUS SCOTTS VALLEY INN LLC - Business identity" at bounding box center [358, 66] width 664 height 35
click at [20, 95] on icon at bounding box center [20, 100] width 11 height 11
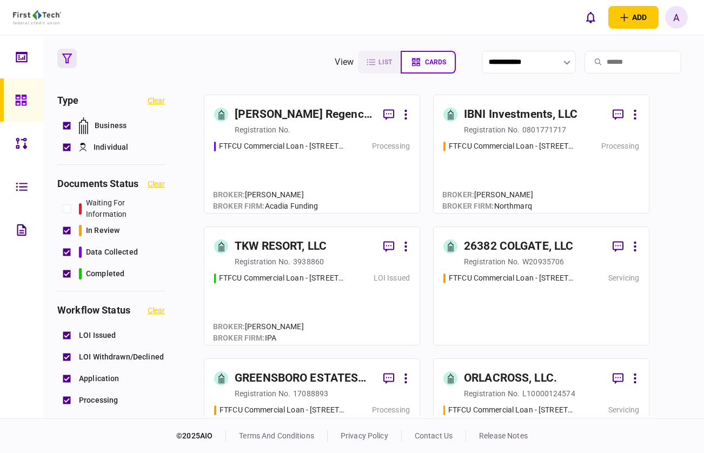
click at [641, 58] on input "search" at bounding box center [632, 62] width 97 height 23
paste input "**********"
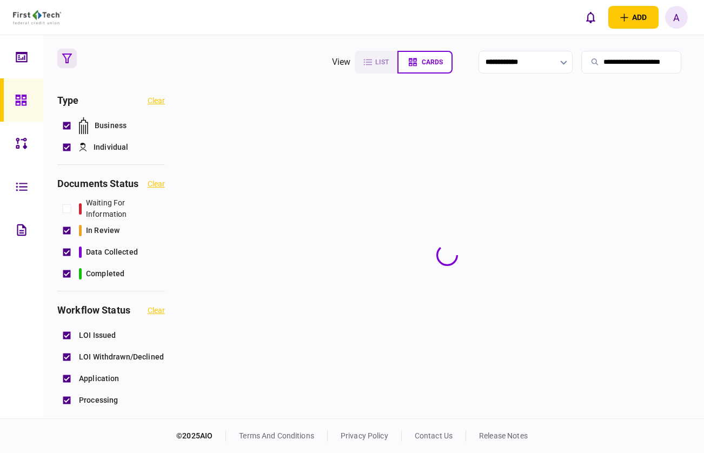
type input "**********"
click at [289, 128] on section at bounding box center [447, 255] width 486 height 321
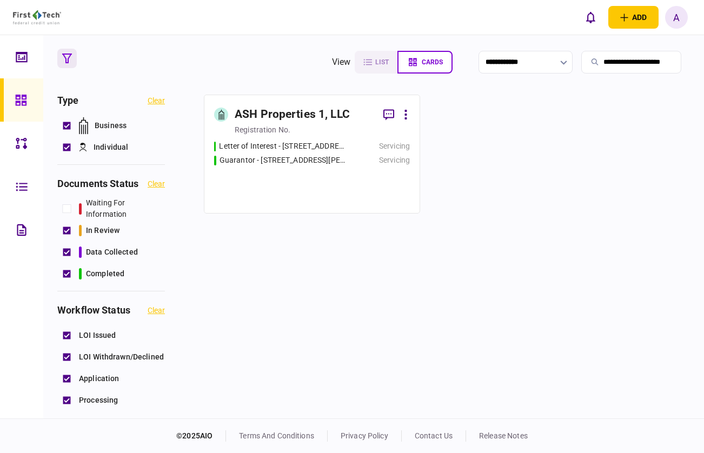
click at [289, 128] on div "registration no." at bounding box center [263, 129] width 56 height 11
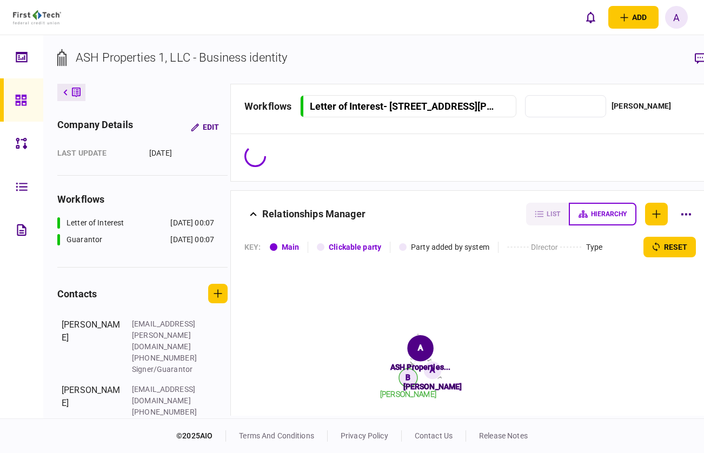
type input "*********"
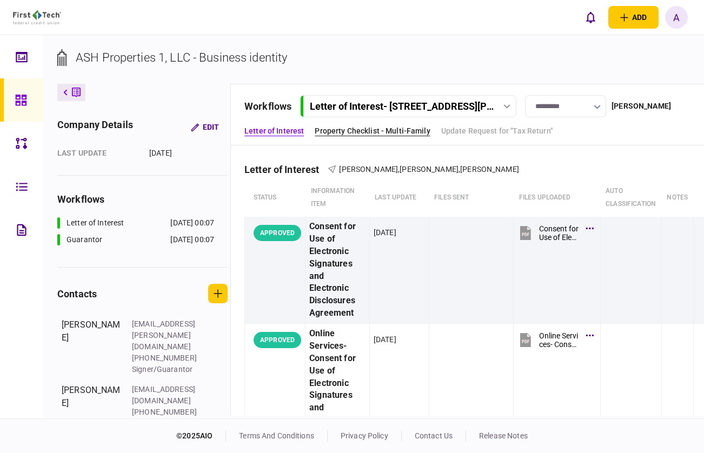
click at [404, 133] on link "Property Checklist - Multi-Family" at bounding box center [371, 130] width 115 height 11
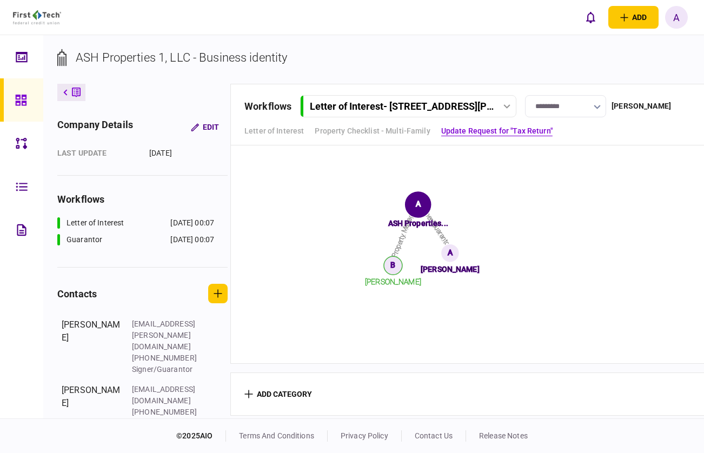
click at [78, 87] on icon at bounding box center [76, 92] width 9 height 11
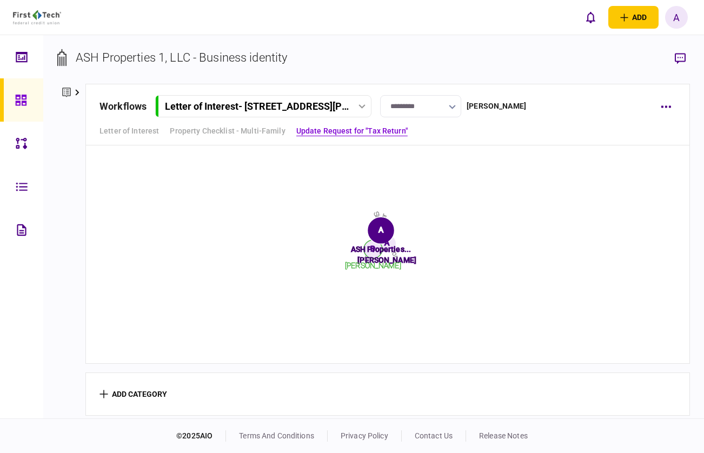
scroll to position [1621, 0]
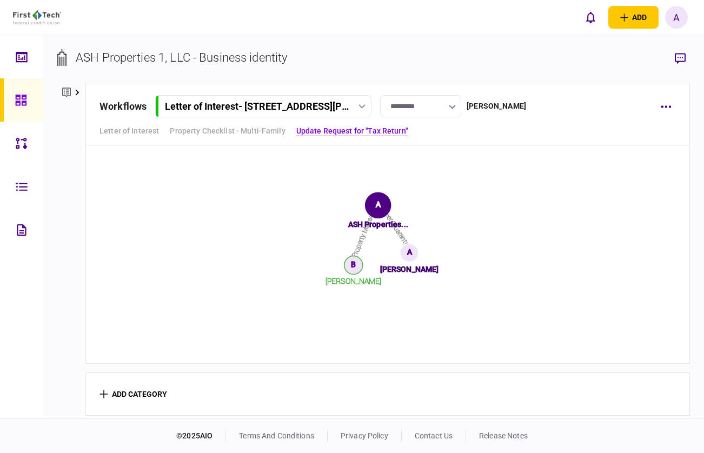
click at [1, 96] on link at bounding box center [21, 99] width 43 height 43
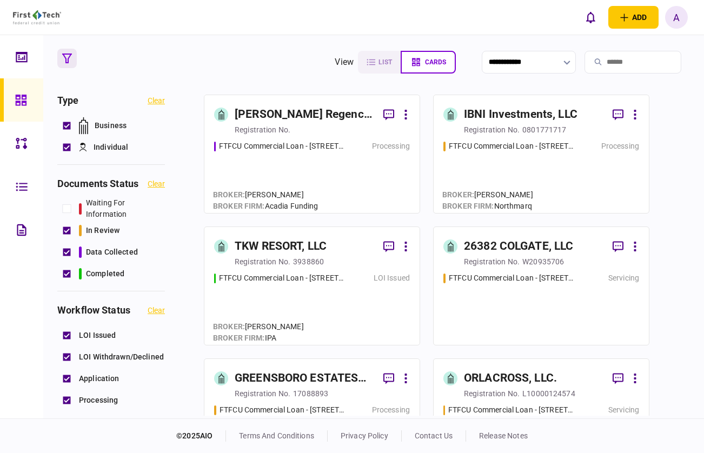
click at [619, 61] on input "search" at bounding box center [632, 62] width 97 height 23
paste input "**********"
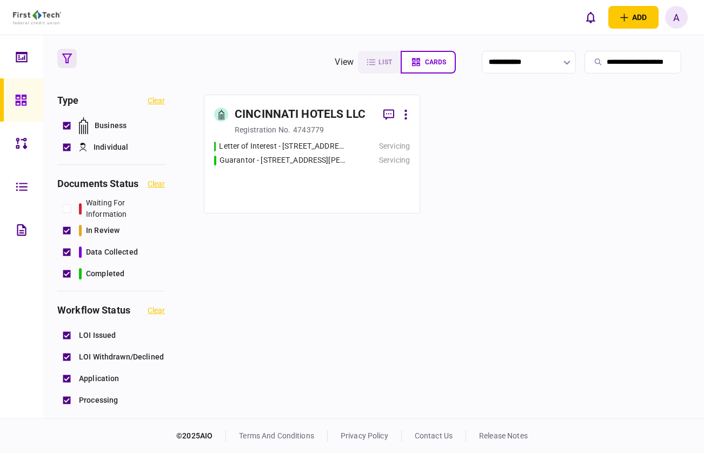
scroll to position [0, 18]
type input "**********"
click at [289, 131] on div "registration no." at bounding box center [263, 129] width 56 height 11
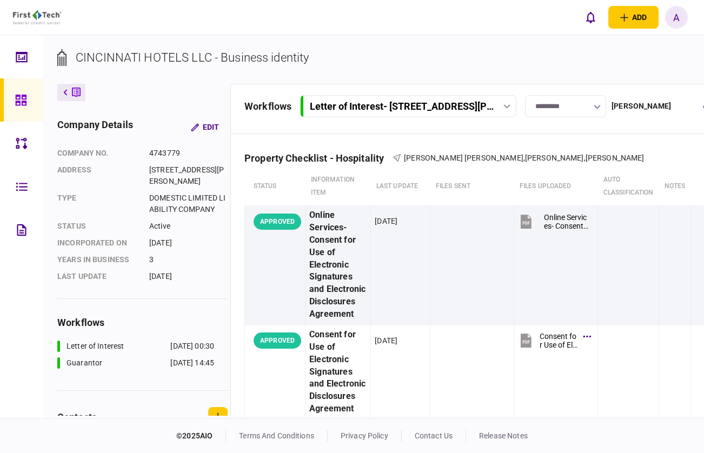
click at [66, 102] on div "company details Edit company no. 4743779 address [STREET_ADDRESS][PERSON_NAME] …" at bounding box center [143, 250] width 173 height 332
click at [66, 95] on icon at bounding box center [65, 92] width 4 height 6
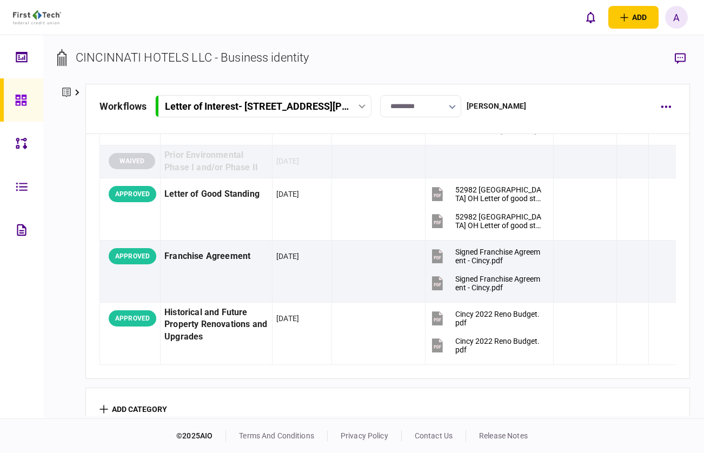
scroll to position [1289, 0]
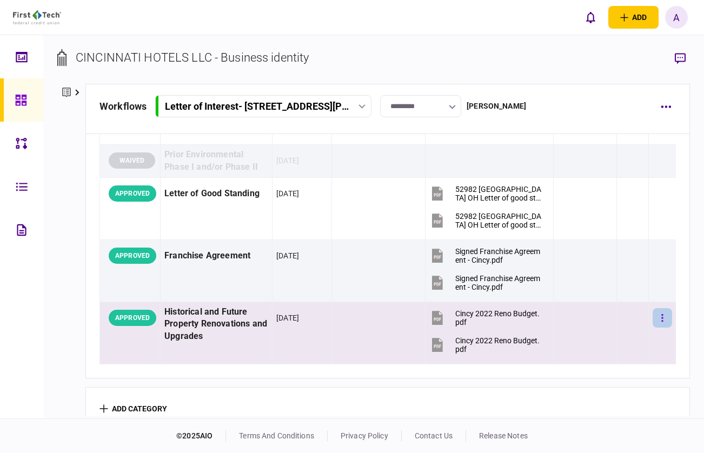
click at [654, 314] on button "button" at bounding box center [661, 317] width 19 height 19
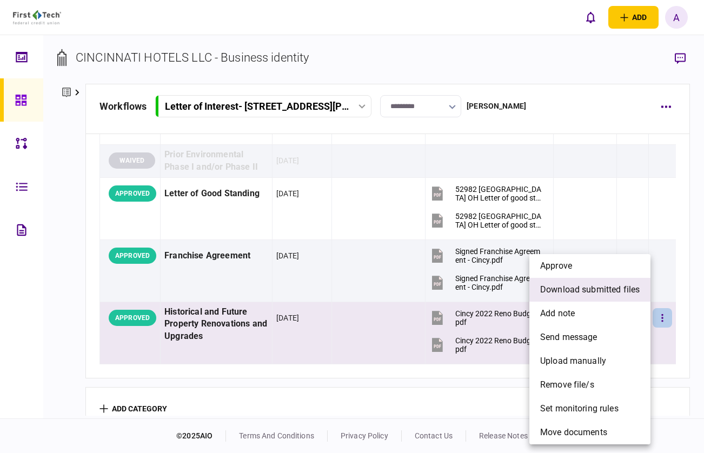
click at [573, 292] on span "download submitted files" at bounding box center [589, 289] width 99 height 13
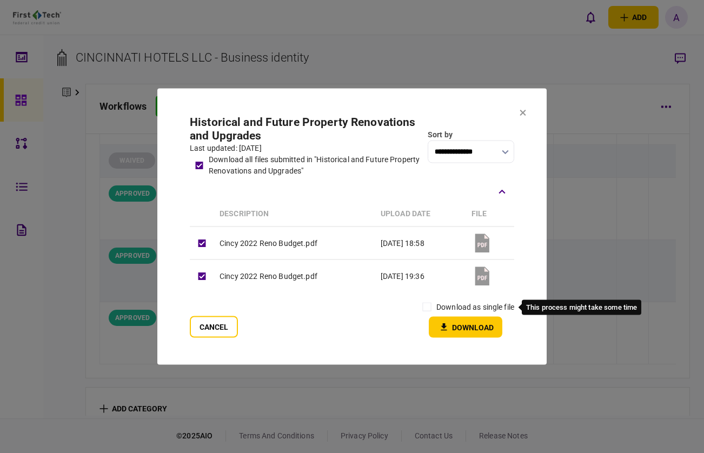
click at [490, 302] on label "download as single file" at bounding box center [475, 307] width 78 height 11
click at [446, 324] on icon "button" at bounding box center [443, 327] width 13 height 10
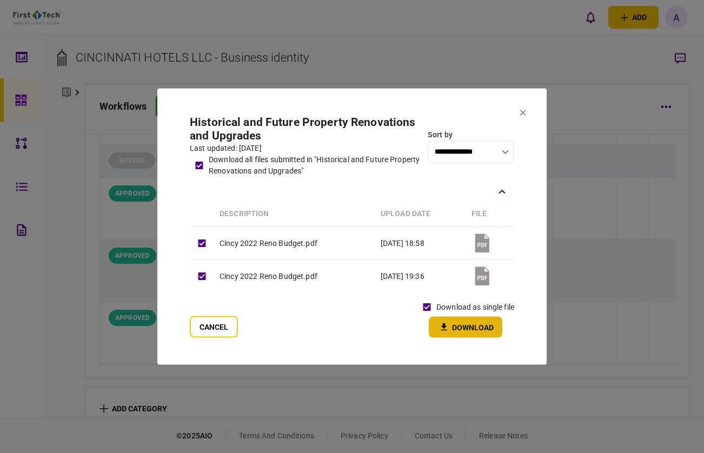
click at [524, 114] on icon at bounding box center [523, 113] width 6 height 6
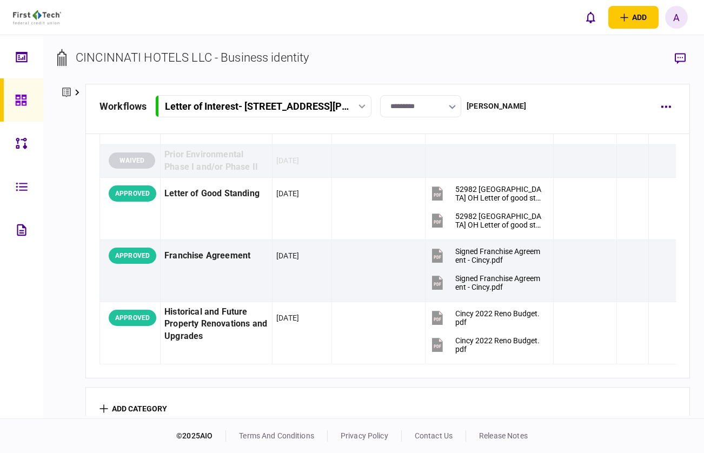
click at [21, 104] on icon at bounding box center [21, 100] width 12 height 12
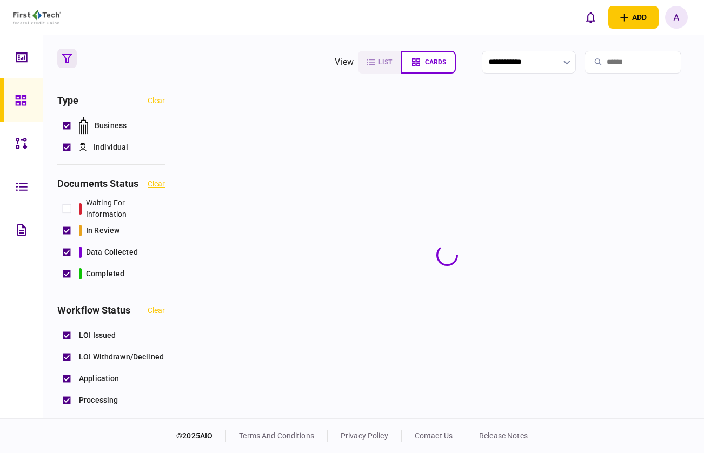
click at [650, 57] on input "search" at bounding box center [632, 62] width 97 height 23
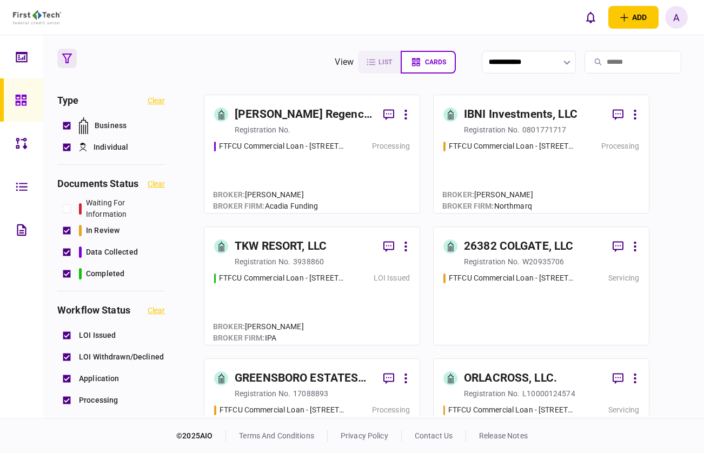
paste input "**********"
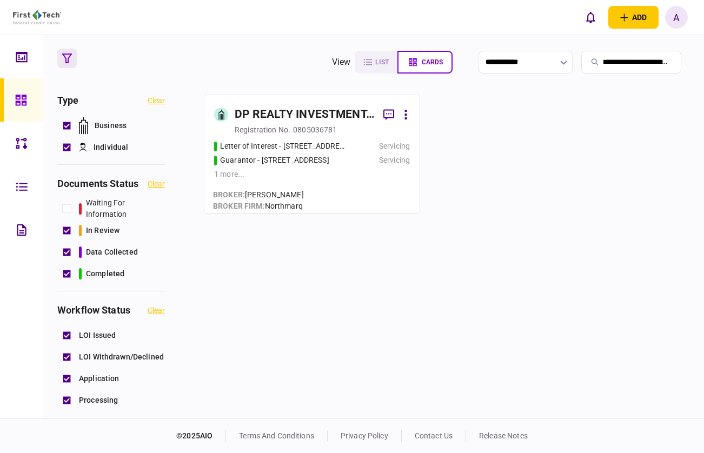
type input "**********"
click at [329, 111] on div "DP REALTY INVESTMENT, LLC" at bounding box center [305, 114] width 140 height 17
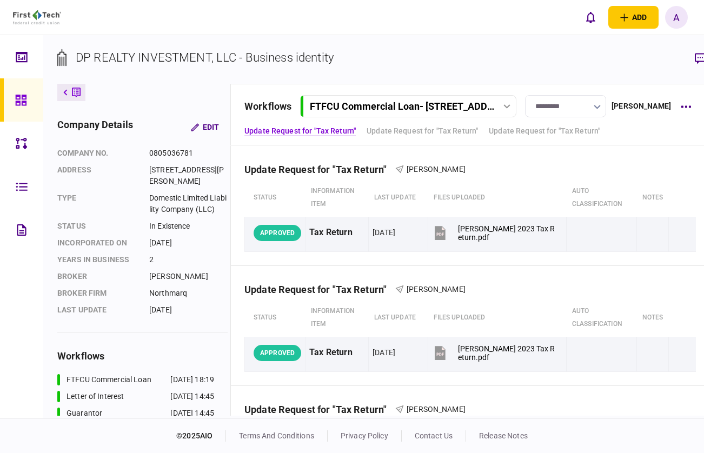
click at [495, 137] on div "workflows FTFCU Commercial Loan - [STREET_ADDRESS] FTFCU Commercial Loan - [STR…" at bounding box center [469, 115] width 479 height 62
click at [400, 106] on div "FTFCU Commercial Loan - [STREET_ADDRESS]" at bounding box center [402, 106] width 184 height 11
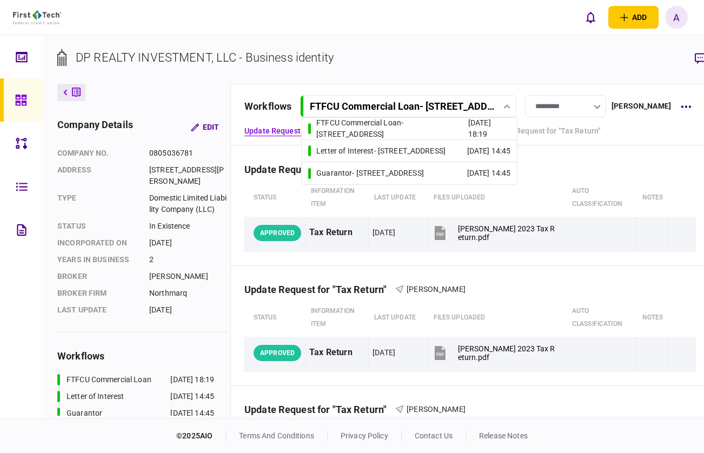
click at [384, 148] on div "Letter of Interest - [STREET_ADDRESS]" at bounding box center [380, 150] width 129 height 11
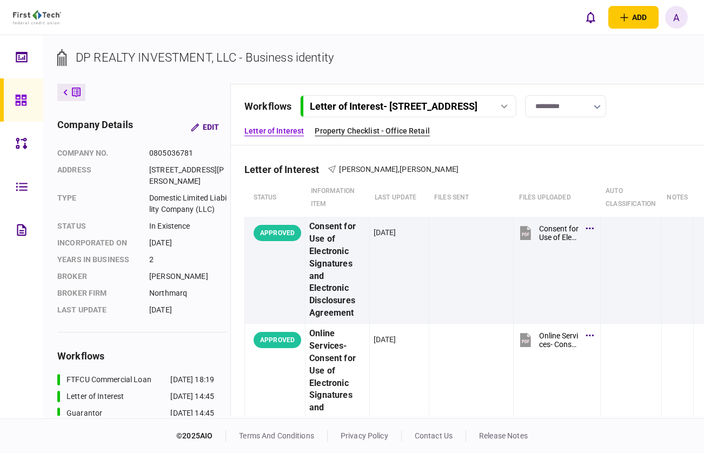
click at [377, 131] on link "Property Checklist - Office Retail" at bounding box center [371, 130] width 115 height 11
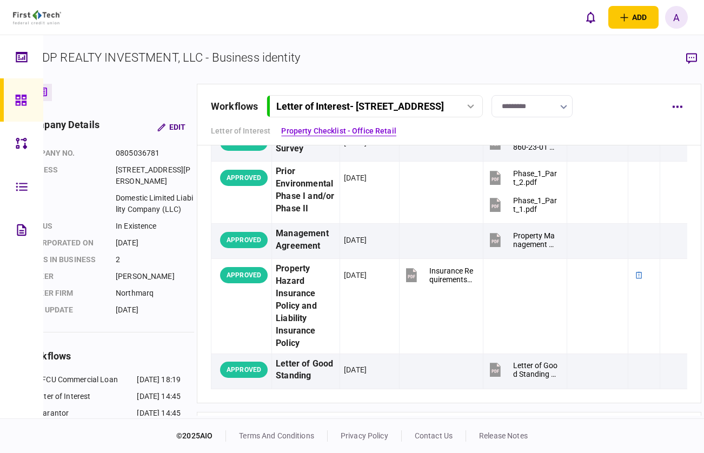
scroll to position [1763, 0]
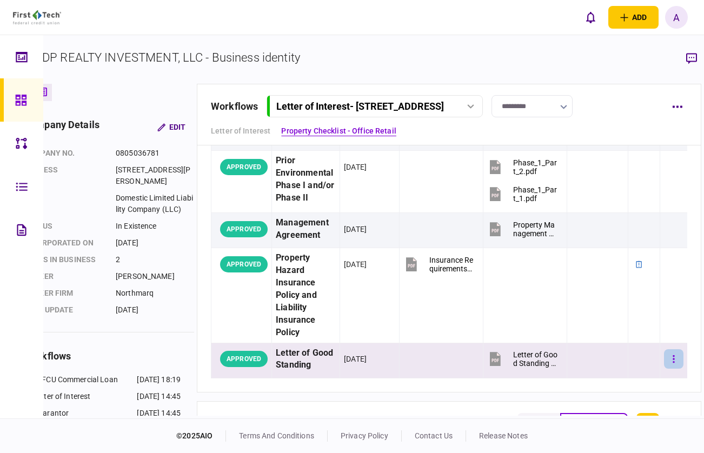
click at [665, 354] on button "button" at bounding box center [673, 358] width 19 height 19
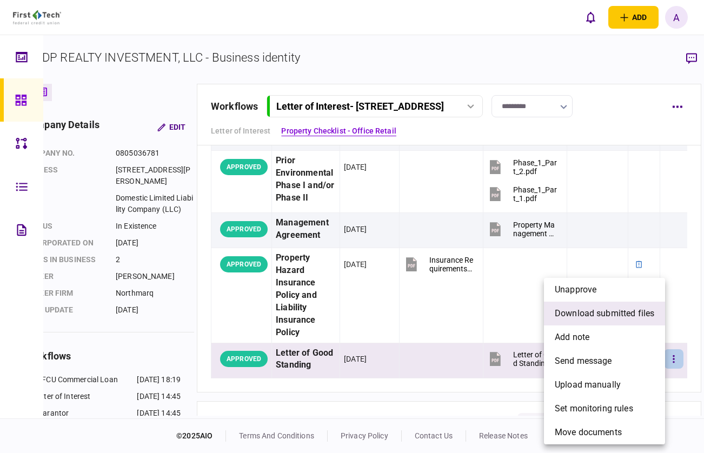
click at [624, 319] on span "download submitted files" at bounding box center [603, 313] width 99 height 13
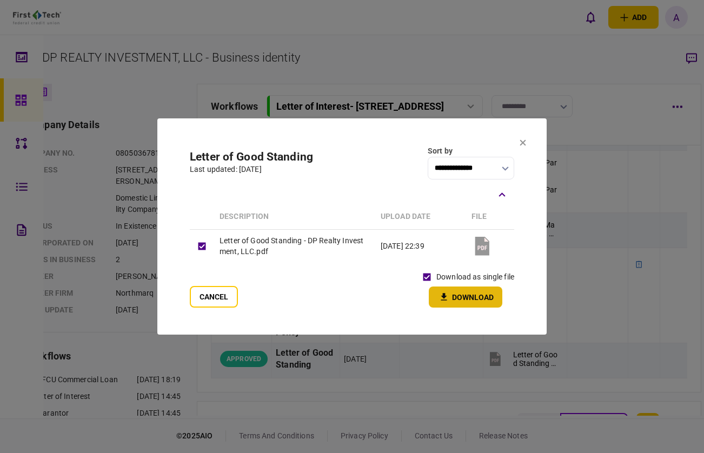
click at [445, 298] on icon "button" at bounding box center [443, 297] width 13 height 10
click at [526, 140] on section "**********" at bounding box center [351, 226] width 389 height 216
click at [524, 141] on icon at bounding box center [523, 143] width 6 height 6
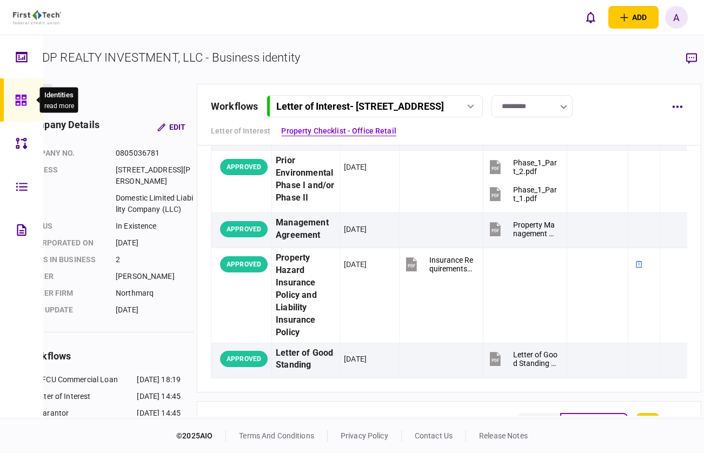
click at [19, 106] on div at bounding box center [23, 99] width 17 height 43
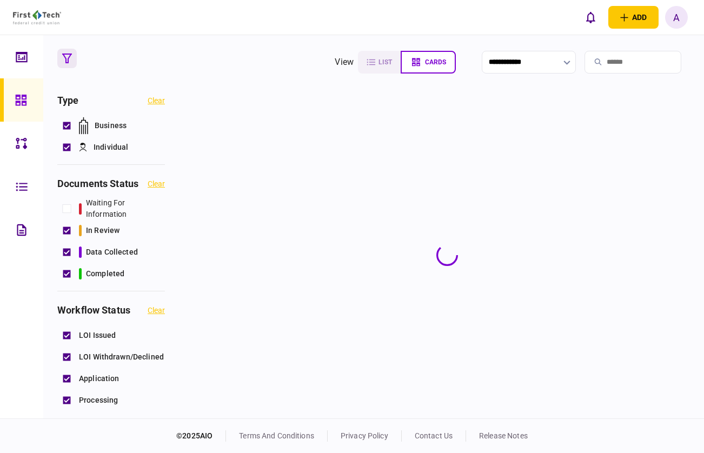
click at [660, 66] on input "search" at bounding box center [632, 62] width 97 height 23
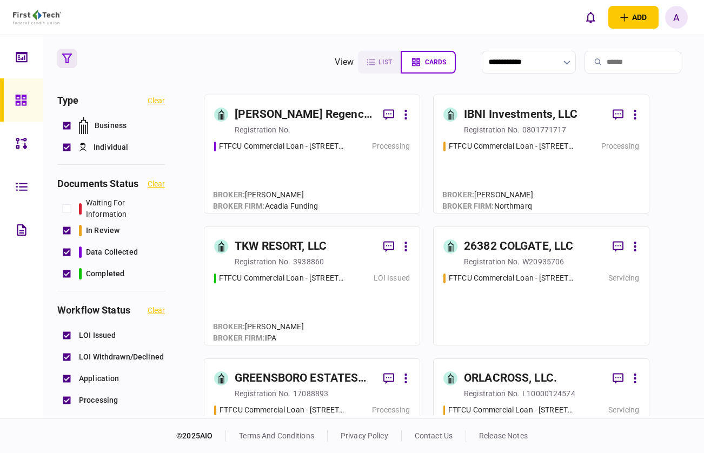
paste input "**********"
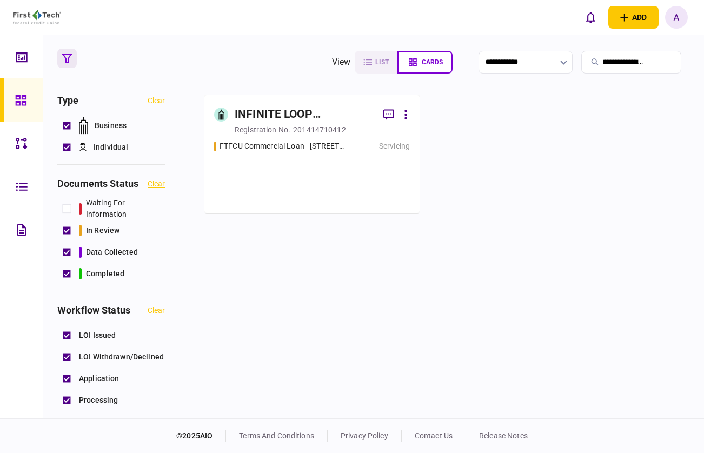
type input "**********"
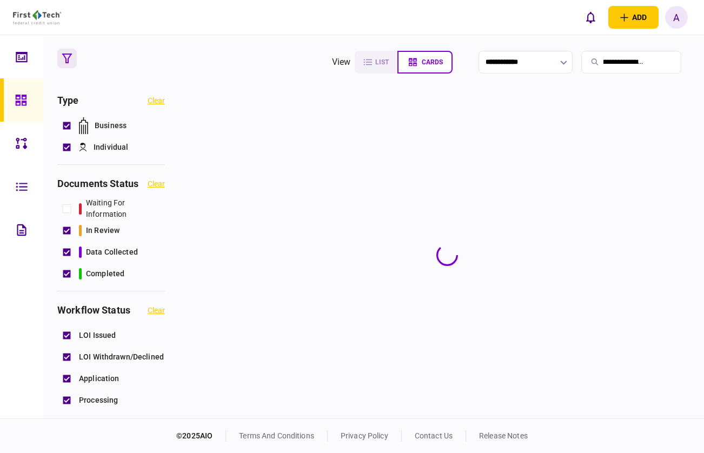
click at [332, 120] on section at bounding box center [447, 255] width 486 height 321
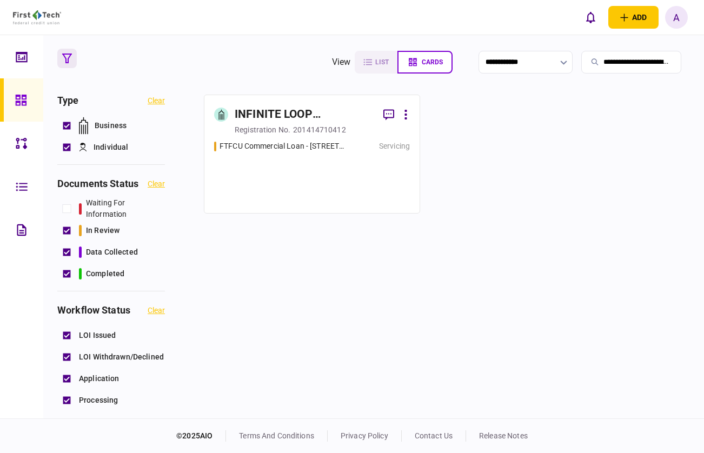
click at [332, 120] on div "INFINITE LOOP [GEOGRAPHIC_DATA], LLC" at bounding box center [305, 114] width 140 height 17
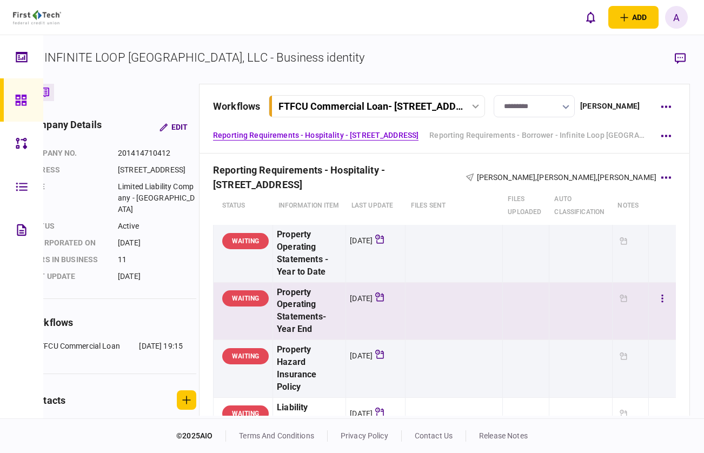
scroll to position [0, 36]
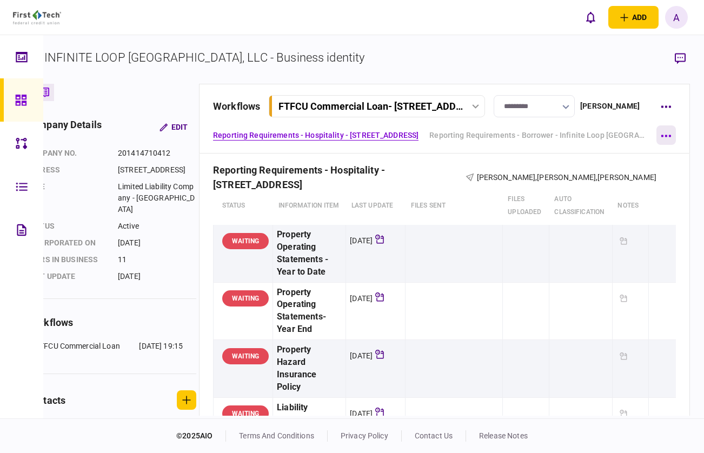
click at [665, 137] on button "button" at bounding box center [665, 134] width 19 height 19
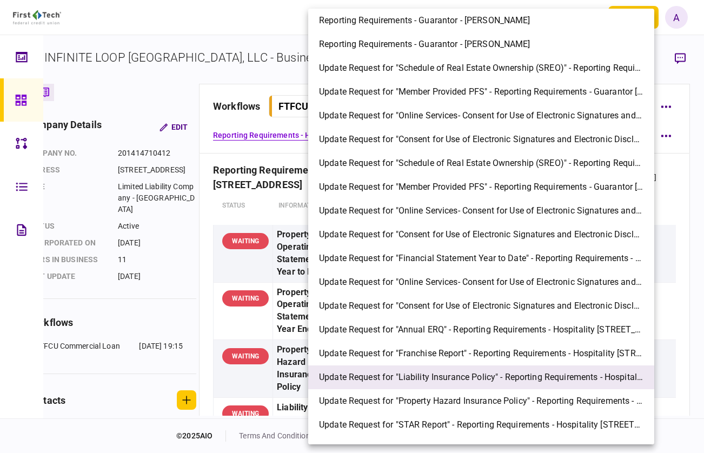
click at [446, 372] on span "Update Request for "Liability Insurance Policy" - Reporting Requirements - Hosp…" at bounding box center [481, 377] width 324 height 13
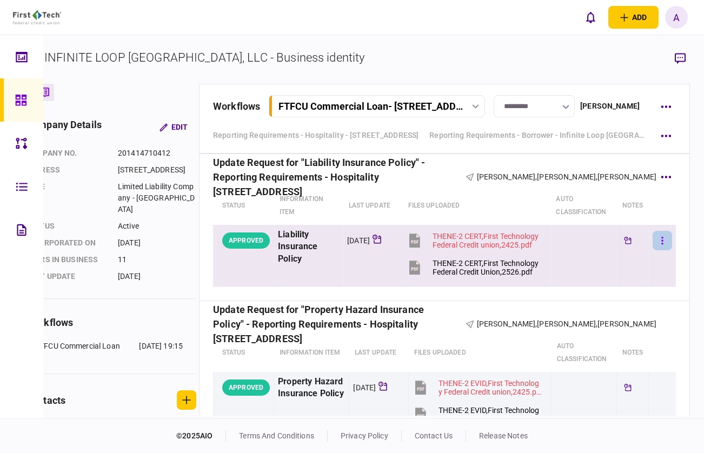
click at [658, 240] on button "button" at bounding box center [661, 240] width 19 height 19
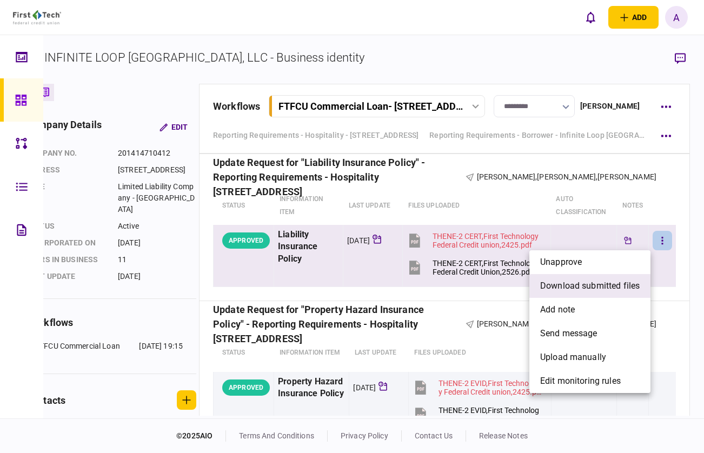
click at [630, 291] on span "download submitted files" at bounding box center [589, 285] width 99 height 13
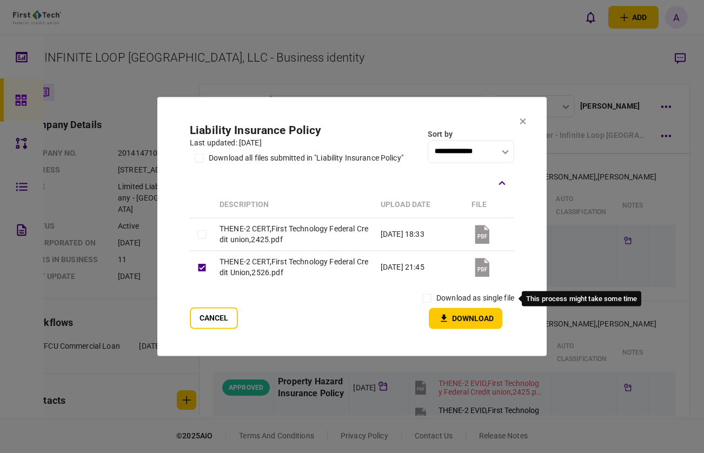
click at [445, 302] on label "download as single file" at bounding box center [475, 298] width 78 height 11
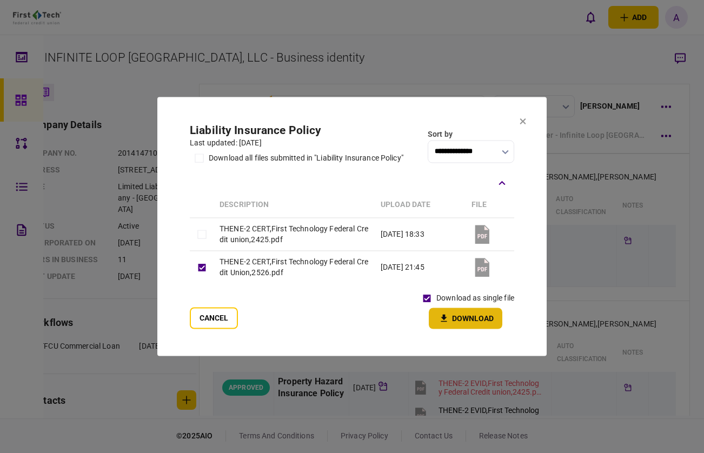
click at [440, 314] on icon "button" at bounding box center [443, 318] width 13 height 10
click at [439, 85] on div at bounding box center [352, 226] width 704 height 453
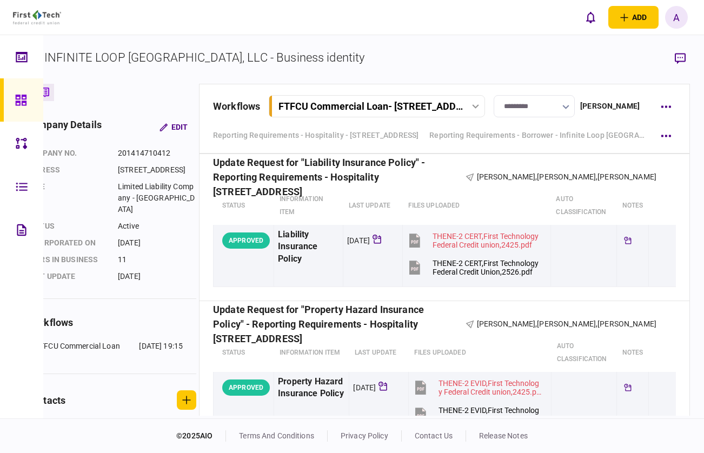
scroll to position [0, 0]
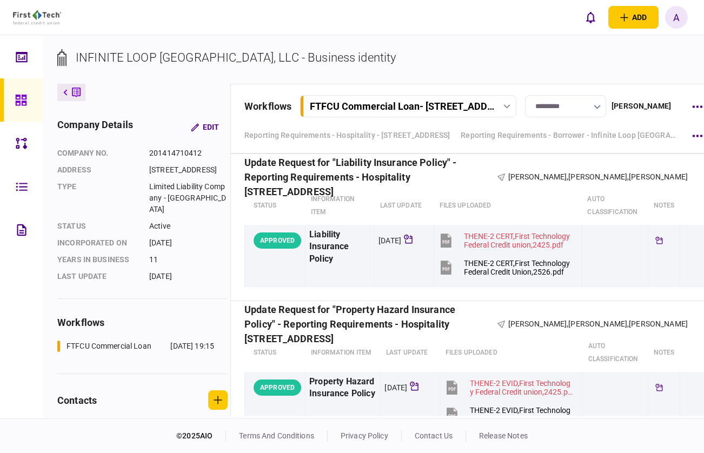
click at [73, 91] on icon at bounding box center [76, 92] width 9 height 11
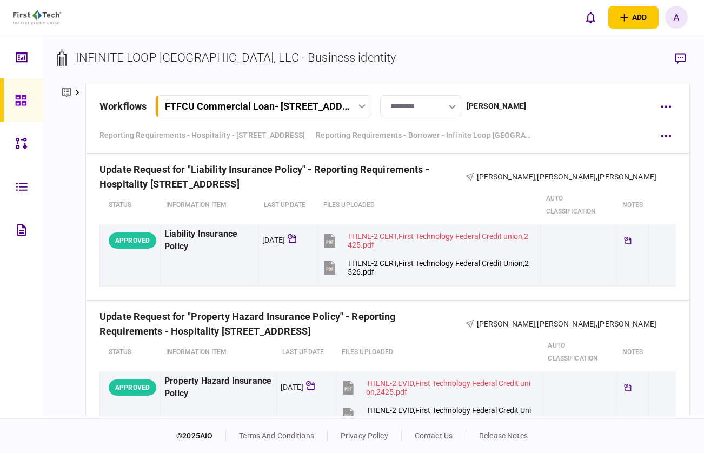
click at [73, 91] on button at bounding box center [71, 92] width 28 height 17
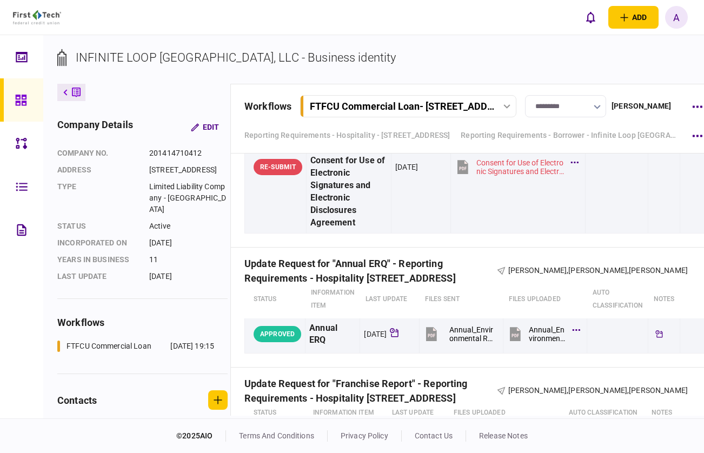
scroll to position [2870, 0]
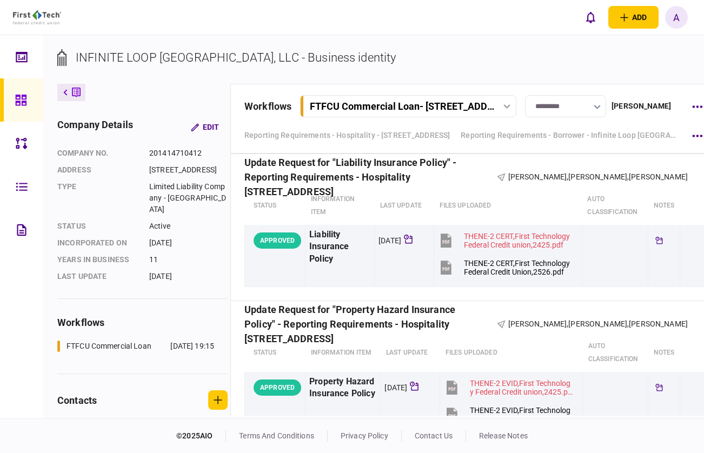
click at [16, 103] on icon at bounding box center [20, 100] width 11 height 11
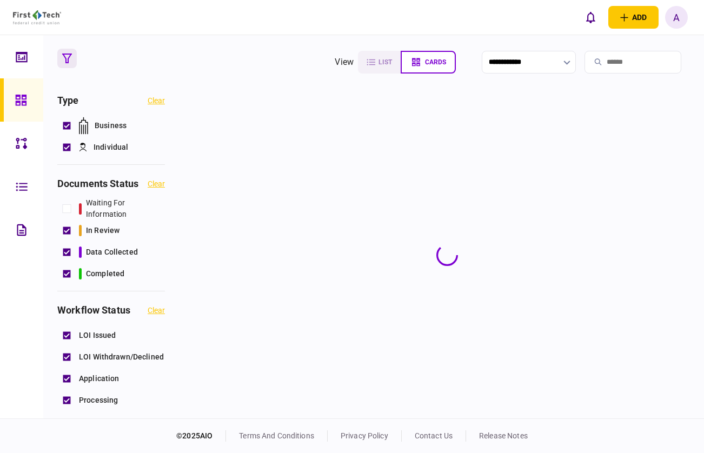
click at [639, 58] on input "search" at bounding box center [632, 62] width 97 height 23
paste input "**********"
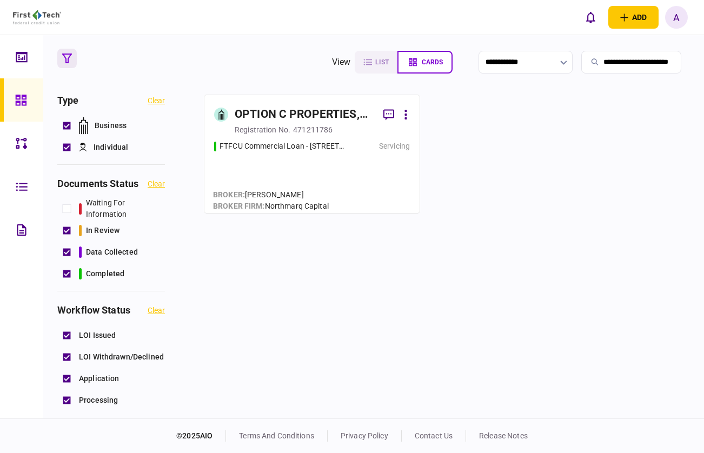
type input "**********"
click at [309, 122] on div "OPTION C PROPERTIES, LLC" at bounding box center [305, 114] width 140 height 17
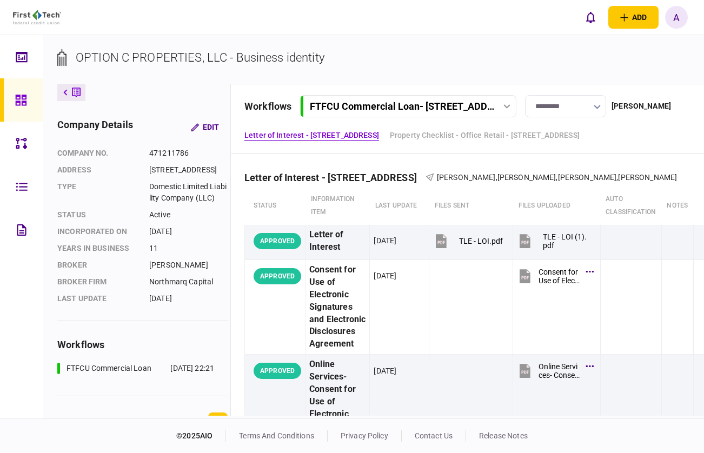
click at [461, 113] on button "FTFCU Commercial Loan - [STREET_ADDRESS]" at bounding box center [408, 106] width 216 height 22
click at [437, 131] on div "FTFCU Commercial Loan - [STREET_ADDRESS]" at bounding box center [392, 129] width 152 height 23
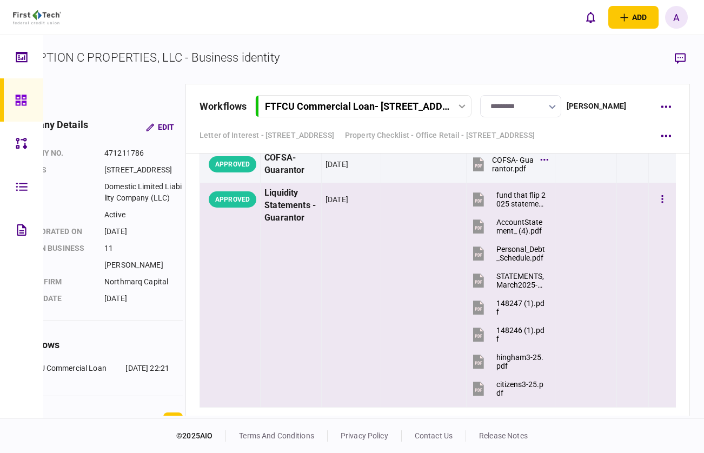
scroll to position [2766, 0]
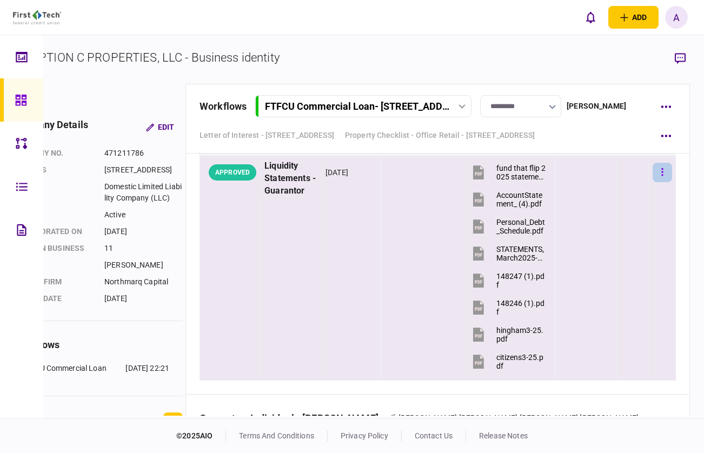
click at [657, 182] on button "button" at bounding box center [661, 172] width 19 height 19
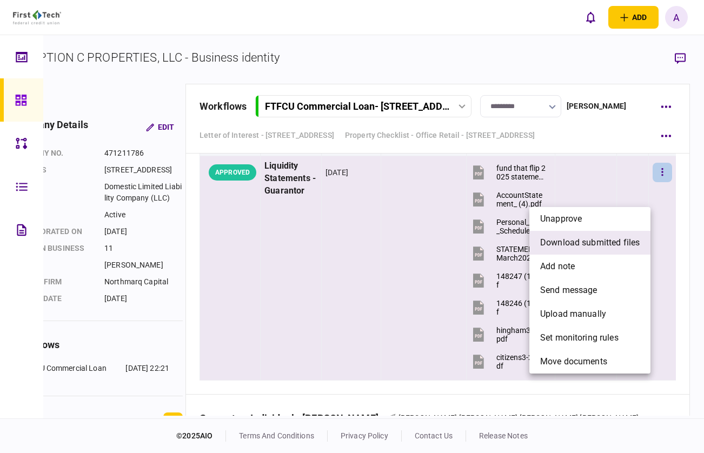
click at [597, 244] on span "download submitted files" at bounding box center [589, 242] width 99 height 13
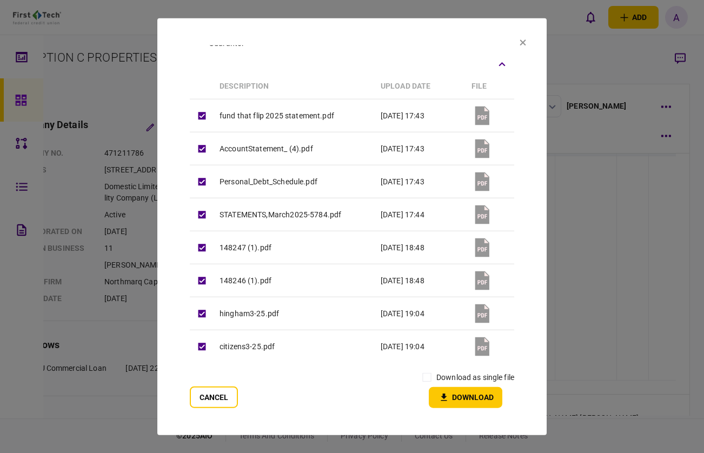
scroll to position [0, 0]
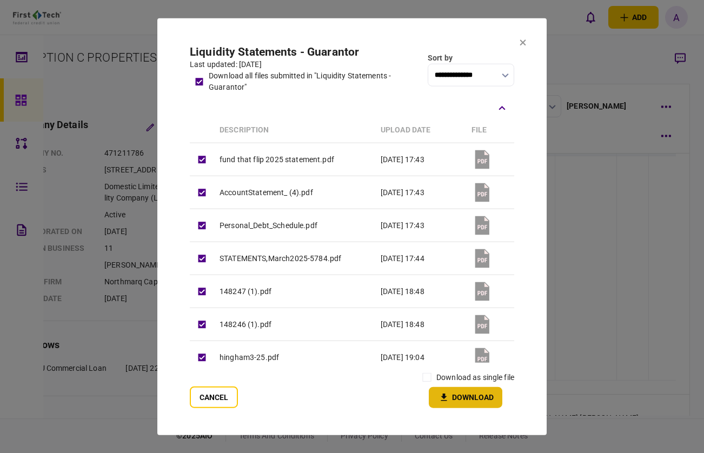
click at [458, 398] on button "Download" at bounding box center [465, 396] width 73 height 21
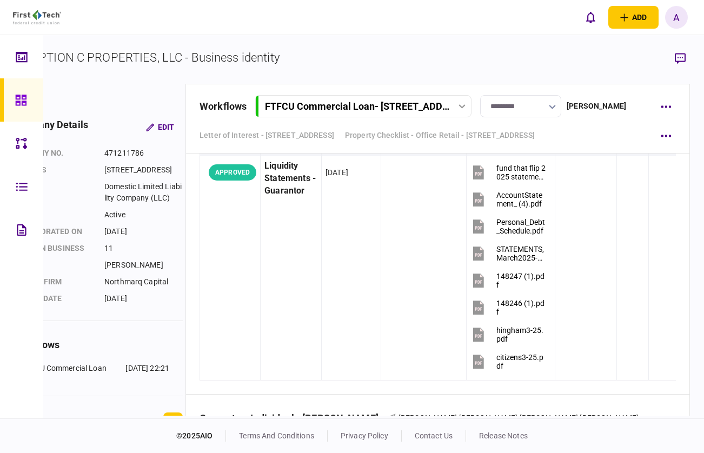
click at [289, 58] on section "OPTION C PROPERTIES, LLC - Business identity" at bounding box center [350, 66] width 677 height 35
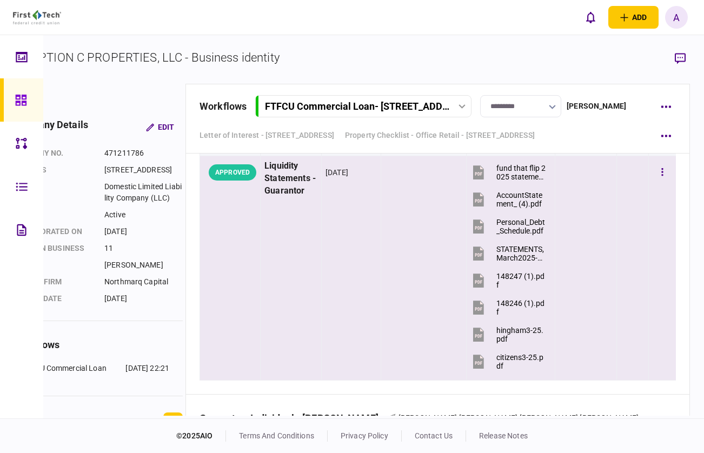
click at [348, 178] on div "[DATE]" at bounding box center [336, 172] width 23 height 11
click at [297, 197] on div "Liquidity Statements - Guarantor" at bounding box center [290, 178] width 53 height 37
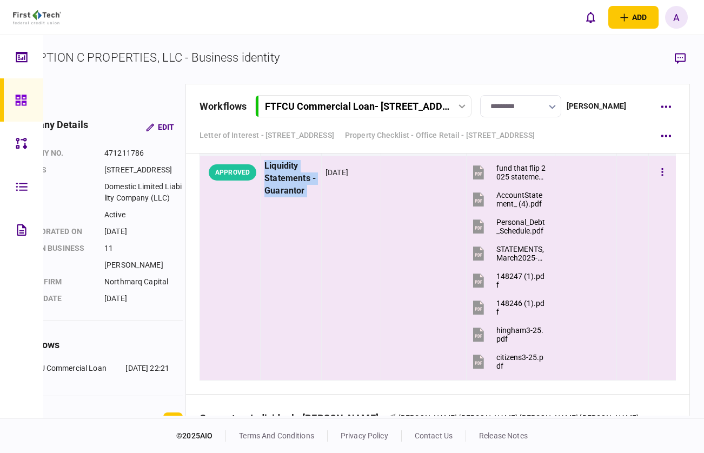
copy div "Liquidity Statements - Guarantor"
click at [283, 243] on td "Liquidity Statements - Guarantor" at bounding box center [290, 268] width 61 height 224
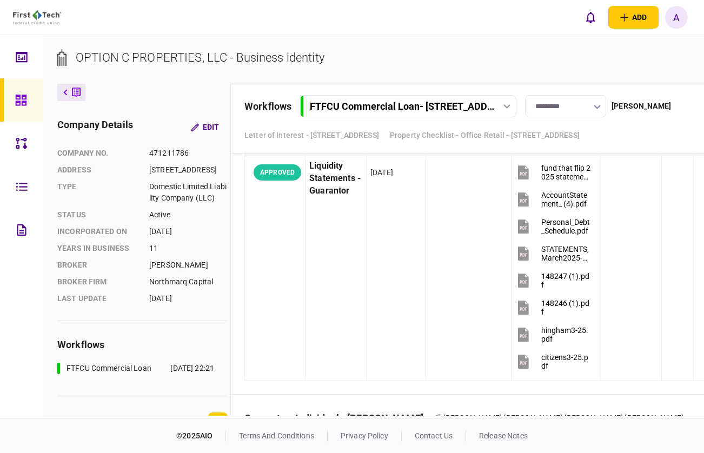
click at [76, 87] on icon at bounding box center [76, 92] width 9 height 11
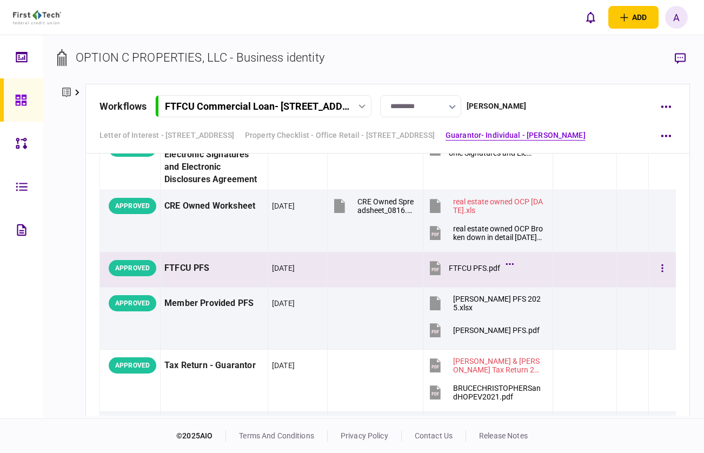
scroll to position [2064, 0]
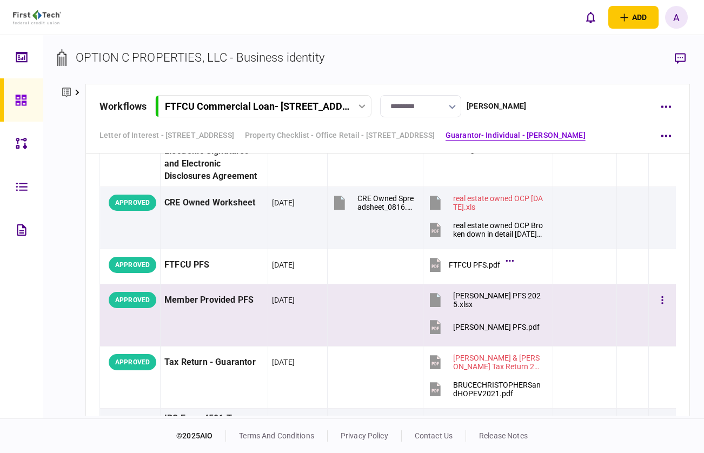
click at [628, 300] on td at bounding box center [633, 315] width 32 height 62
click at [661, 299] on icon "button" at bounding box center [662, 300] width 2 height 8
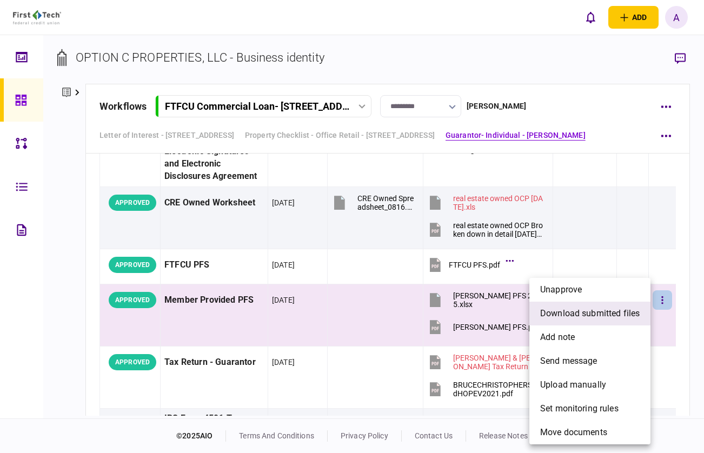
click at [586, 316] on span "download submitted files" at bounding box center [589, 313] width 99 height 13
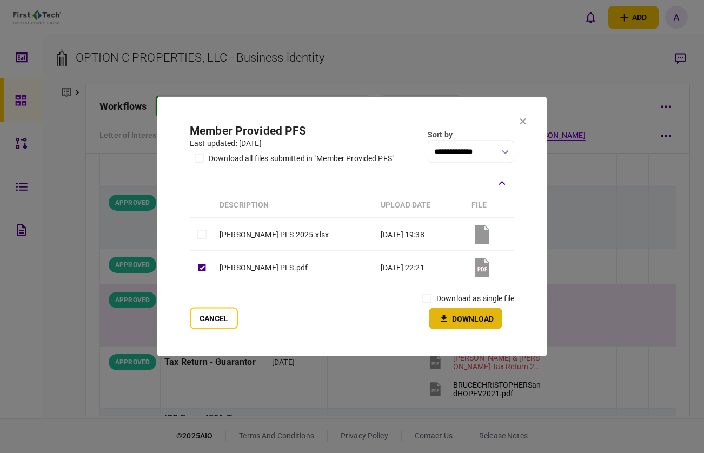
click at [448, 311] on button "Download" at bounding box center [465, 318] width 73 height 21
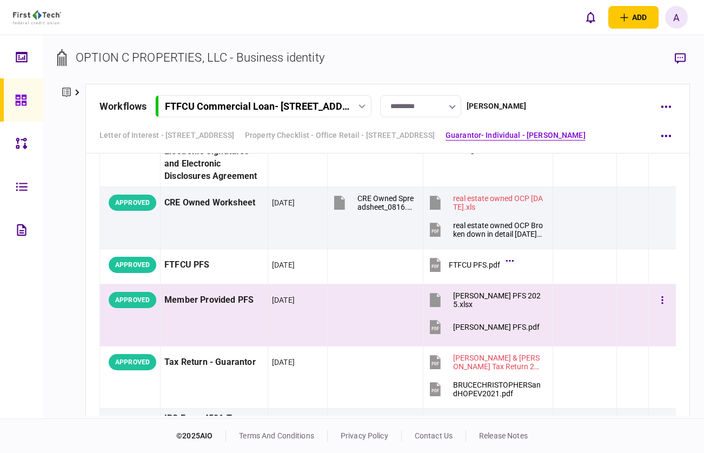
click at [204, 296] on div "Member Provided PFS" at bounding box center [213, 300] width 99 height 24
copy div "Member Provided PFS"
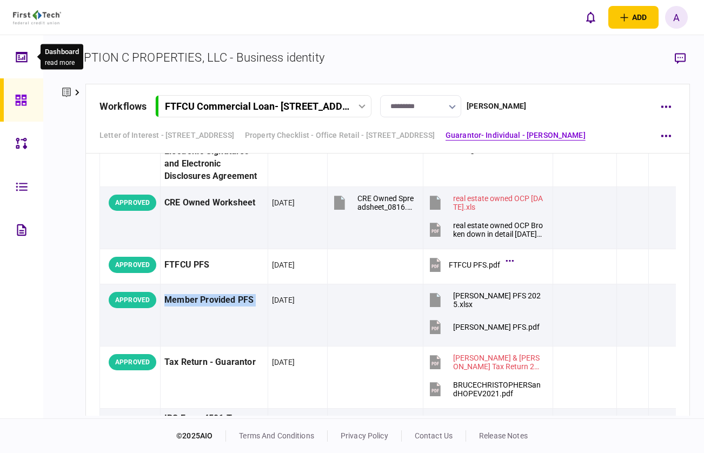
click at [13, 93] on link at bounding box center [21, 99] width 43 height 43
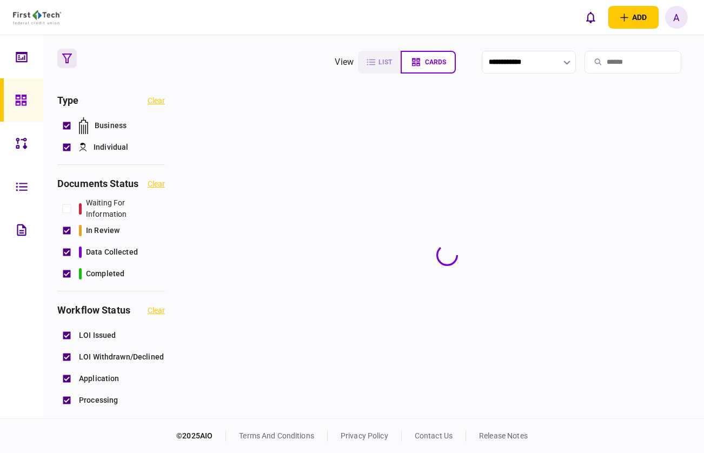
click at [630, 56] on input "search" at bounding box center [632, 62] width 97 height 23
paste input "**********"
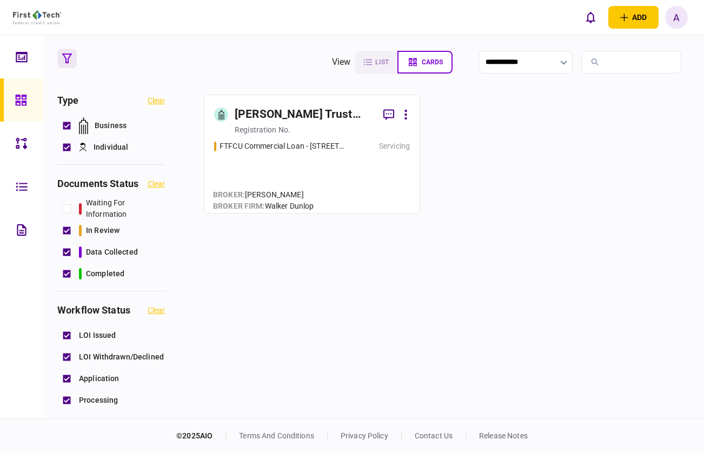
type input "**********"
click at [279, 161] on div "FTFCU Commercial Loan - [STREET_ADDRESS] Servicing" at bounding box center [312, 171] width 196 height 63
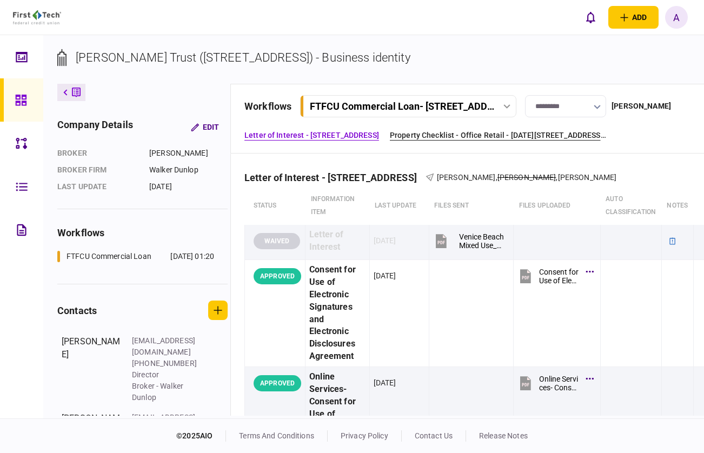
click at [468, 130] on link "Property Checklist - Office Retail - [DATE][STREET_ADDRESS][DATE]" at bounding box center [498, 135] width 216 height 11
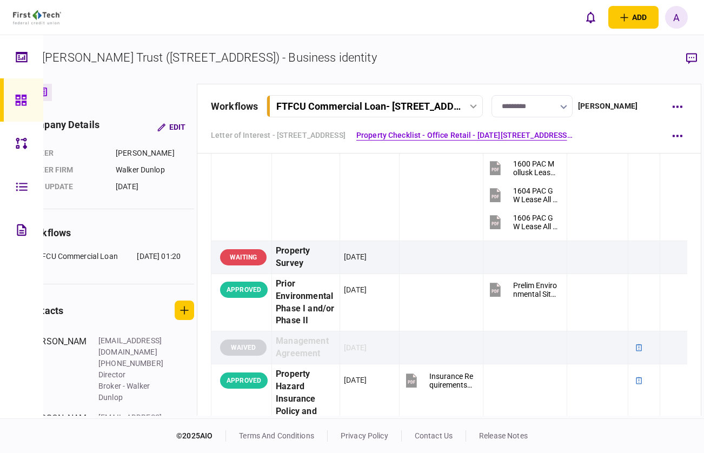
scroll to position [1182, 0]
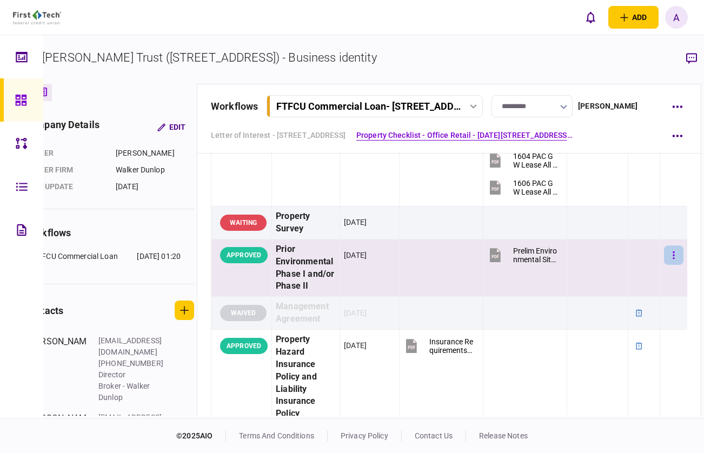
click at [674, 258] on icon "button" at bounding box center [673, 255] width 2 height 8
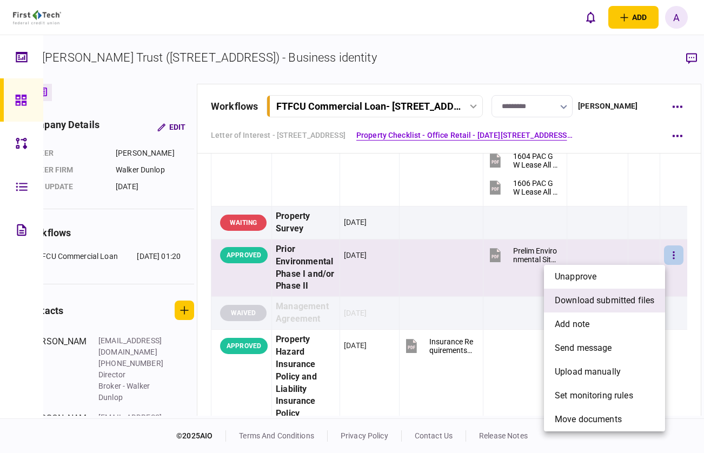
click at [621, 301] on span "download submitted files" at bounding box center [603, 300] width 99 height 13
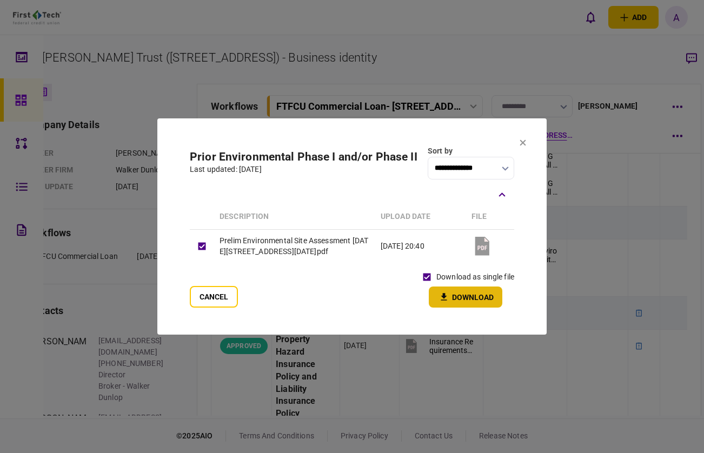
click at [444, 293] on icon "button" at bounding box center [443, 297] width 13 height 10
click at [523, 144] on icon at bounding box center [522, 142] width 6 height 6
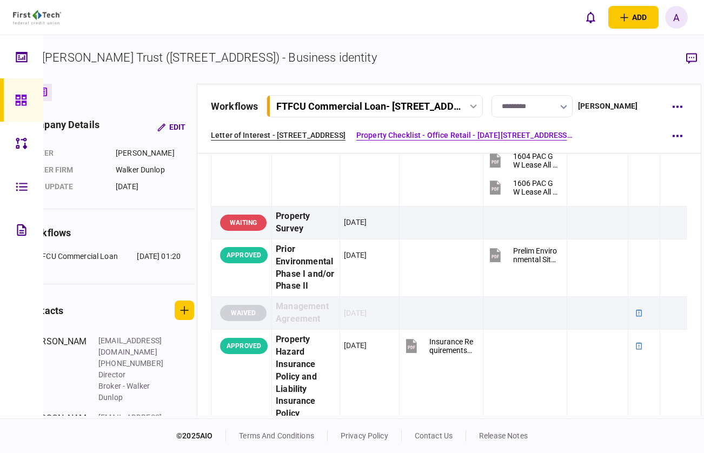
scroll to position [0, 0]
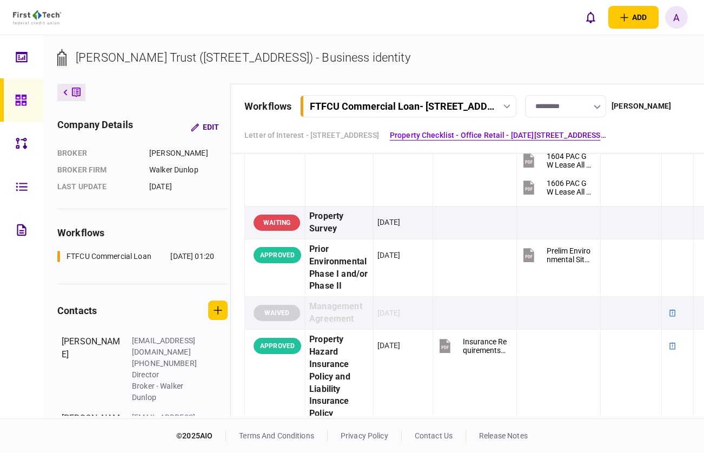
click at [11, 106] on link at bounding box center [21, 99] width 43 height 43
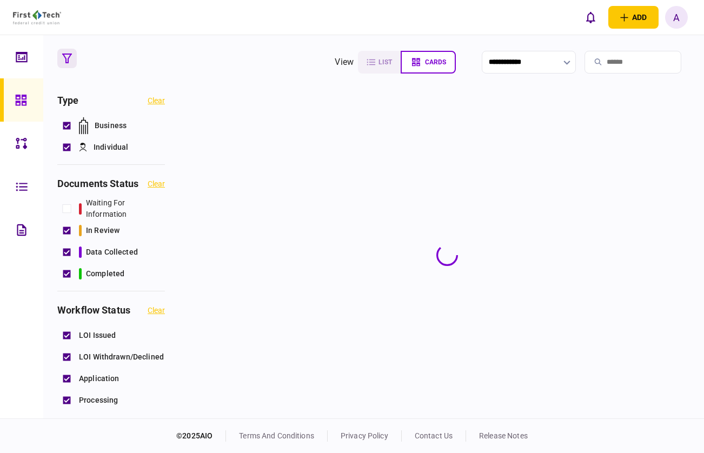
click at [669, 70] on input "search" at bounding box center [632, 62] width 97 height 23
paste input "**********"
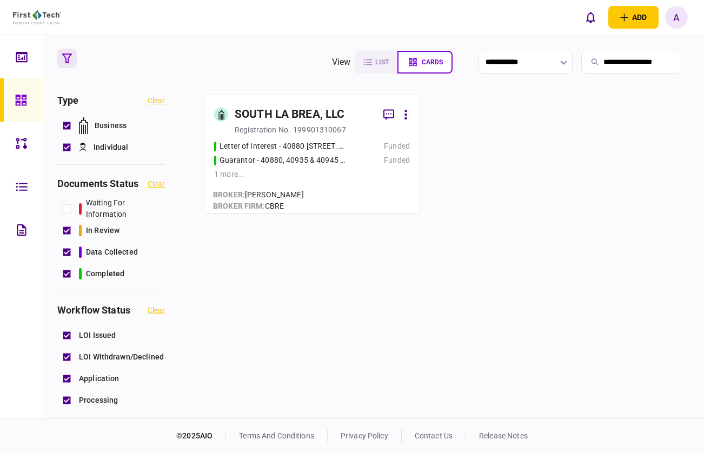
type input "**********"
click at [331, 103] on link "SOUTH LA BREA, LLC registration no. 199901310067 Letter of Interest - 40880 [ST…" at bounding box center [312, 154] width 216 height 119
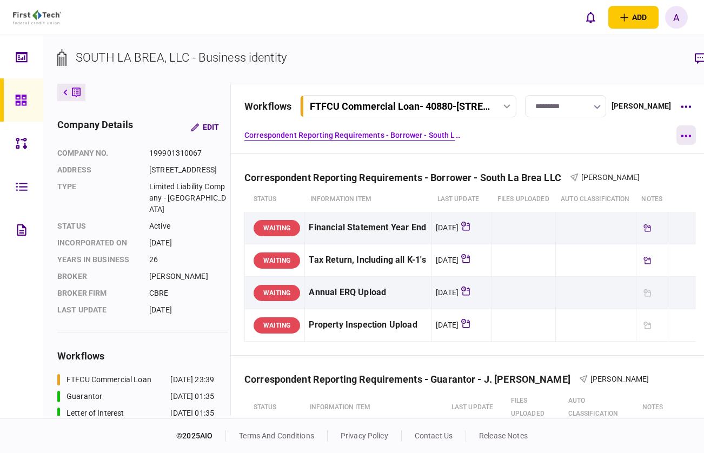
click at [676, 138] on button "button" at bounding box center [685, 134] width 19 height 19
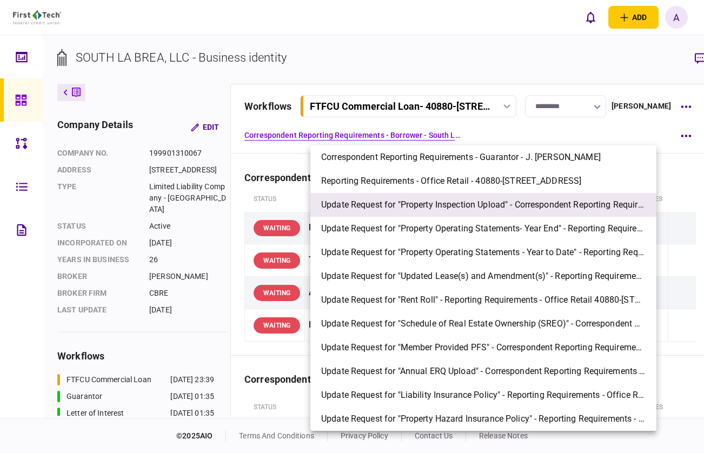
click at [536, 213] on li "Update Request for "Property Inspection Upload" - Correspondent Reporting Requi…" at bounding box center [483, 205] width 346 height 24
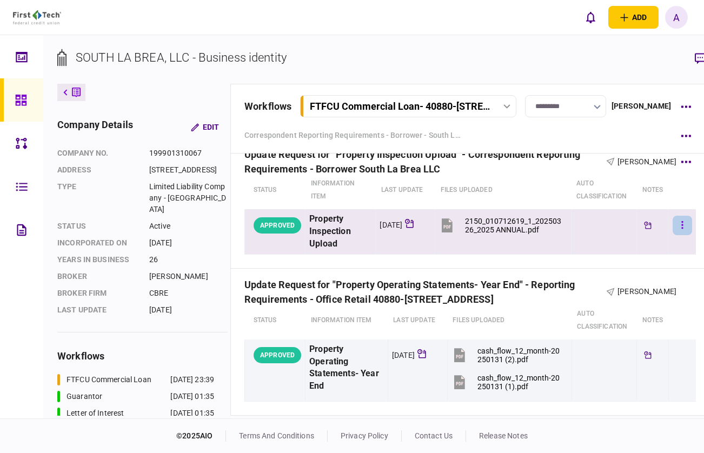
click at [672, 235] on button "button" at bounding box center [681, 225] width 19 height 19
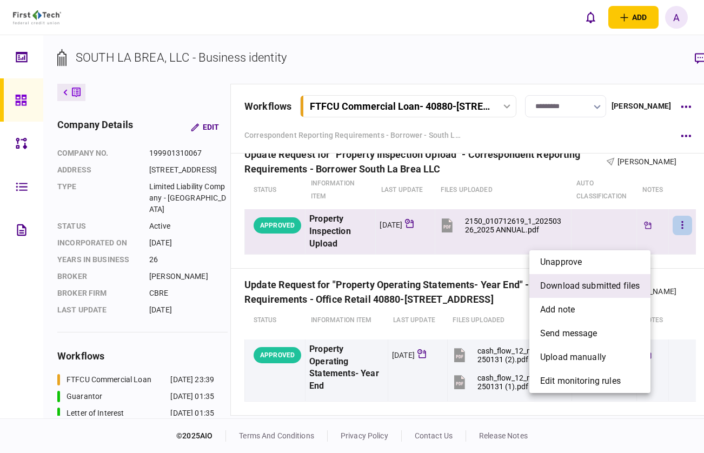
click at [615, 293] on li "download submitted files" at bounding box center [589, 286] width 121 height 24
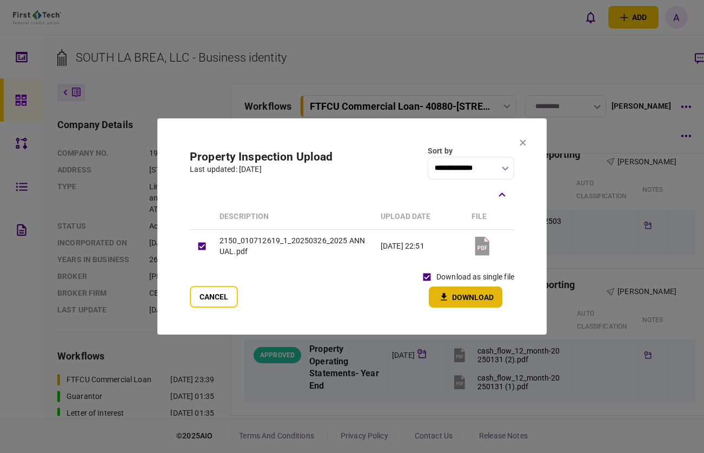
click at [455, 296] on button "Download" at bounding box center [465, 296] width 73 height 21
click at [447, 135] on section "**********" at bounding box center [351, 226] width 389 height 216
click at [523, 142] on icon at bounding box center [523, 143] width 6 height 6
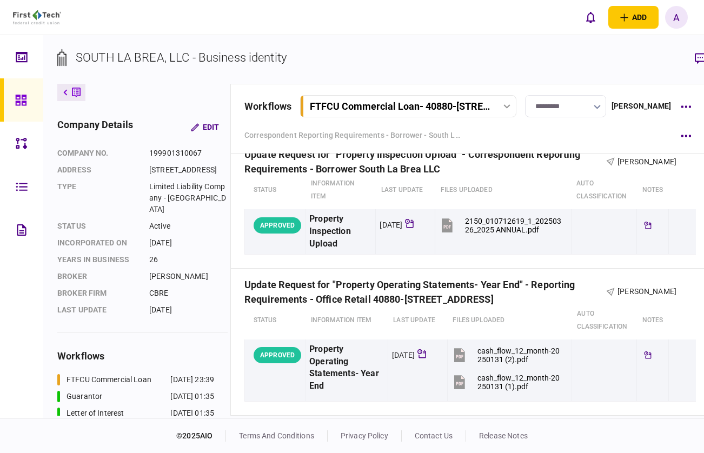
click at [506, 69] on section "SOUTH LA BREA, LLC - Business identity" at bounding box center [383, 66] width 652 height 35
click at [676, 138] on button "button" at bounding box center [685, 134] width 19 height 19
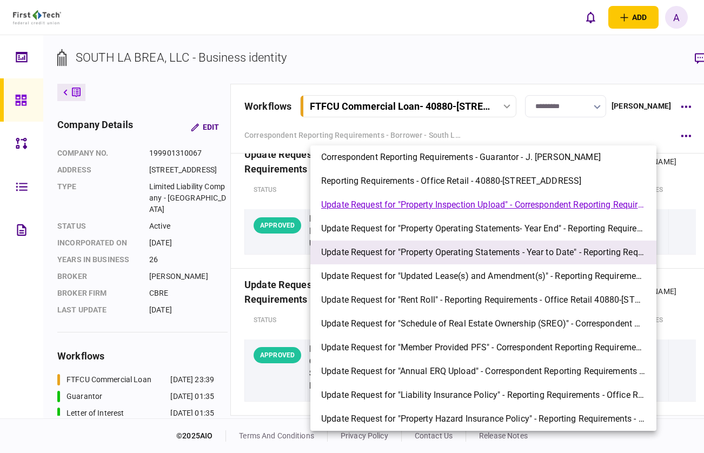
click at [478, 247] on span "Update Request for "Property Operating Statements - Year to Date" - Reporting R…" at bounding box center [483, 252] width 324 height 13
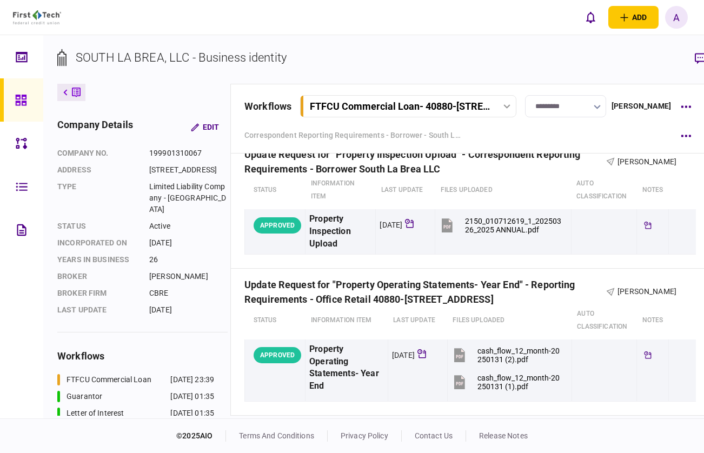
scroll to position [957, 0]
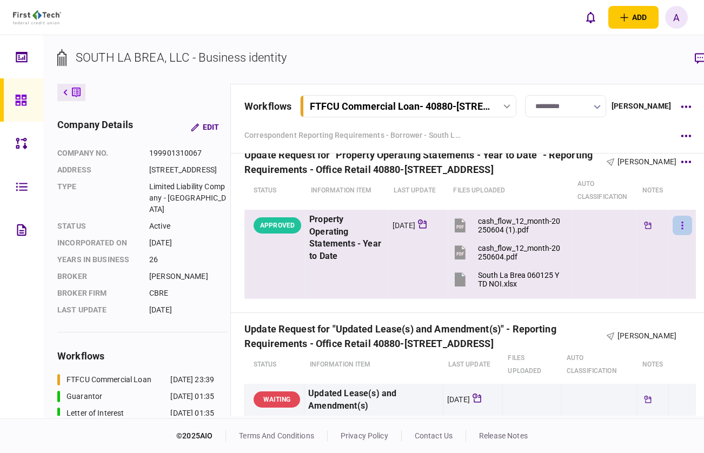
click at [672, 235] on button "button" at bounding box center [681, 225] width 19 height 19
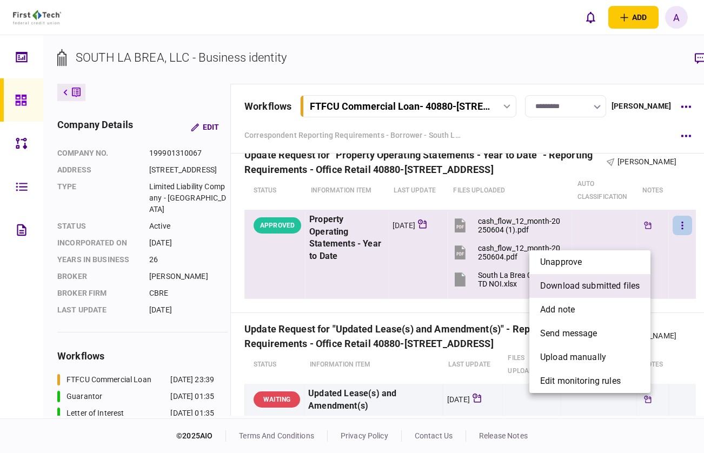
click at [630, 292] on li "download submitted files" at bounding box center [589, 286] width 121 height 24
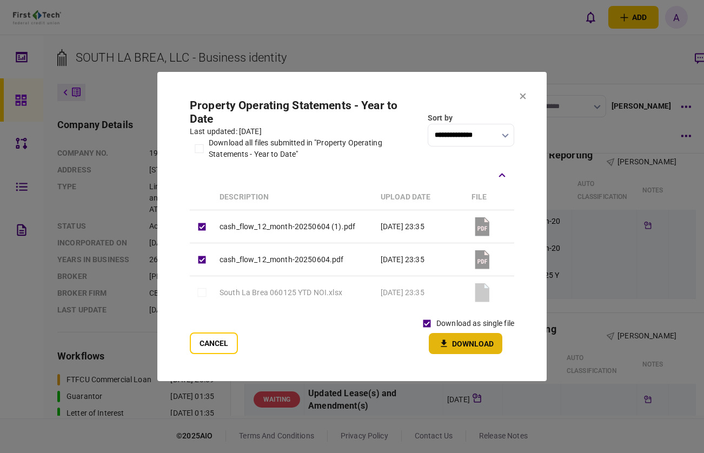
click at [441, 337] on button "Download" at bounding box center [465, 343] width 73 height 21
click at [520, 96] on icon at bounding box center [522, 96] width 6 height 6
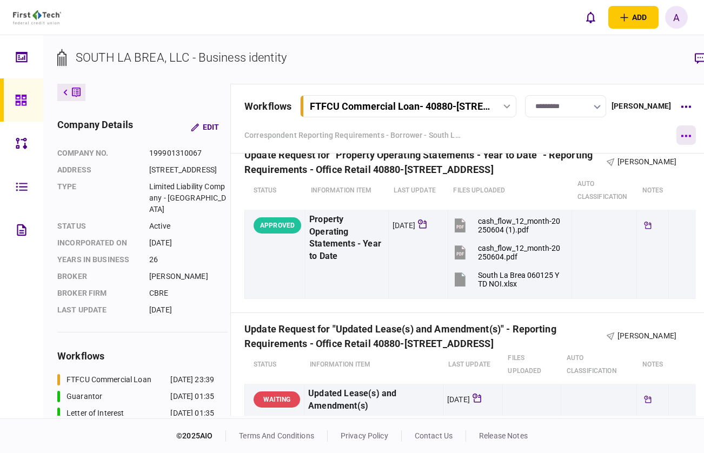
click at [680, 137] on icon "button" at bounding box center [685, 136] width 10 height 3
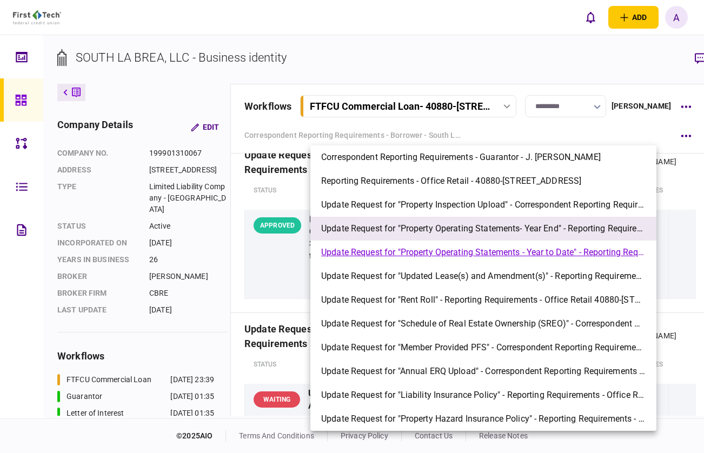
click at [511, 231] on span "Update Request for "Property Operating Statements- Year End" - Reporting Requir…" at bounding box center [483, 228] width 324 height 13
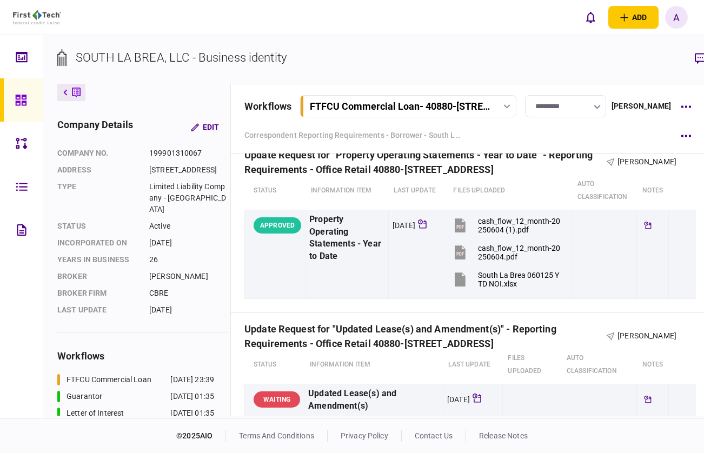
scroll to position [810, 0]
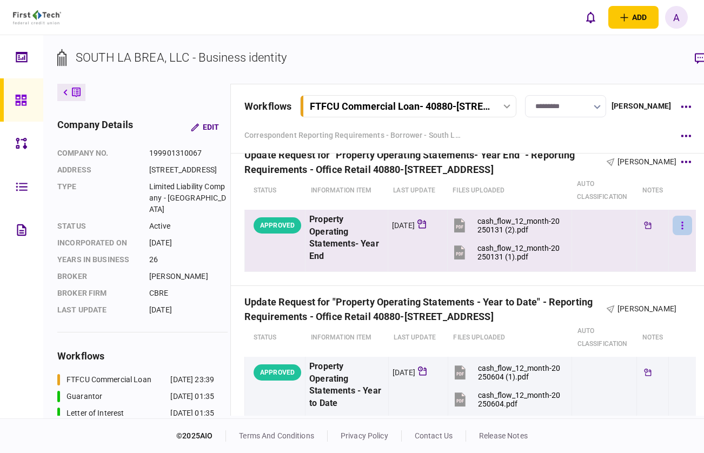
click at [672, 235] on button "button" at bounding box center [681, 225] width 19 height 19
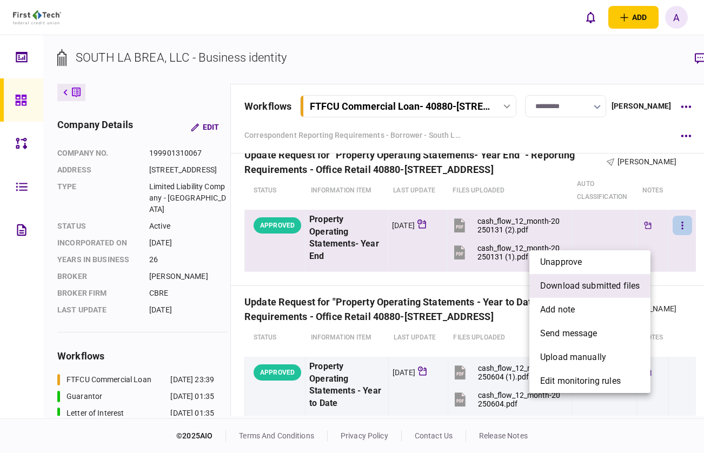
click at [622, 285] on span "download submitted files" at bounding box center [589, 285] width 99 height 13
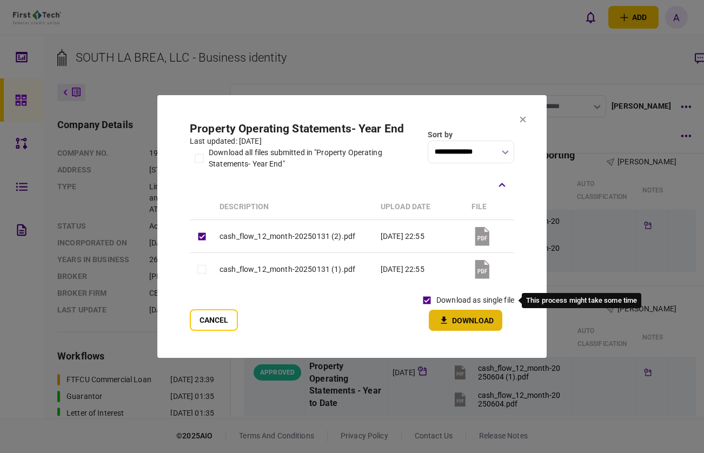
click at [438, 313] on button "Download" at bounding box center [465, 320] width 73 height 21
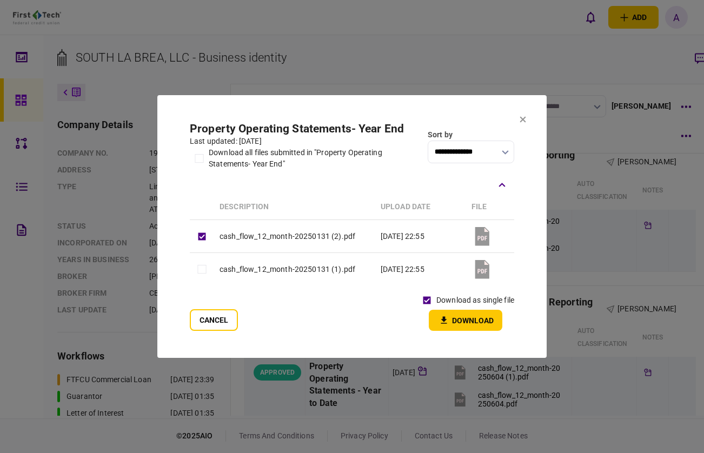
click at [519, 121] on icon at bounding box center [522, 119] width 6 height 6
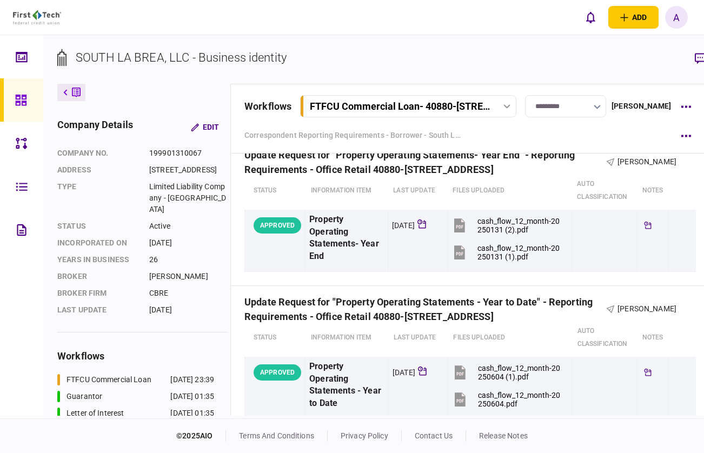
click at [19, 94] on icon at bounding box center [21, 100] width 12 height 12
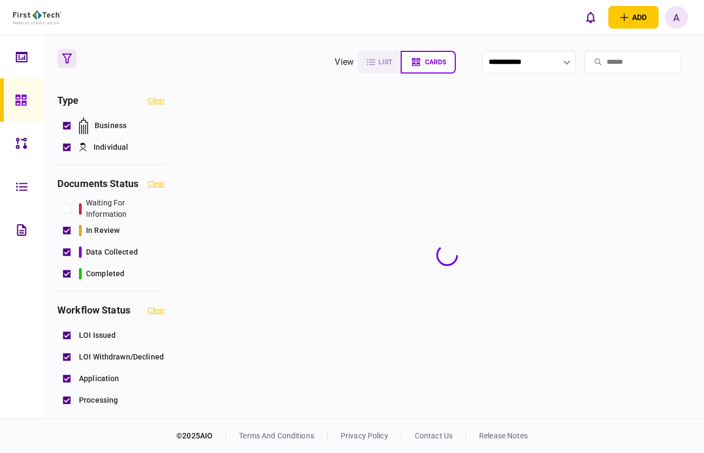
click at [637, 63] on input "search" at bounding box center [632, 62] width 97 height 23
paste input "**********"
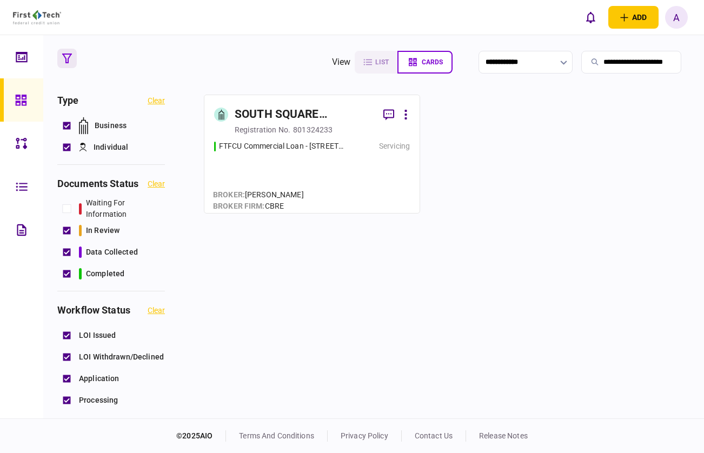
type input "**********"
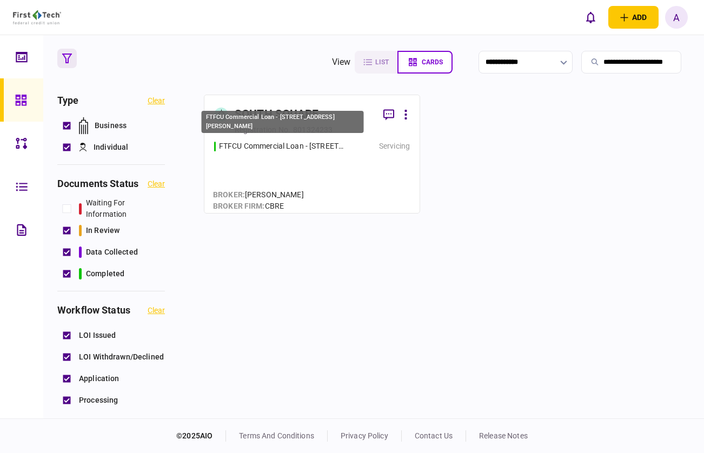
click at [334, 140] on div "FTFCU Commercial Loan - [STREET_ADDRESS][PERSON_NAME]" at bounding box center [282, 145] width 126 height 11
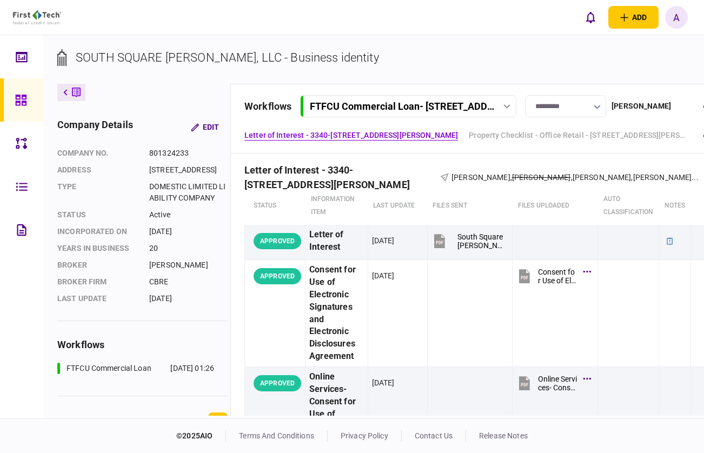
click at [367, 104] on div "FTFCU Commercial Loan - [STREET_ADDRESS][PERSON_NAME]" at bounding box center [402, 106] width 184 height 11
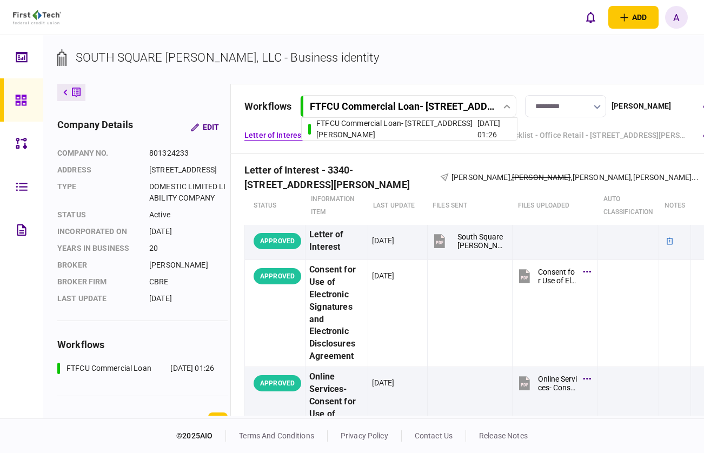
click at [358, 127] on div "FTFCU Commercial Loan - [STREET_ADDRESS][PERSON_NAME]" at bounding box center [396, 129] width 161 height 23
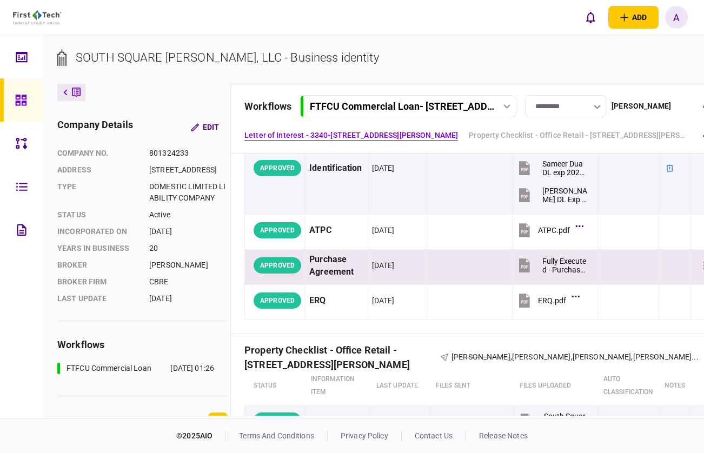
scroll to position [0, 46]
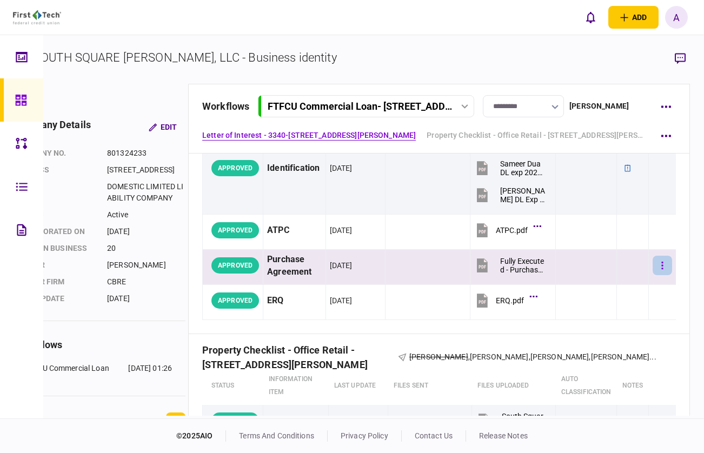
click at [661, 264] on button "button" at bounding box center [661, 265] width 19 height 19
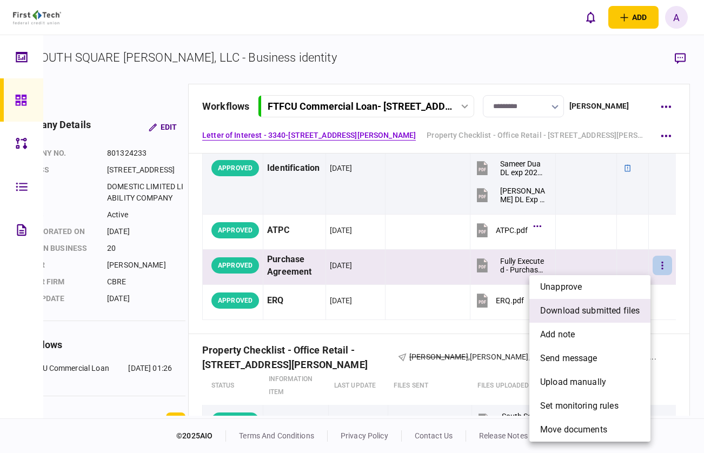
click at [600, 316] on span "download submitted files" at bounding box center [589, 310] width 99 height 13
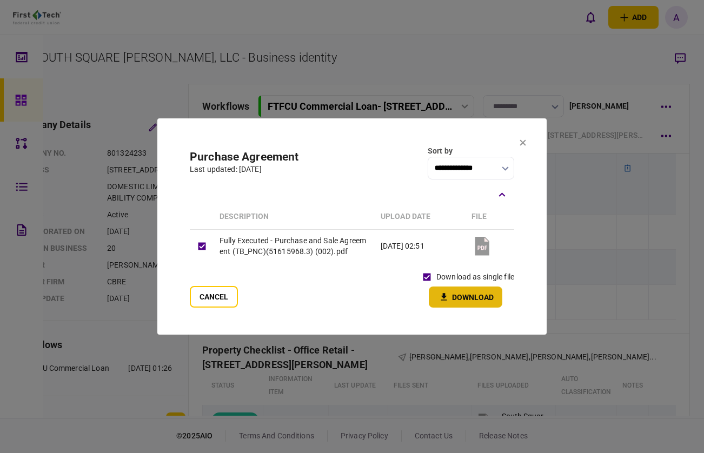
click at [454, 297] on button "Download" at bounding box center [465, 296] width 73 height 21
click at [525, 144] on icon at bounding box center [522, 142] width 6 height 6
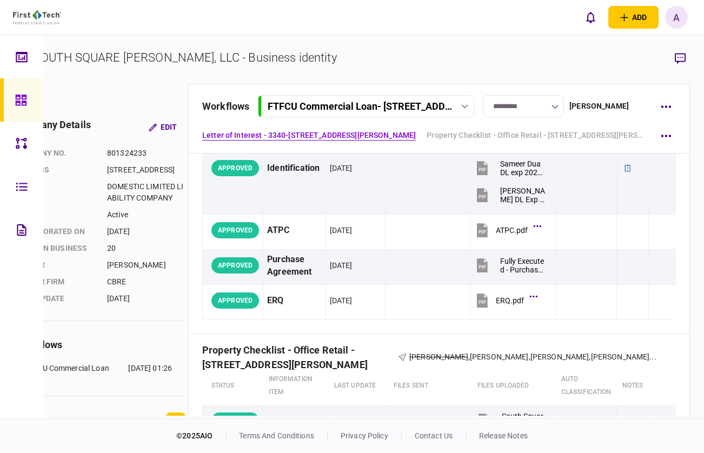
click at [115, 79] on div "SOUTH SQUARE [PERSON_NAME], LLC - Business identity" at bounding box center [176, 66] width 322 height 35
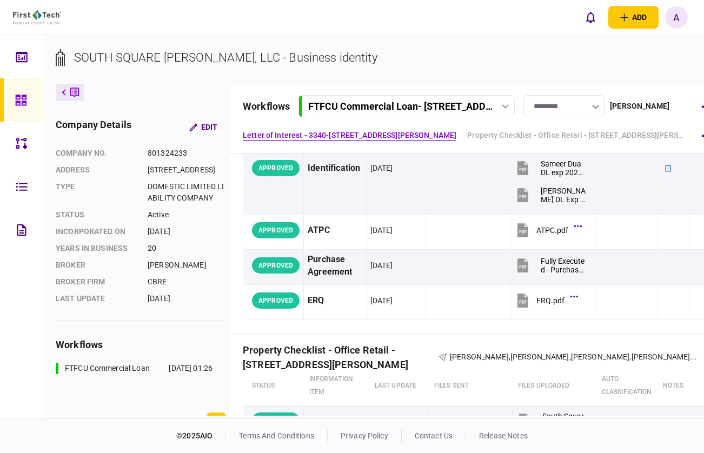
scroll to position [0, 0]
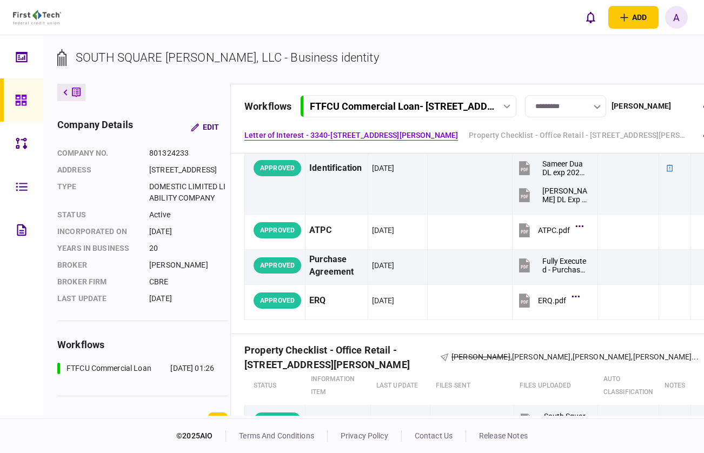
click at [30, 90] on div at bounding box center [23, 99] width 17 height 43
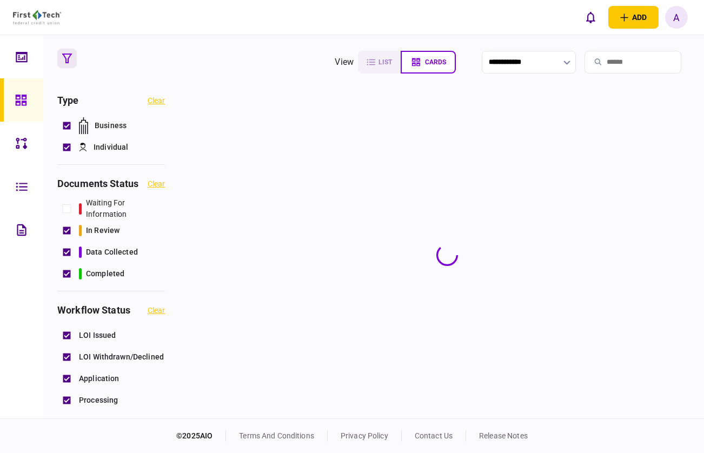
click at [627, 61] on input "search" at bounding box center [632, 62] width 97 height 23
paste input "**********"
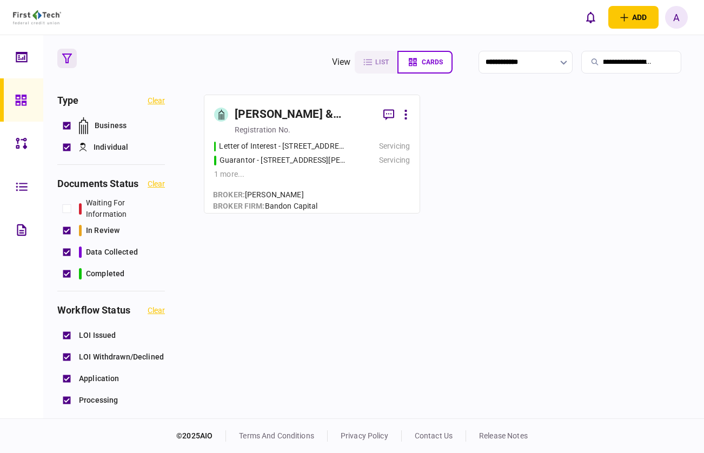
type input "**********"
click at [325, 110] on div "[PERSON_NAME] & [PERSON_NAME] Investment Co" at bounding box center [305, 114] width 140 height 17
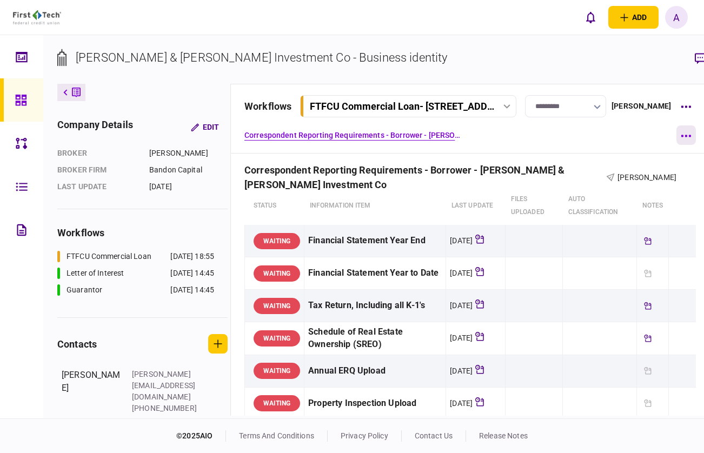
click at [676, 141] on button "button" at bounding box center [685, 134] width 19 height 19
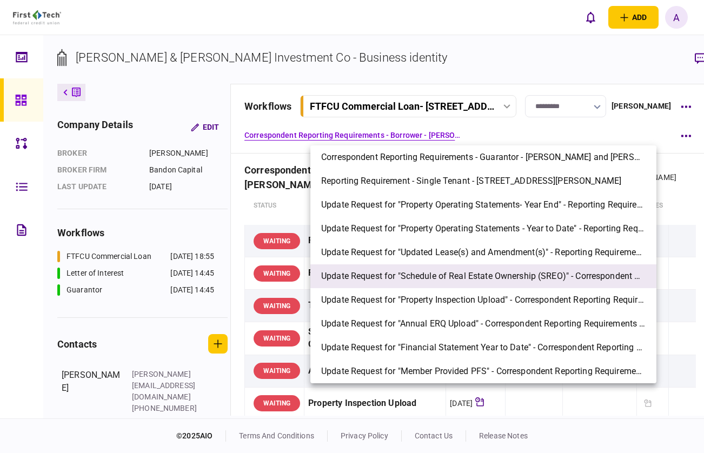
click at [486, 265] on li "Update Request for "Schedule of Real Estate Ownership (SREO)" - Correspondent R…" at bounding box center [483, 276] width 346 height 24
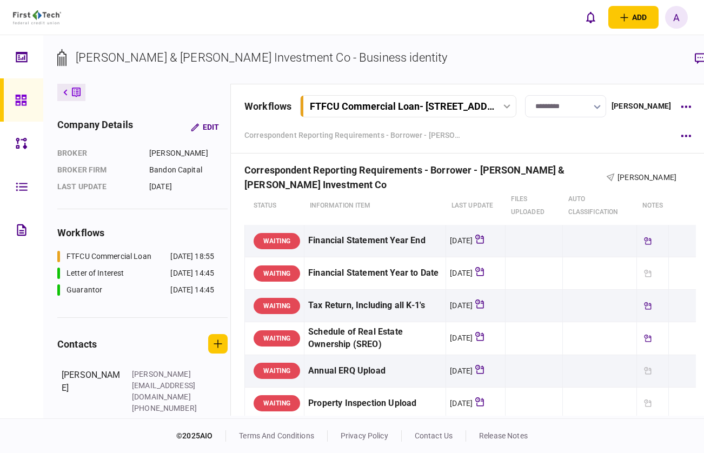
scroll to position [1090, 0]
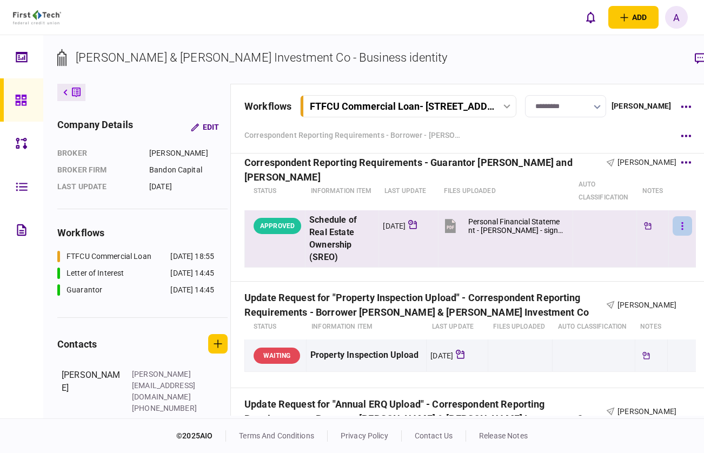
click at [672, 236] on button "button" at bounding box center [681, 225] width 19 height 19
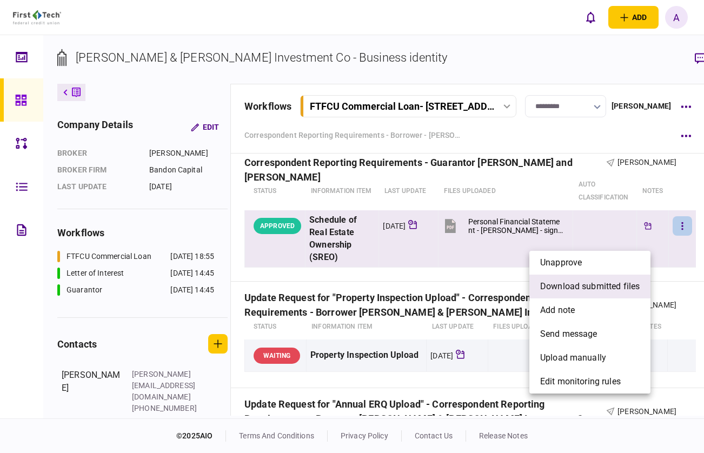
click at [608, 280] on span "download submitted files" at bounding box center [589, 286] width 99 height 13
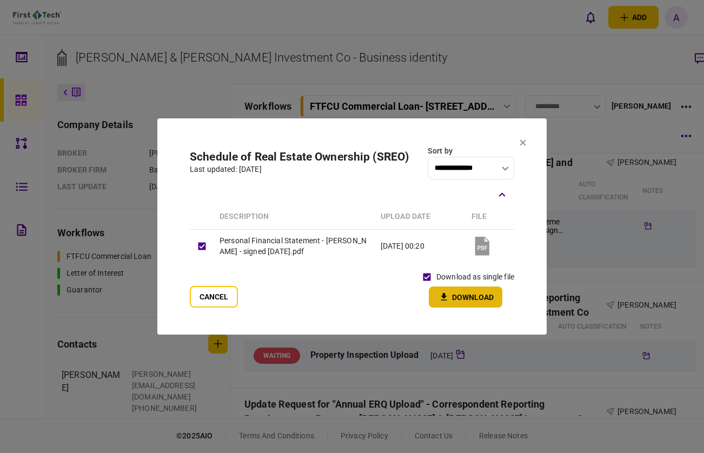
click at [438, 292] on icon "button" at bounding box center [443, 297] width 13 height 10
click at [523, 139] on icon at bounding box center [522, 142] width 6 height 6
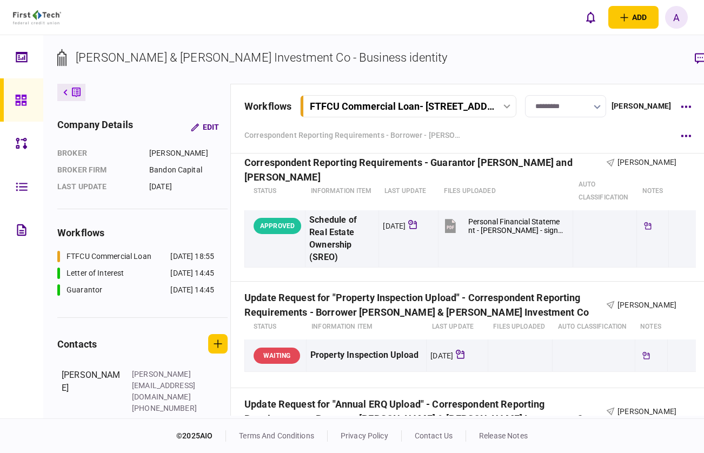
click at [21, 85] on div at bounding box center [23, 99] width 17 height 43
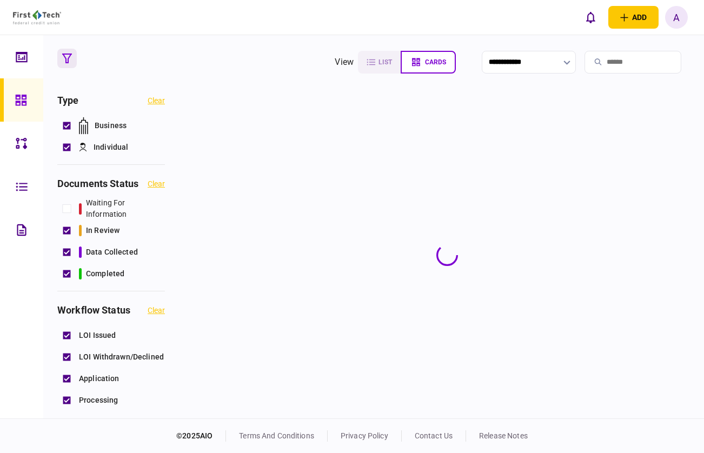
click at [619, 61] on input "search" at bounding box center [632, 62] width 97 height 23
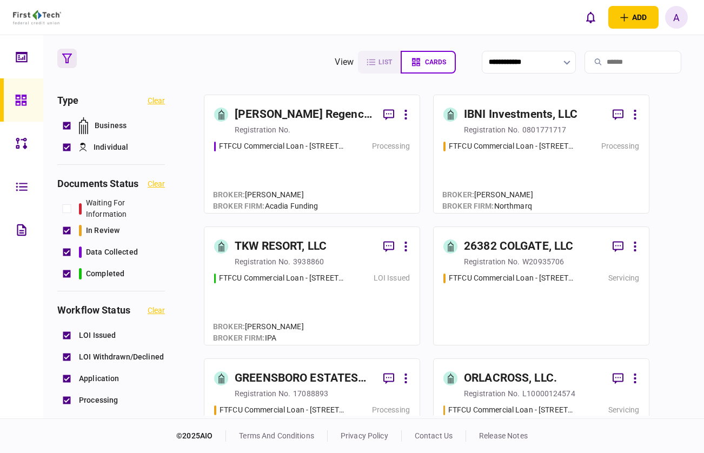
paste input "**********"
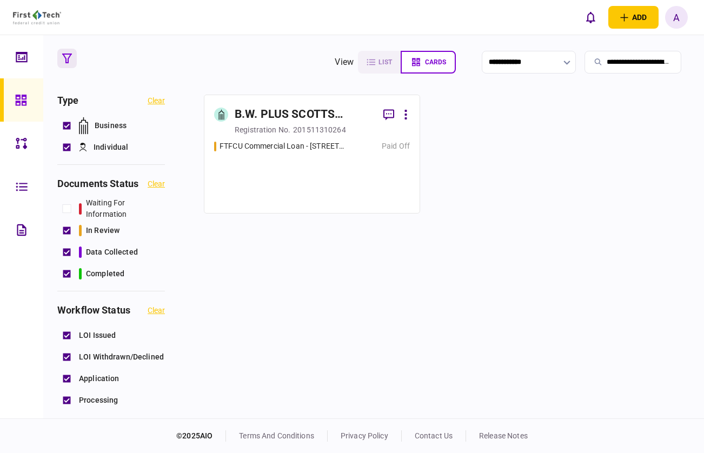
scroll to position [0, 56]
type input "**********"
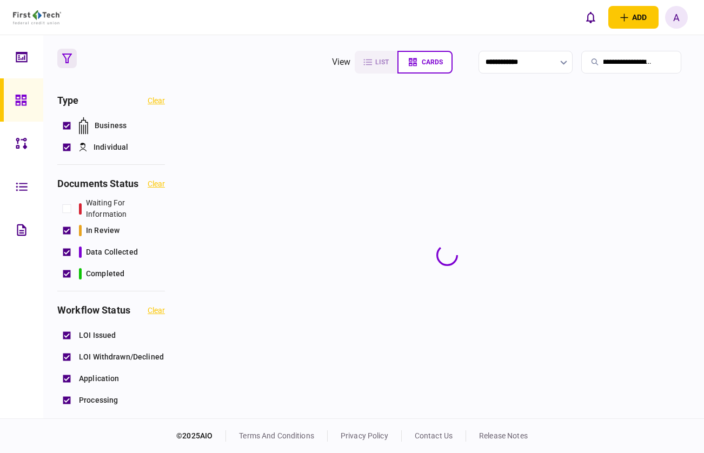
click at [345, 115] on section at bounding box center [447, 255] width 486 height 321
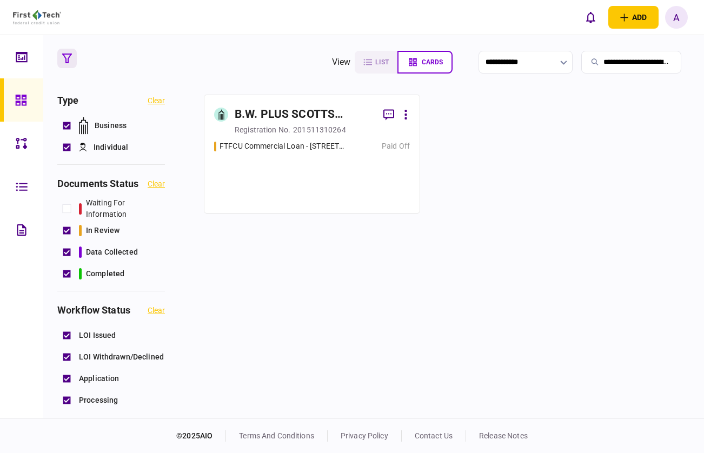
click at [366, 142] on div "Paid Off" at bounding box center [380, 145] width 59 height 11
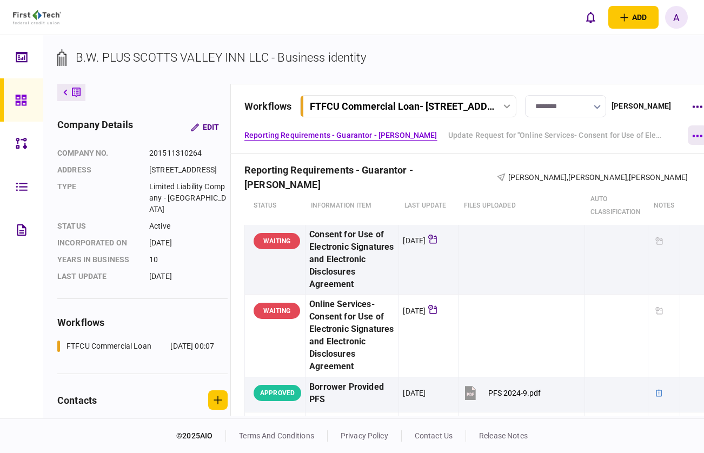
click at [697, 136] on icon "button" at bounding box center [697, 136] width 10 height 3
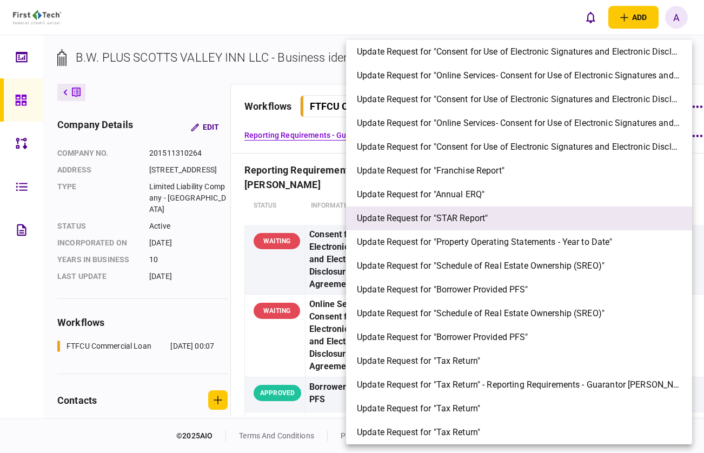
click at [472, 217] on span "Update Request for "STAR Report"" at bounding box center [422, 218] width 131 height 13
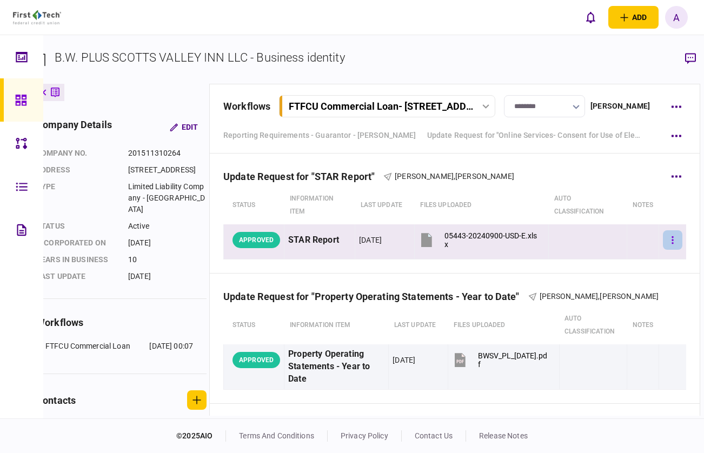
click at [682, 239] on button "button" at bounding box center [672, 239] width 19 height 19
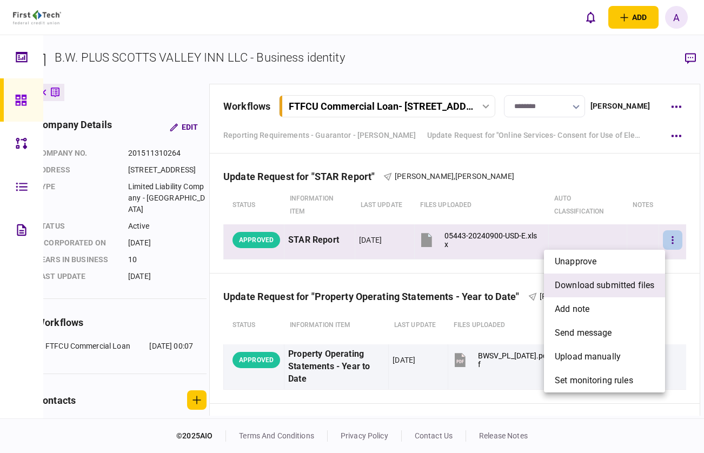
click at [603, 293] on li "download submitted files" at bounding box center [604, 285] width 121 height 24
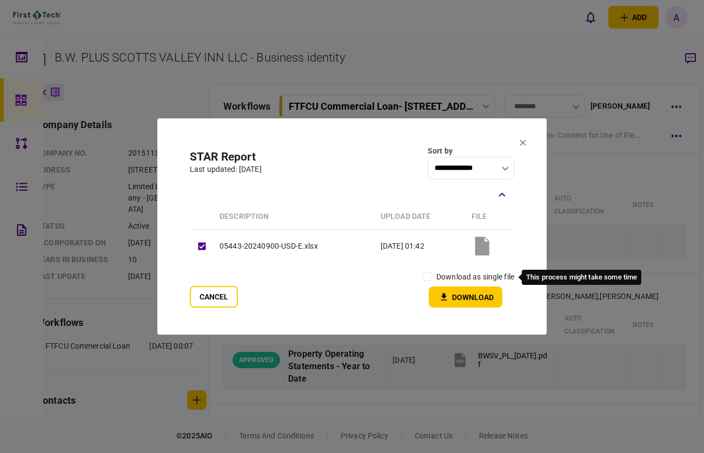
click at [472, 276] on label "download as single file" at bounding box center [475, 276] width 78 height 11
click at [414, 286] on div "Cancel download as single file Download" at bounding box center [352, 287] width 324 height 40
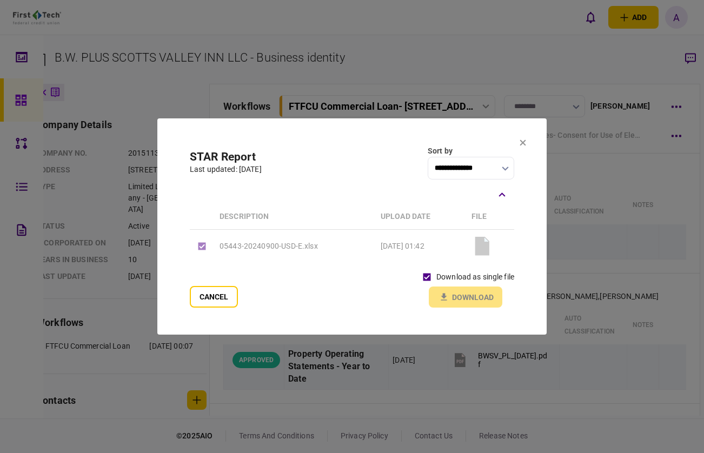
click at [438, 296] on div "download as single file Download" at bounding box center [465, 287] width 97 height 40
click at [529, 79] on div at bounding box center [352, 226] width 704 height 453
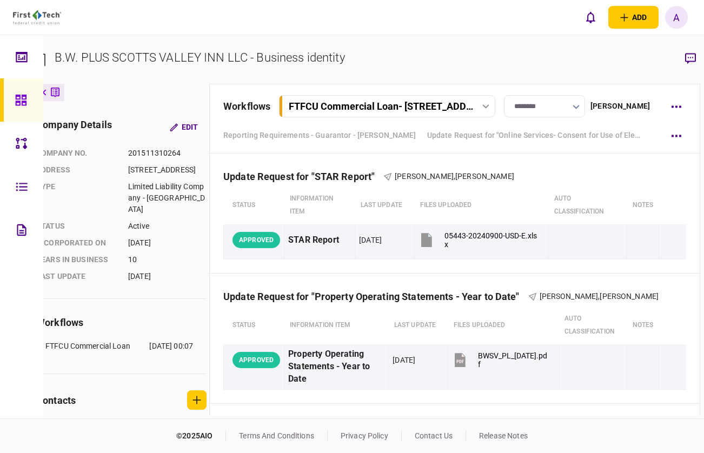
click at [425, 35] on div "B.W. PLUS SCOTTS VALLEY INN LLC - Business identity company details Edit compan…" at bounding box center [373, 226] width 660 height 383
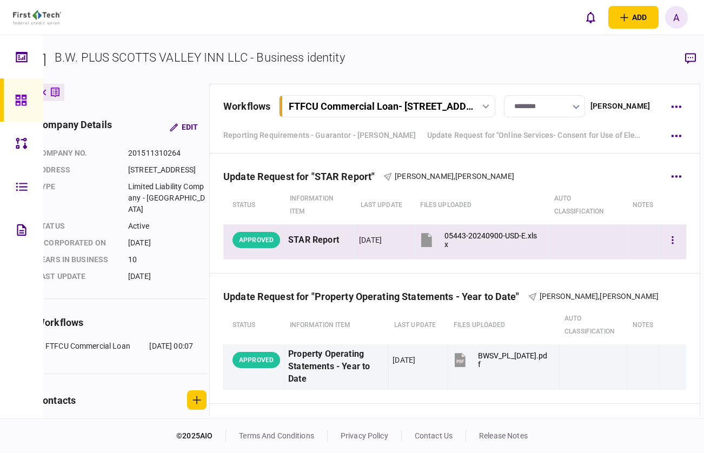
click at [642, 255] on td at bounding box center [643, 241] width 32 height 35
click at [669, 247] on button "button" at bounding box center [672, 239] width 19 height 19
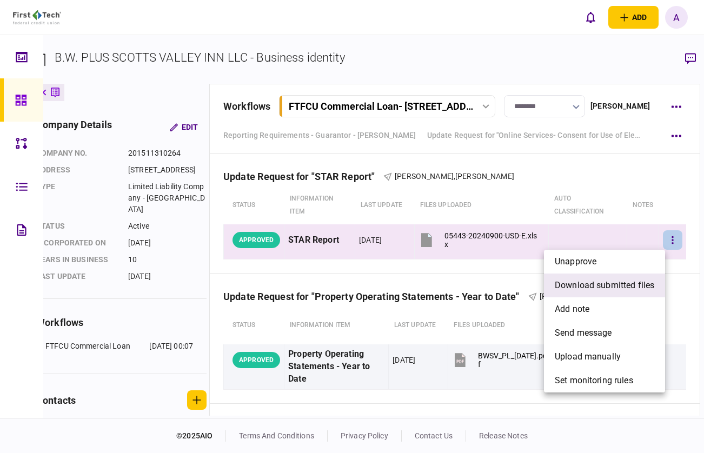
click at [626, 279] on span "download submitted files" at bounding box center [603, 285] width 99 height 13
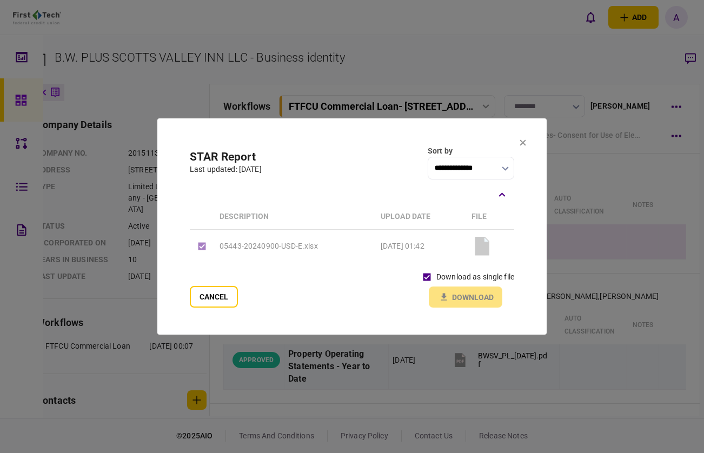
click at [457, 302] on div "download as single file Download" at bounding box center [465, 287] width 97 height 40
click at [406, 284] on div "Cancel download as single file Download" at bounding box center [352, 287] width 324 height 40
click at [315, 230] on td "05443-20240900-USD-E.xlsx" at bounding box center [294, 246] width 161 height 33
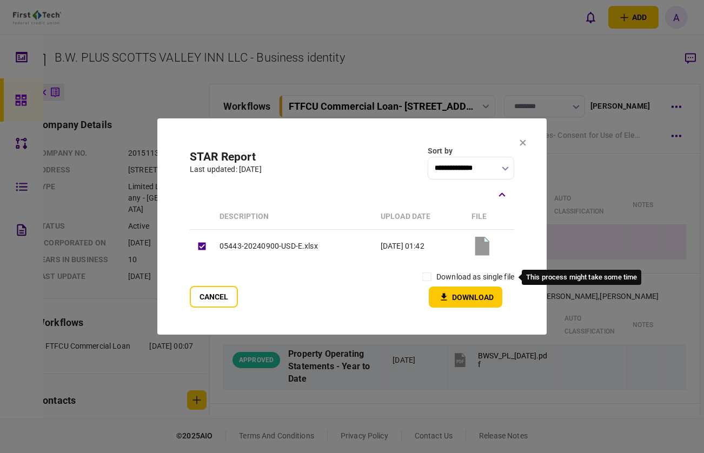
click at [440, 285] on div "download as single file" at bounding box center [465, 276] width 97 height 19
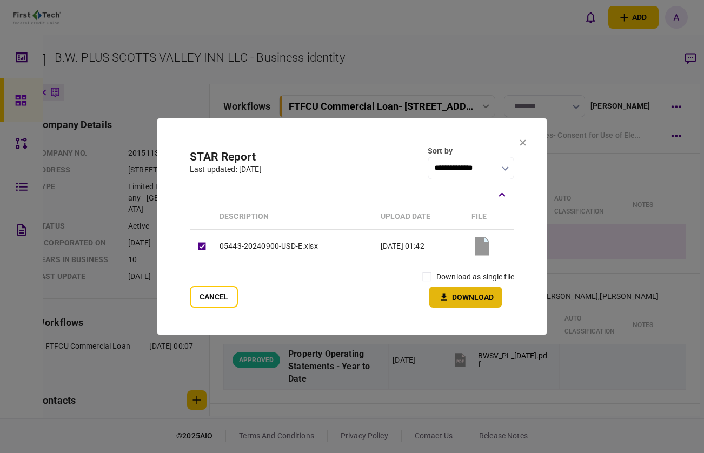
click at [440, 287] on button "Download" at bounding box center [465, 296] width 73 height 21
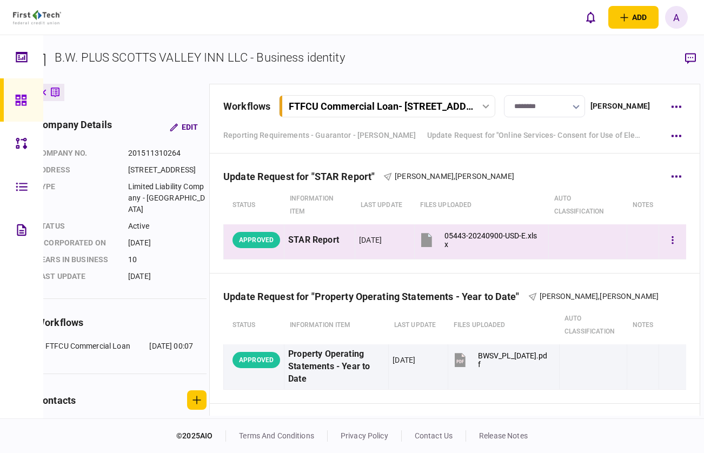
click at [319, 240] on div "STAR Report" at bounding box center [319, 240] width 63 height 24
copy div "STAR Report"
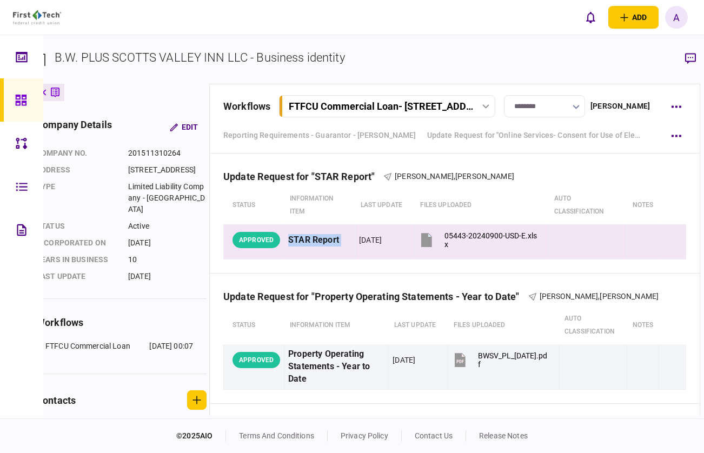
click at [39, 98] on link at bounding box center [21, 99] width 43 height 43
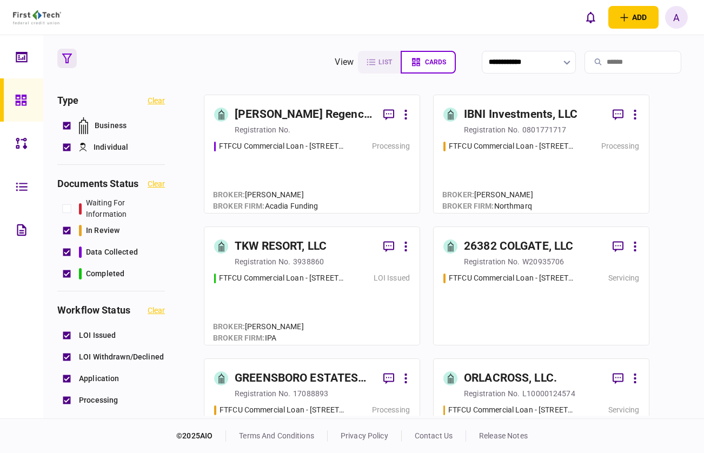
click at [621, 62] on input "search" at bounding box center [632, 62] width 97 height 23
paste input "**********"
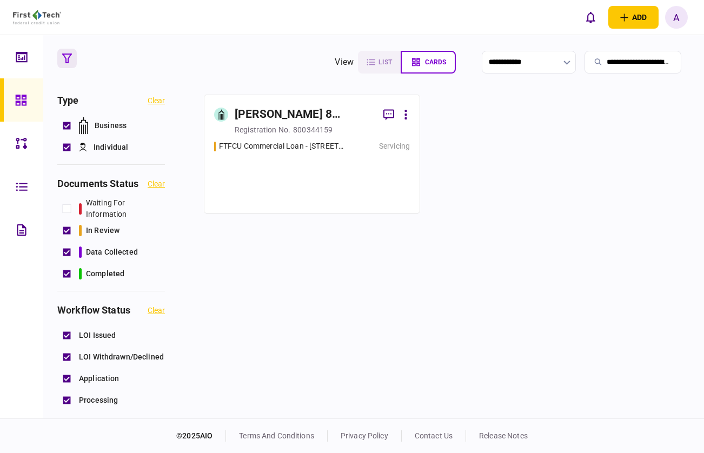
type input "**********"
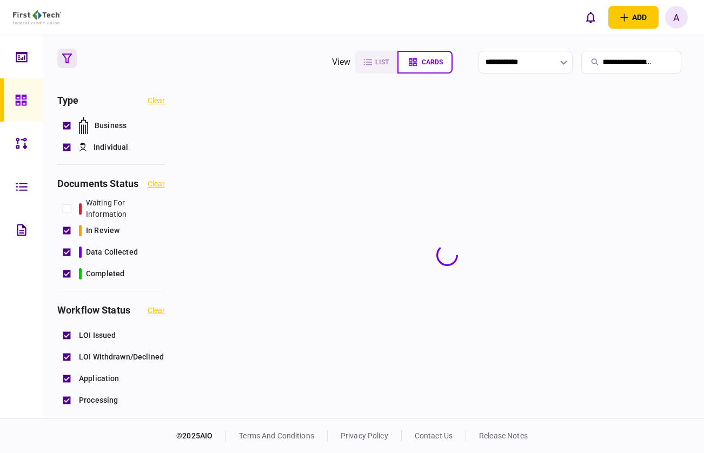
click at [346, 132] on section at bounding box center [447, 255] width 486 height 321
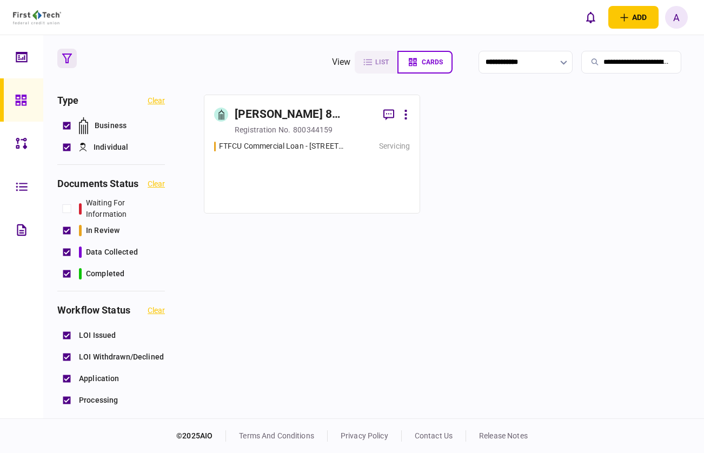
click at [346, 132] on div "registration no. 800344159" at bounding box center [322, 129] width 175 height 11
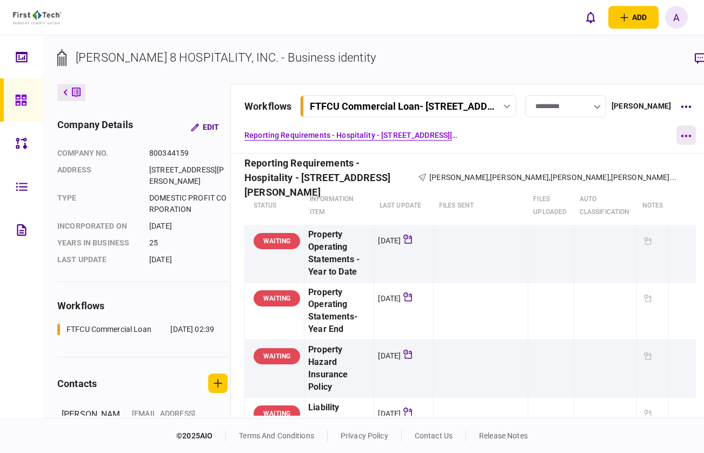
click at [681, 136] on icon "button" at bounding box center [686, 136] width 10 height 2
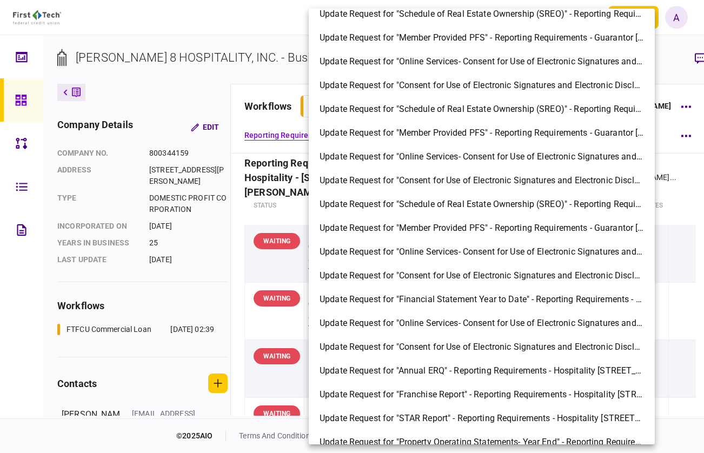
scroll to position [539, 0]
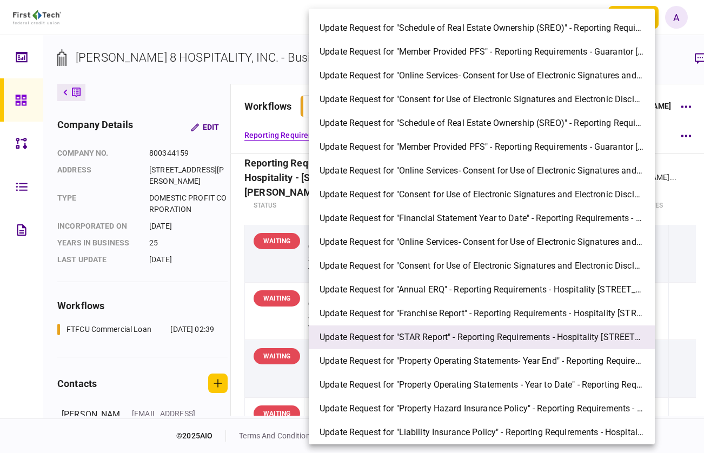
click at [465, 330] on li "Update Request for "STAR Report" - Reporting Requirements - Hospitality [STREET…" at bounding box center [482, 337] width 346 height 24
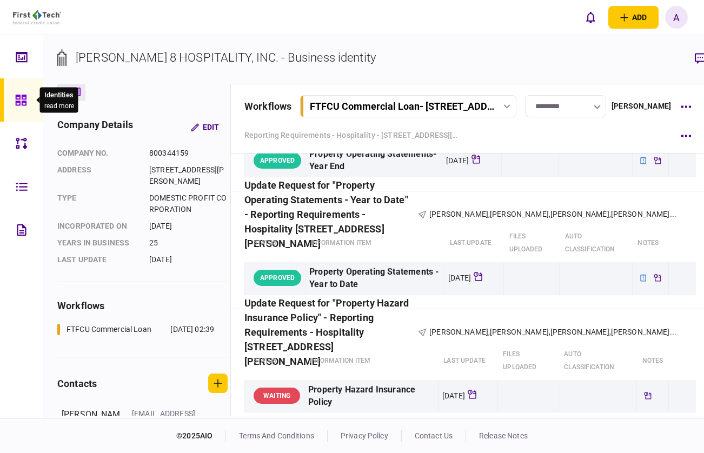
click at [21, 102] on icon at bounding box center [20, 100] width 11 height 11
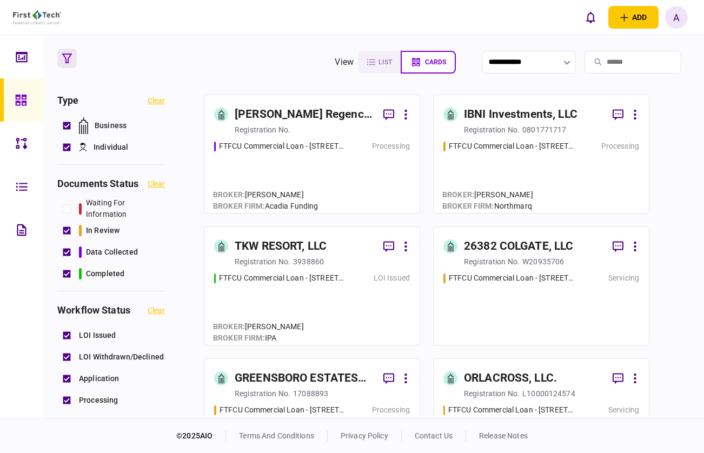
click at [628, 65] on input "search" at bounding box center [632, 62] width 97 height 23
paste input "**********"
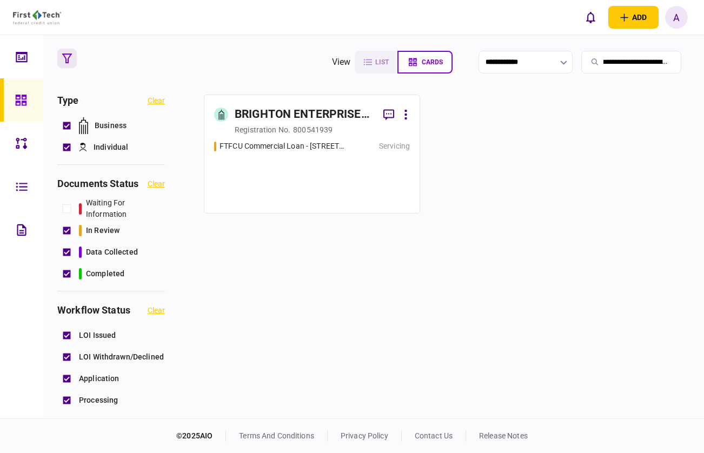
type input "**********"
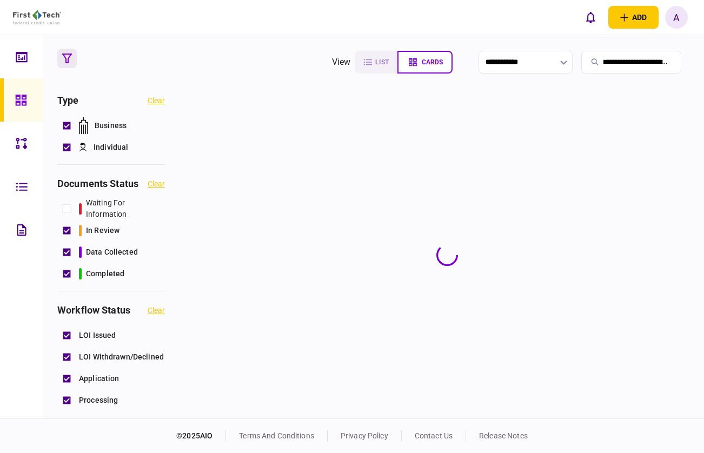
click at [345, 135] on section at bounding box center [447, 255] width 486 height 321
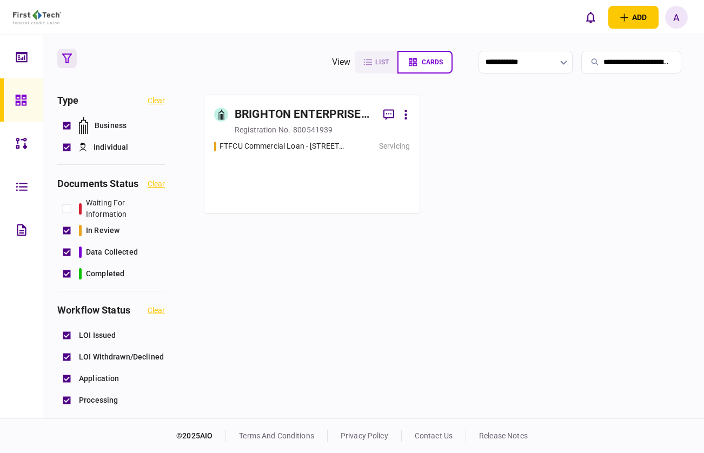
click at [334, 118] on div "BRIGHTON ENTERPRISES INC." at bounding box center [305, 114] width 140 height 17
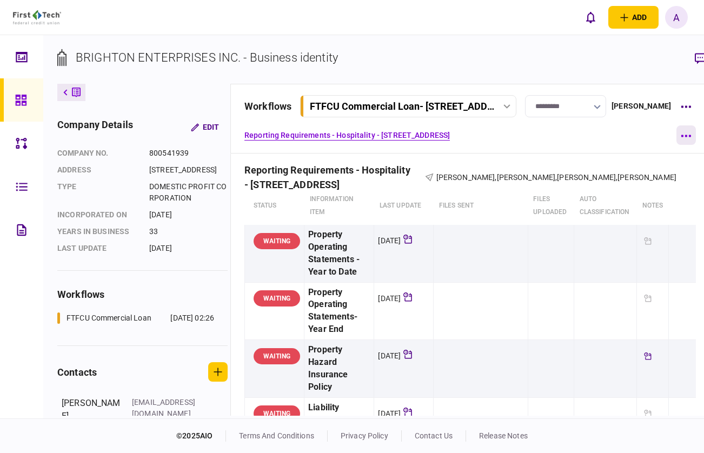
click at [676, 133] on button "button" at bounding box center [685, 134] width 19 height 19
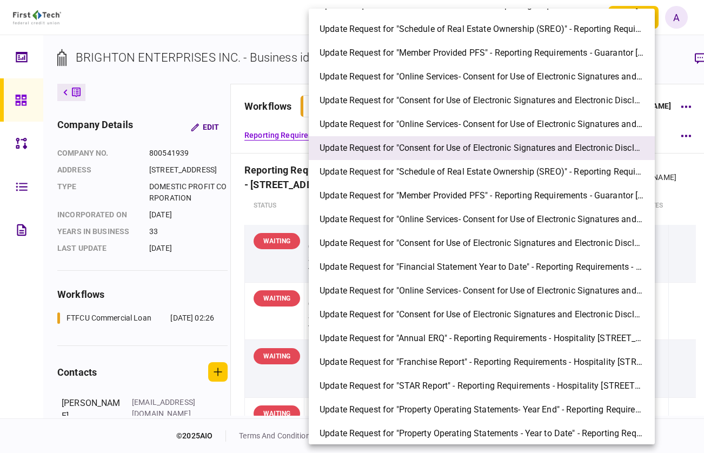
scroll to position [159, 0]
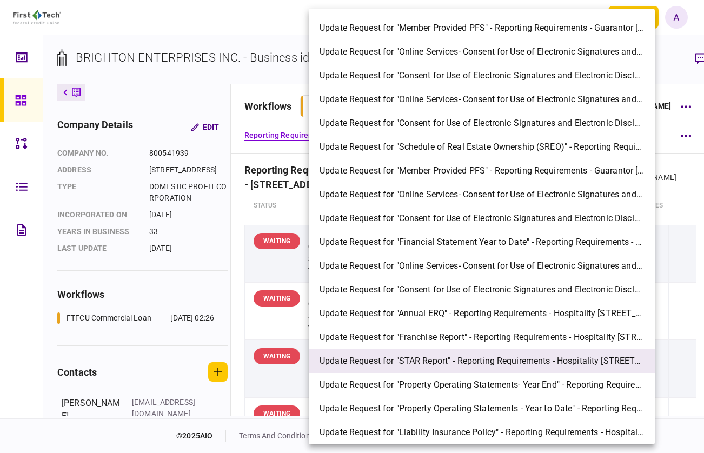
click at [459, 360] on span "Update Request for "STAR Report" - Reporting Requirements - Hospitality [STREET…" at bounding box center [481, 360] width 324 height 13
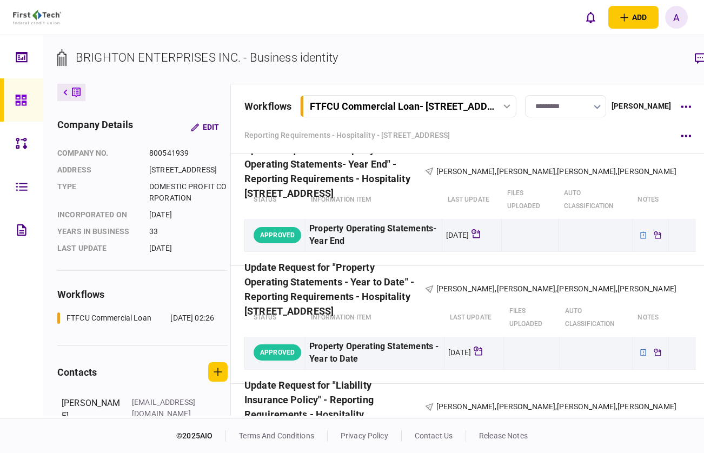
click at [15, 96] on icon at bounding box center [21, 100] width 12 height 12
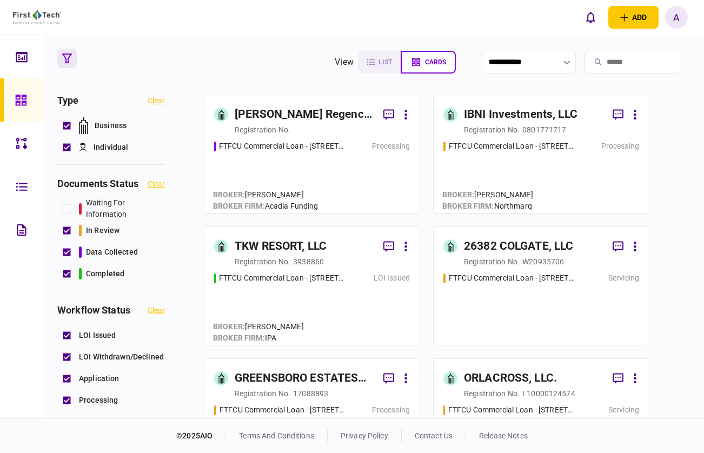
click at [613, 63] on input "search" at bounding box center [632, 62] width 97 height 23
paste input "**********"
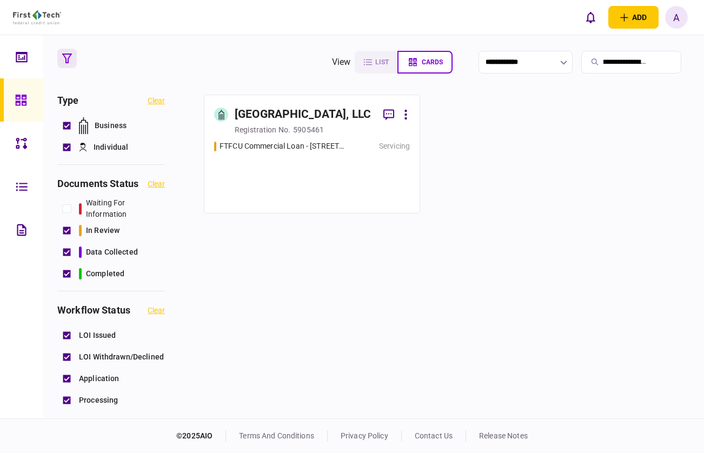
type input "**********"
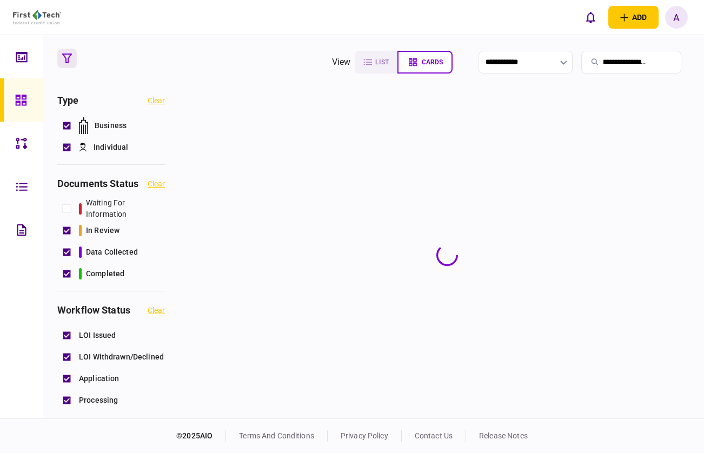
click at [360, 103] on section at bounding box center [447, 255] width 486 height 321
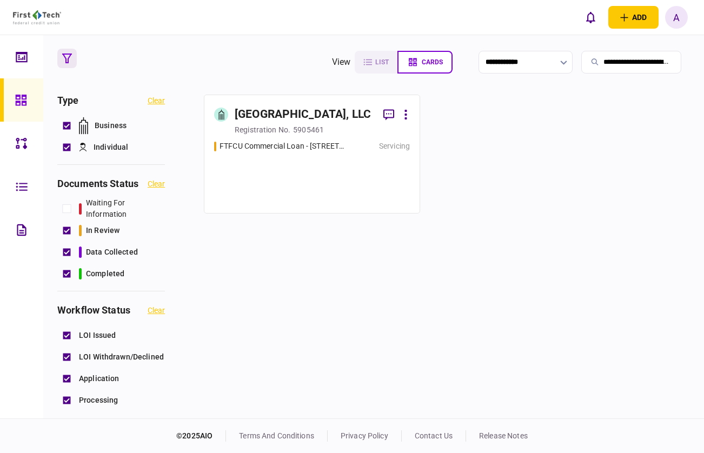
click at [304, 112] on div "[GEOGRAPHIC_DATA], LLC" at bounding box center [303, 114] width 136 height 17
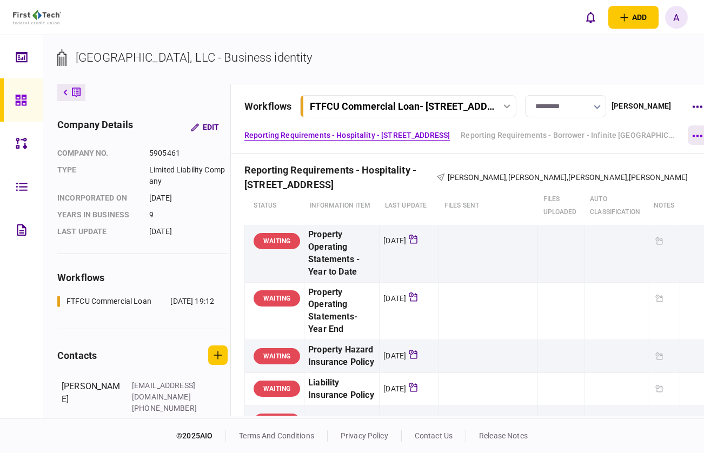
click at [697, 135] on icon "button" at bounding box center [697, 136] width 10 height 3
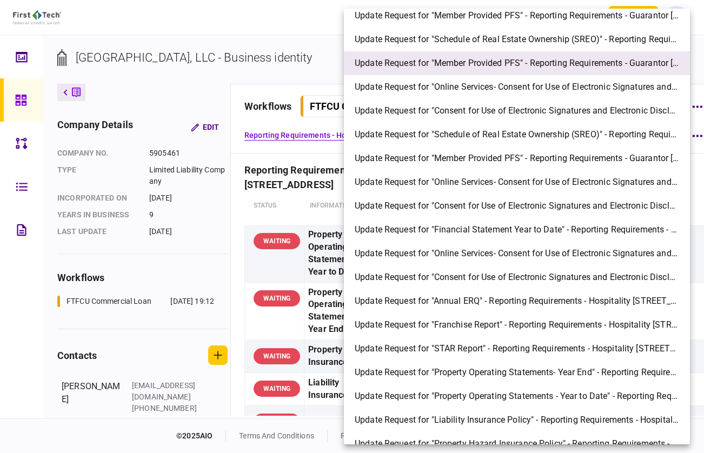
scroll to position [159, 0]
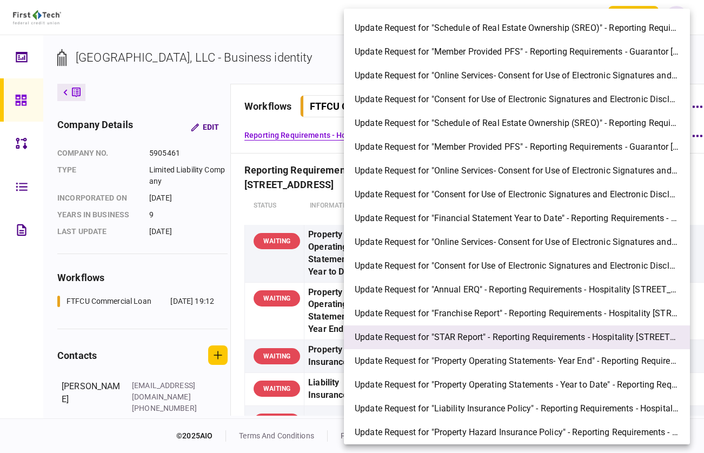
click at [506, 329] on li "Update Request for "STAR Report" - Reporting Requirements - Hospitality [STREET…" at bounding box center [517, 337] width 346 height 24
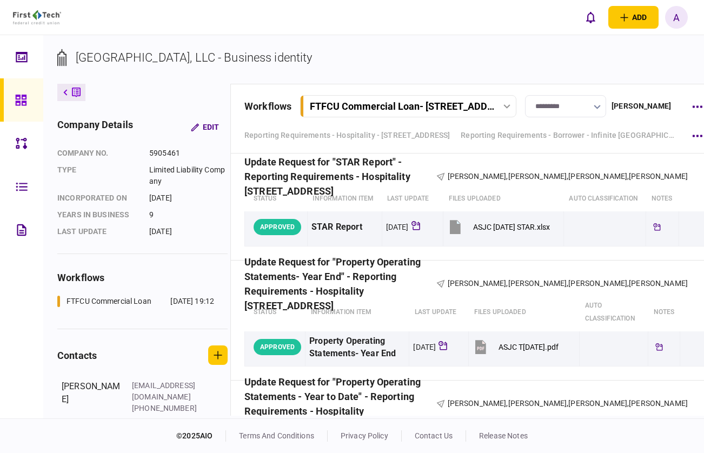
scroll to position [3602, 0]
click at [69, 95] on button at bounding box center [71, 92] width 28 height 17
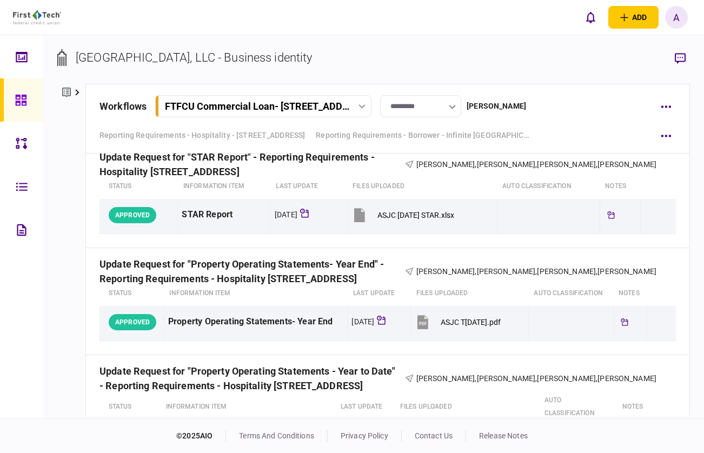
scroll to position [3246, 0]
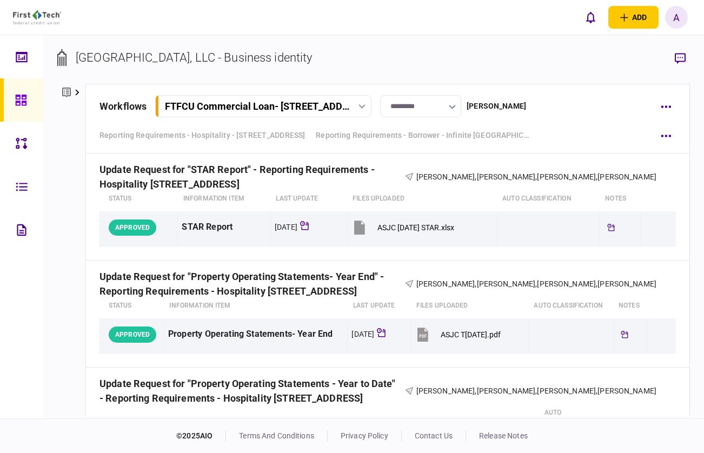
click at [29, 99] on div at bounding box center [23, 99] width 17 height 43
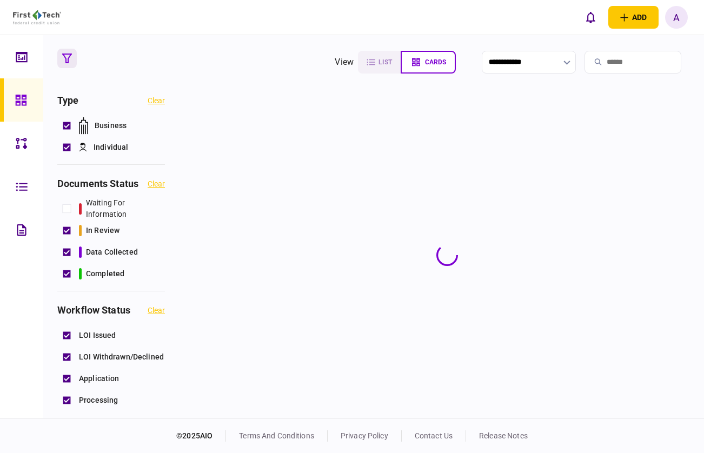
click at [634, 57] on input "search" at bounding box center [632, 62] width 97 height 23
paste input "**********"
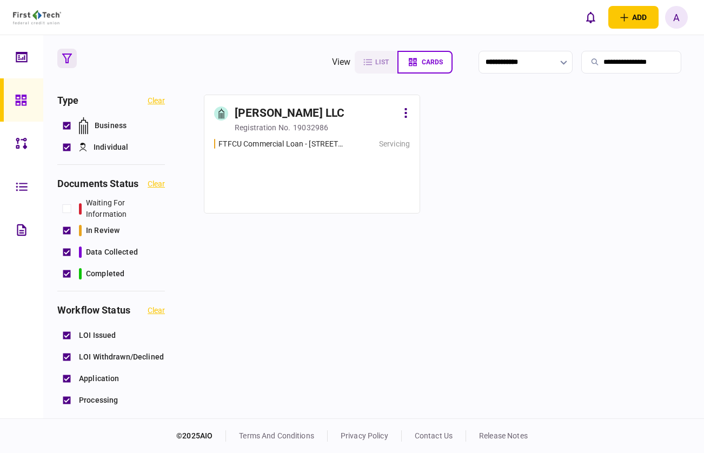
type input "**********"
click at [270, 152] on div "FTFCU Commercial Loan - [STREET_ADDRESS][PERSON_NAME][PERSON_NAME] Servicing" at bounding box center [312, 170] width 196 height 65
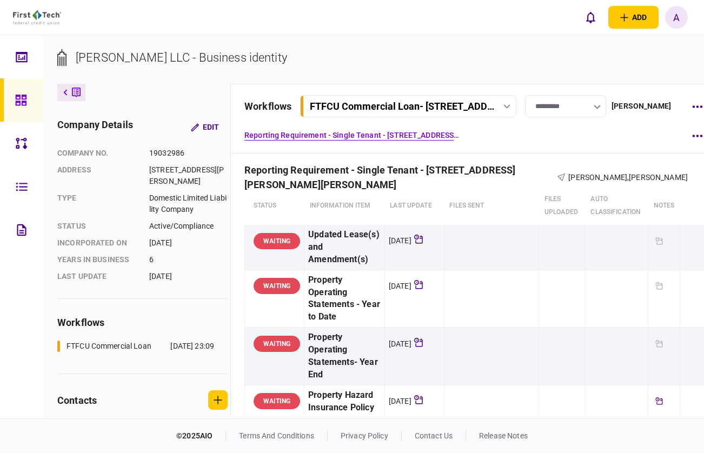
click at [460, 152] on link "Update Request for "Annual ERQ" - Reporting Requirement - Single Tenant [STREET…" at bounding box center [352, 157] width 216 height 11
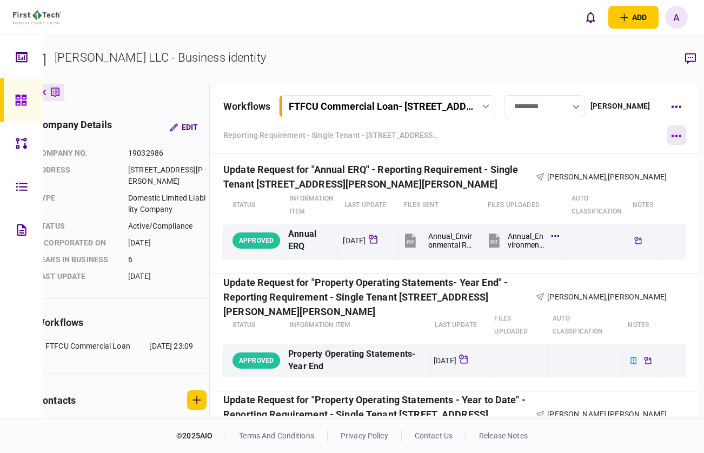
click at [681, 135] on icon "button" at bounding box center [676, 136] width 10 height 3
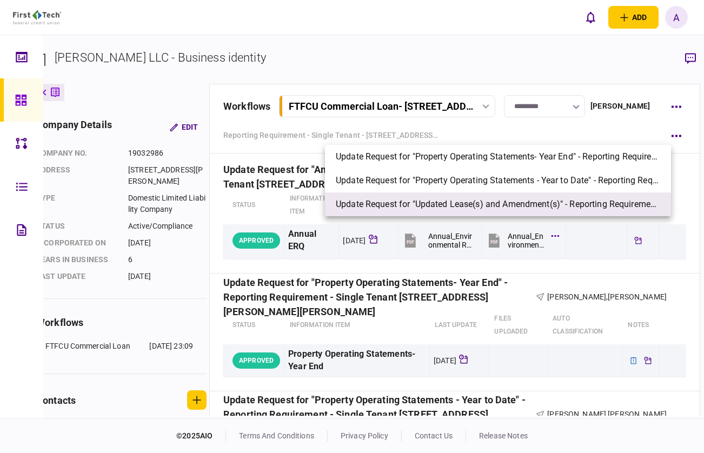
click at [477, 197] on li "Update Request for "Updated Lease(s) and Amendment(s)" - Reporting Requirement …" at bounding box center [498, 204] width 346 height 24
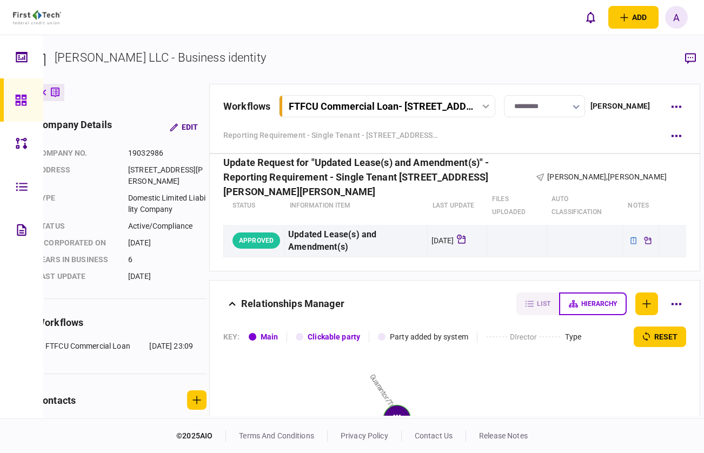
click at [55, 97] on icon at bounding box center [55, 92] width 9 height 11
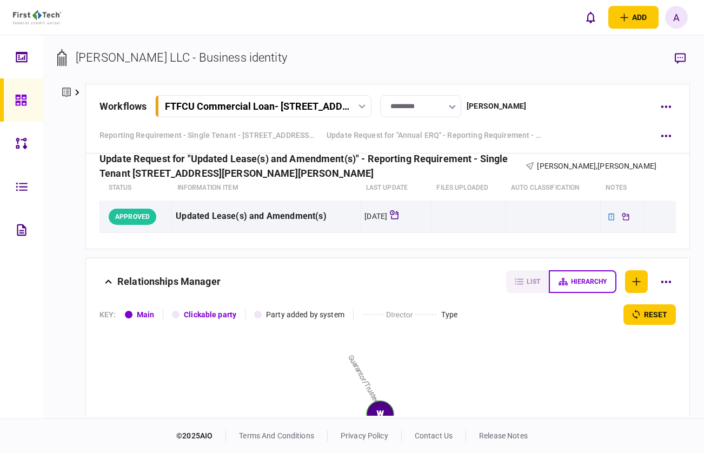
scroll to position [0, 0]
click at [22, 97] on icon at bounding box center [21, 100] width 12 height 12
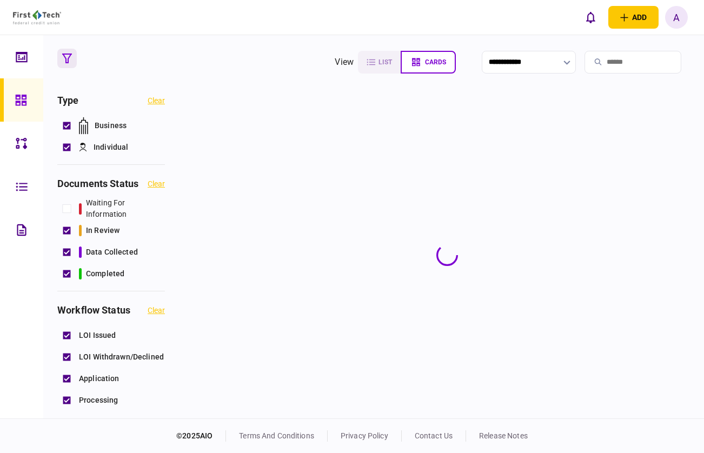
click at [651, 59] on input "search" at bounding box center [632, 62] width 97 height 23
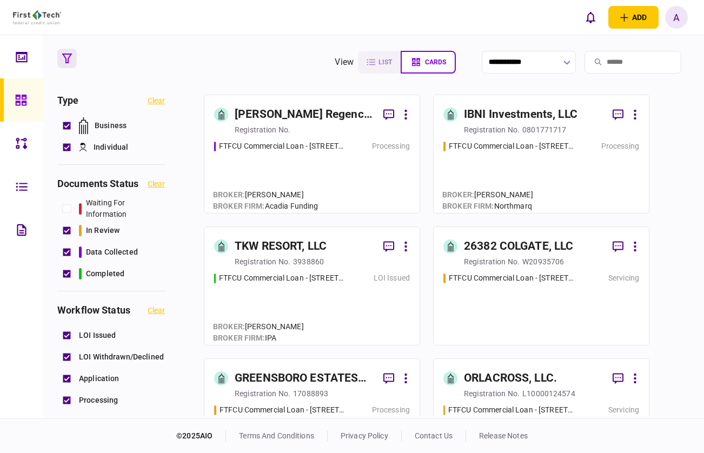
paste input "**********"
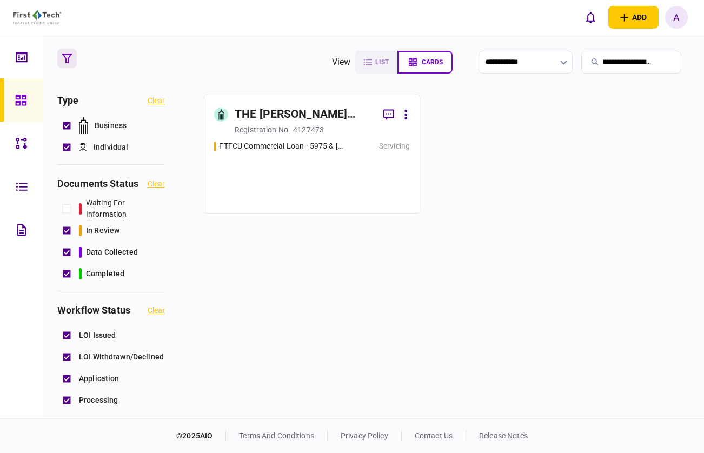
type input "**********"
click at [358, 132] on div "registration no. 4127473" at bounding box center [322, 129] width 175 height 11
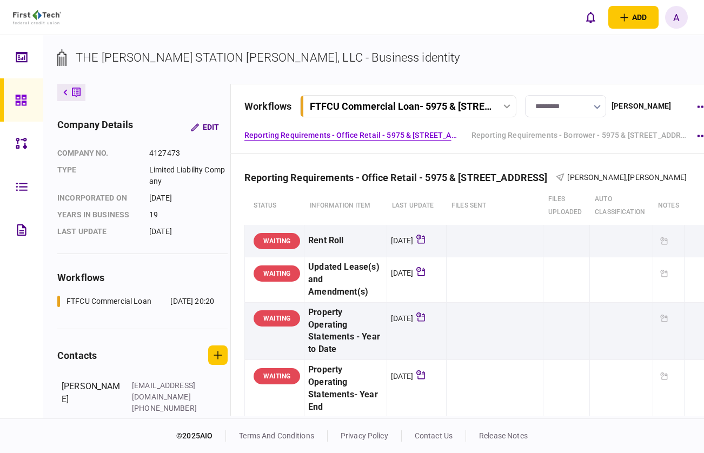
scroll to position [0, 40]
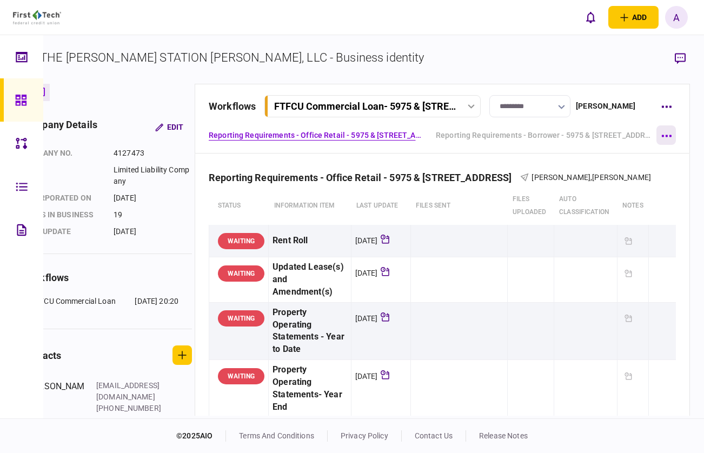
click at [662, 138] on button "button" at bounding box center [665, 134] width 19 height 19
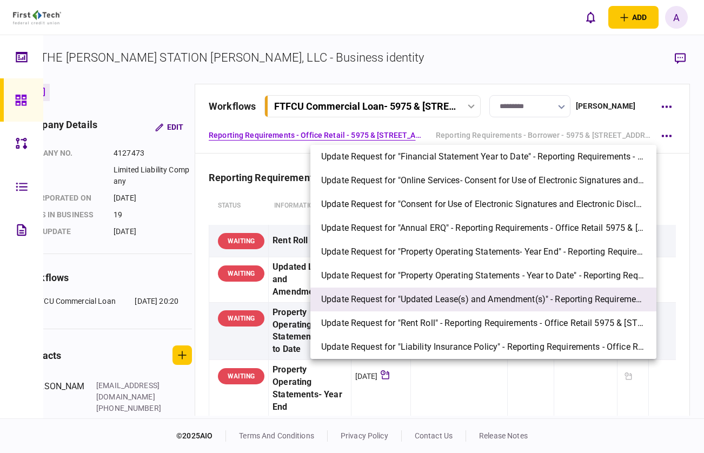
click at [493, 296] on span "Update Request for "Updated Lease(s) and Amendment(s)" - Reporting Requirements…" at bounding box center [483, 299] width 324 height 13
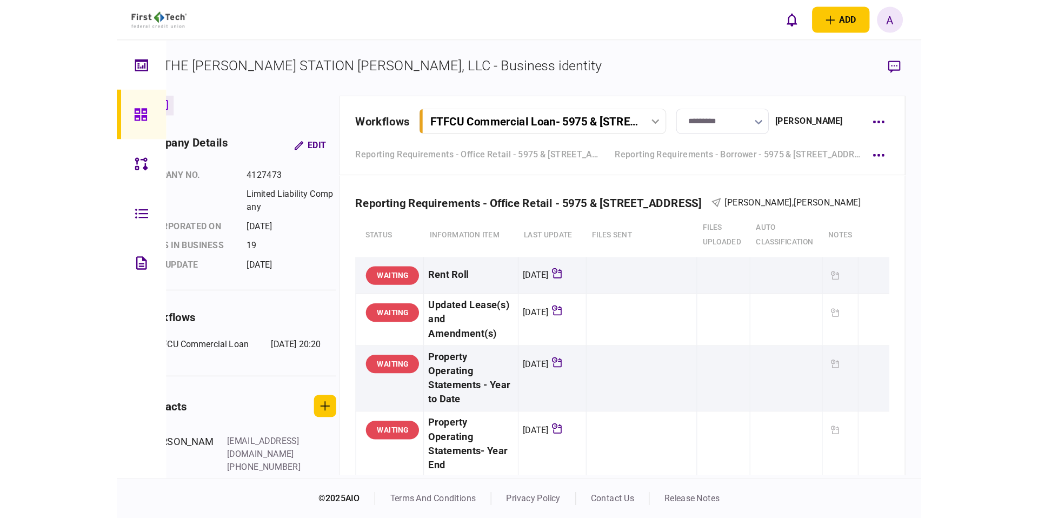
scroll to position [1497, 0]
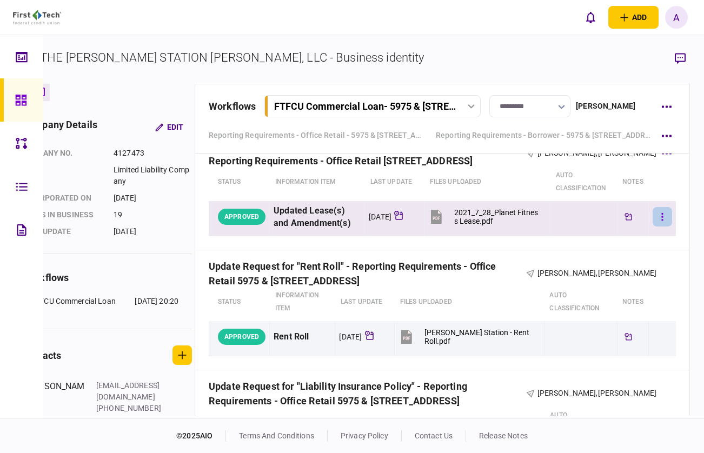
click at [652, 226] on button "button" at bounding box center [661, 216] width 19 height 19
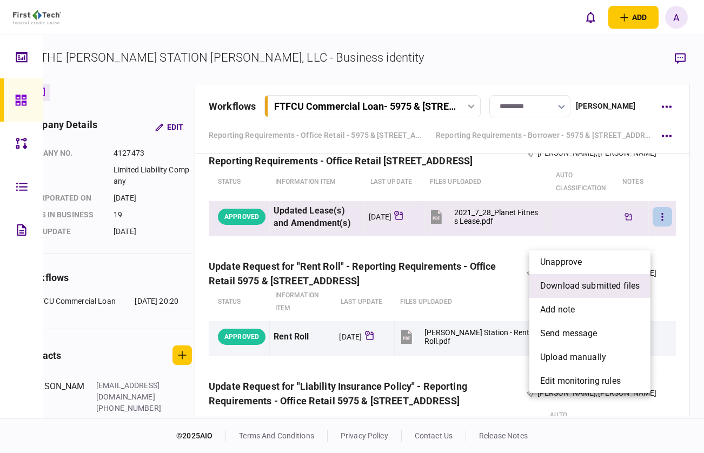
click at [608, 293] on li "download submitted files" at bounding box center [589, 286] width 121 height 24
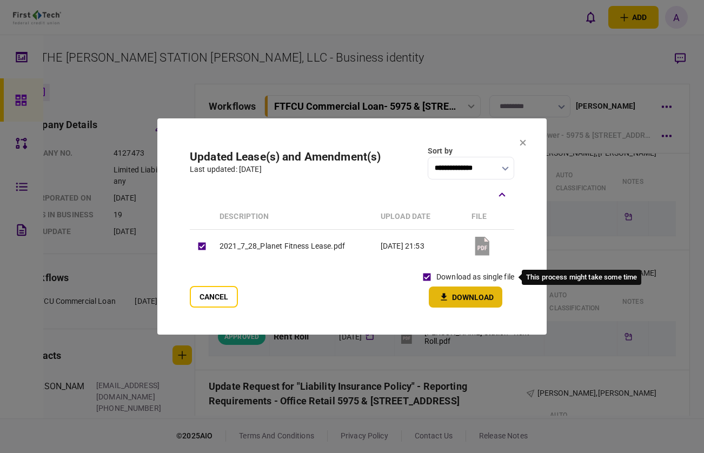
click at [441, 295] on icon "button" at bounding box center [443, 297] width 13 height 10
click at [525, 144] on icon at bounding box center [522, 142] width 6 height 6
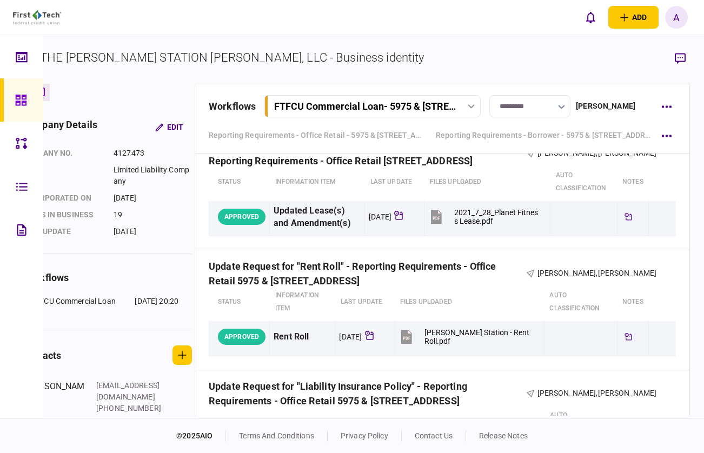
click at [449, 52] on section "THE [PERSON_NAME] STATION [PERSON_NAME], LLC - Business identity" at bounding box center [356, 66] width 668 height 35
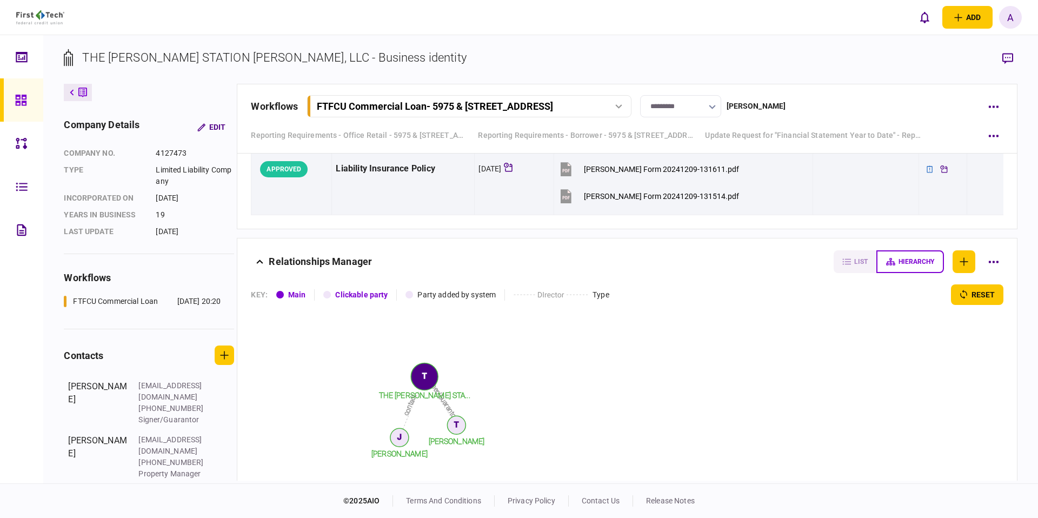
scroll to position [1497, 0]
click at [333, 239] on section "Relationships Manager list hierarchy KEY : Main Clickable party Party added by …" at bounding box center [627, 387] width 780 height 298
